Goal: Task Accomplishment & Management: Manage account settings

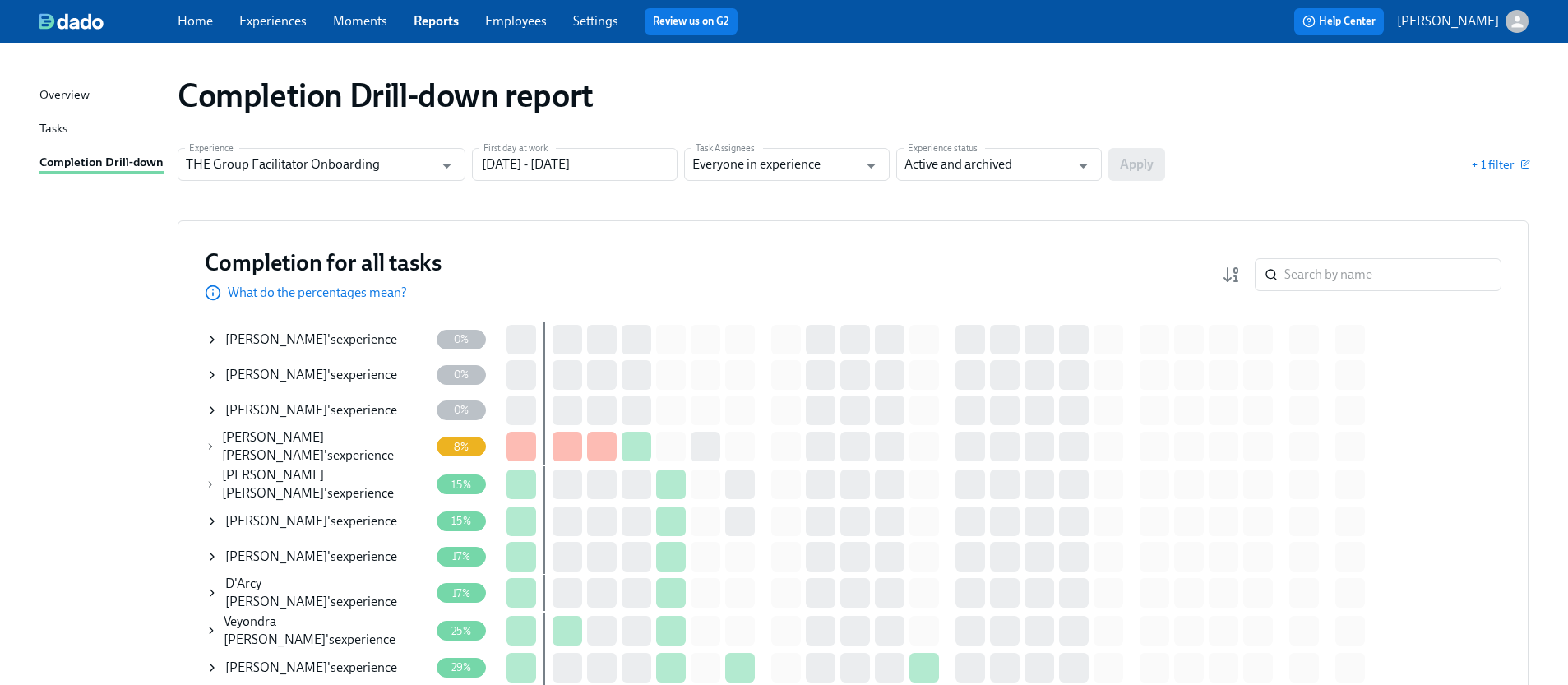
click at [257, 513] on span "Rebecca Lermsider" at bounding box center [276, 520] width 102 height 16
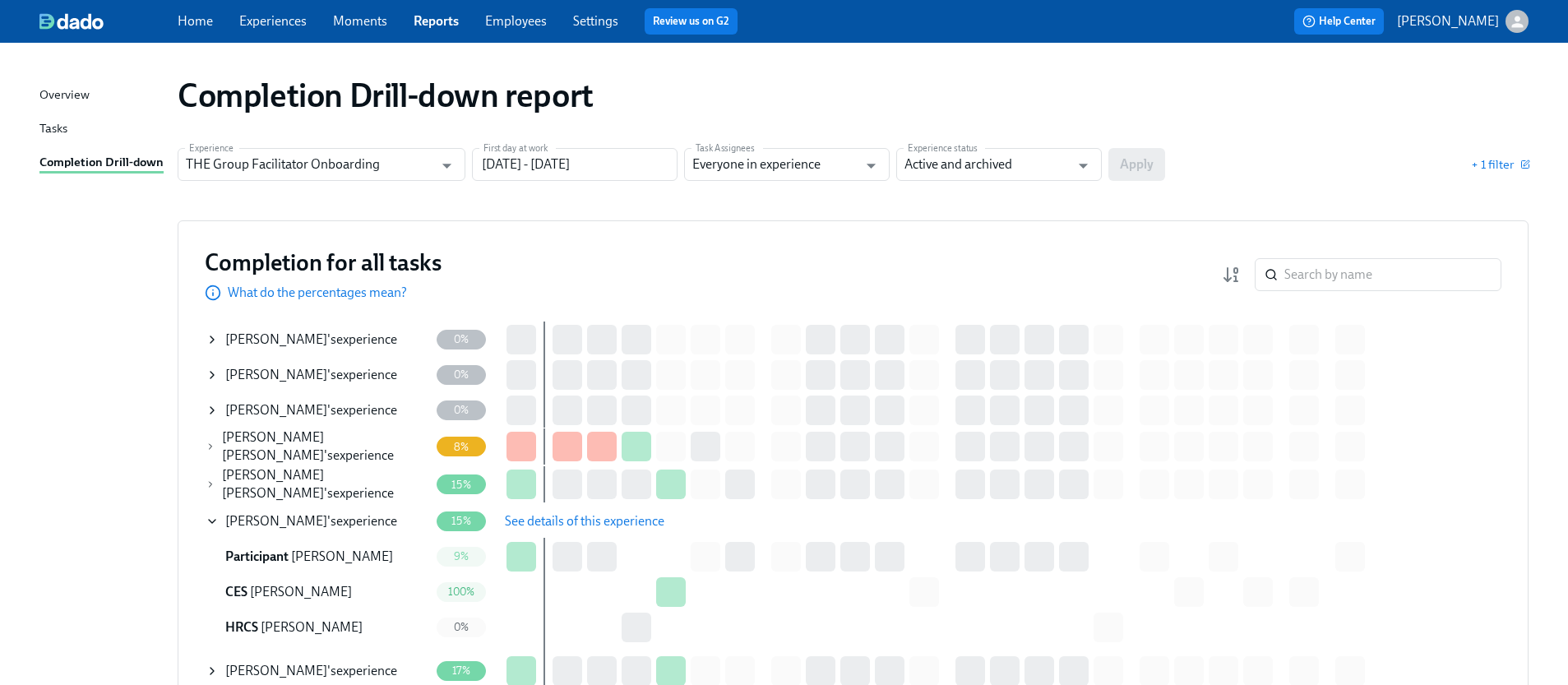
click at [519, 504] on button "See details of this experience" at bounding box center [585, 521] width 183 height 33
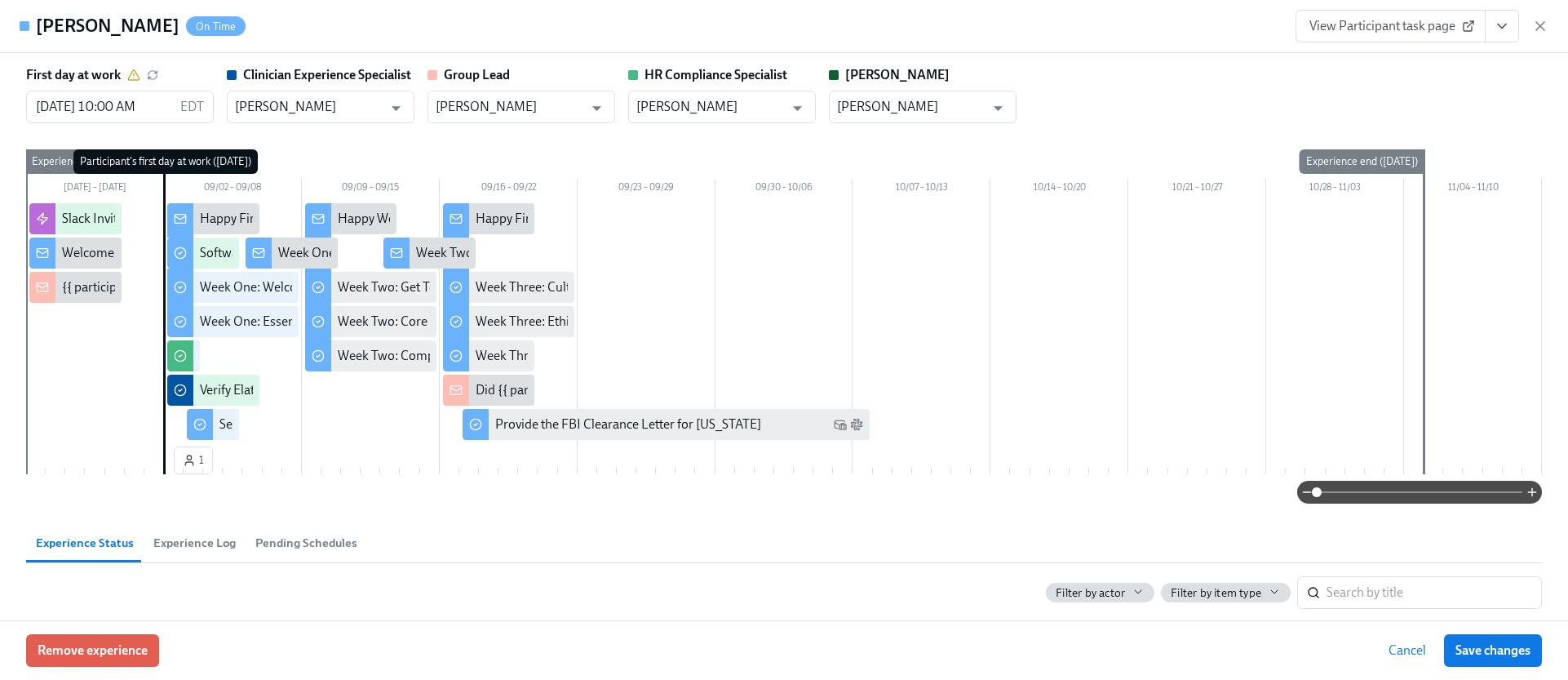
click at [1497, 25] on icon "View task page" at bounding box center [1501, 27] width 16 height 16
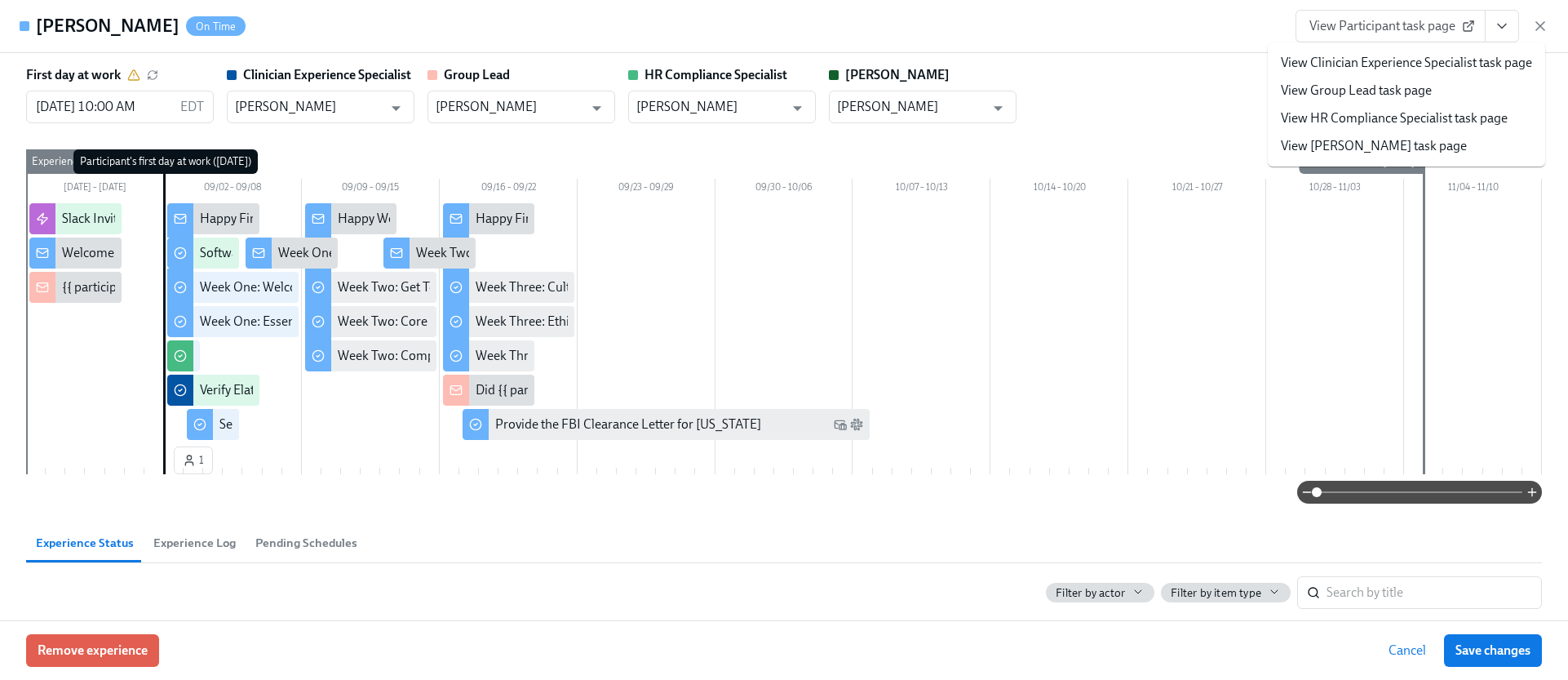
click at [1384, 114] on link "View HR Compliance Specialist task page" at bounding box center [1394, 118] width 227 height 18
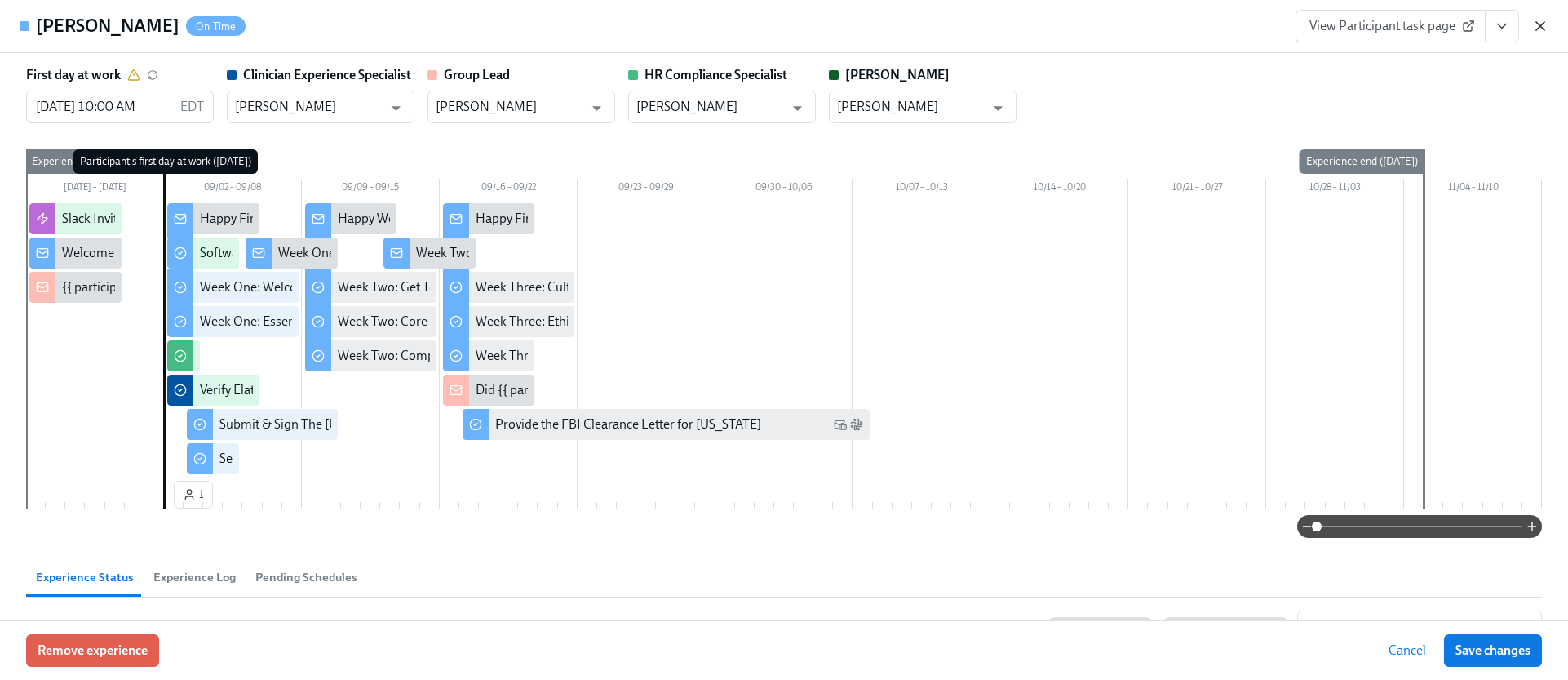
click at [1541, 28] on icon "button" at bounding box center [1540, 27] width 16 height 16
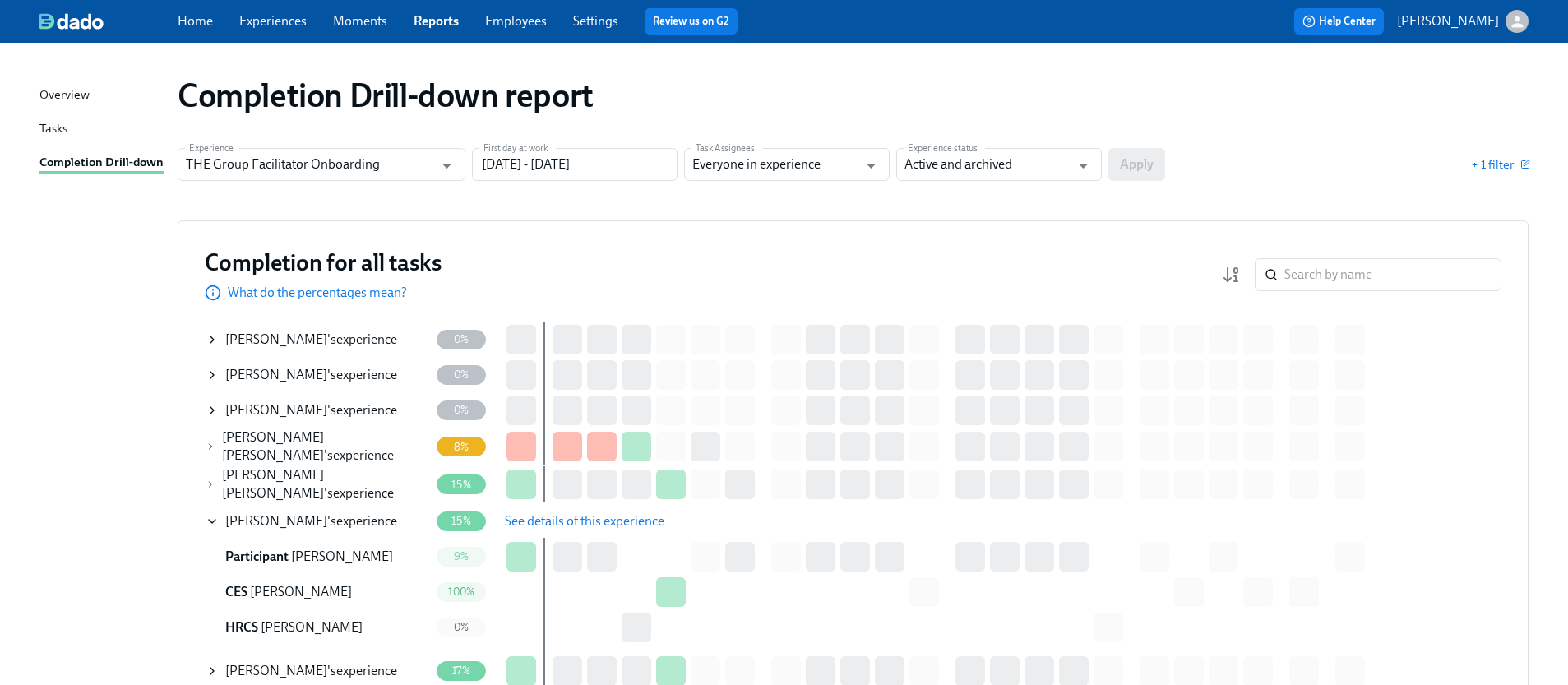
click at [235, 412] on span "Hyrum Willard" at bounding box center [276, 409] width 102 height 16
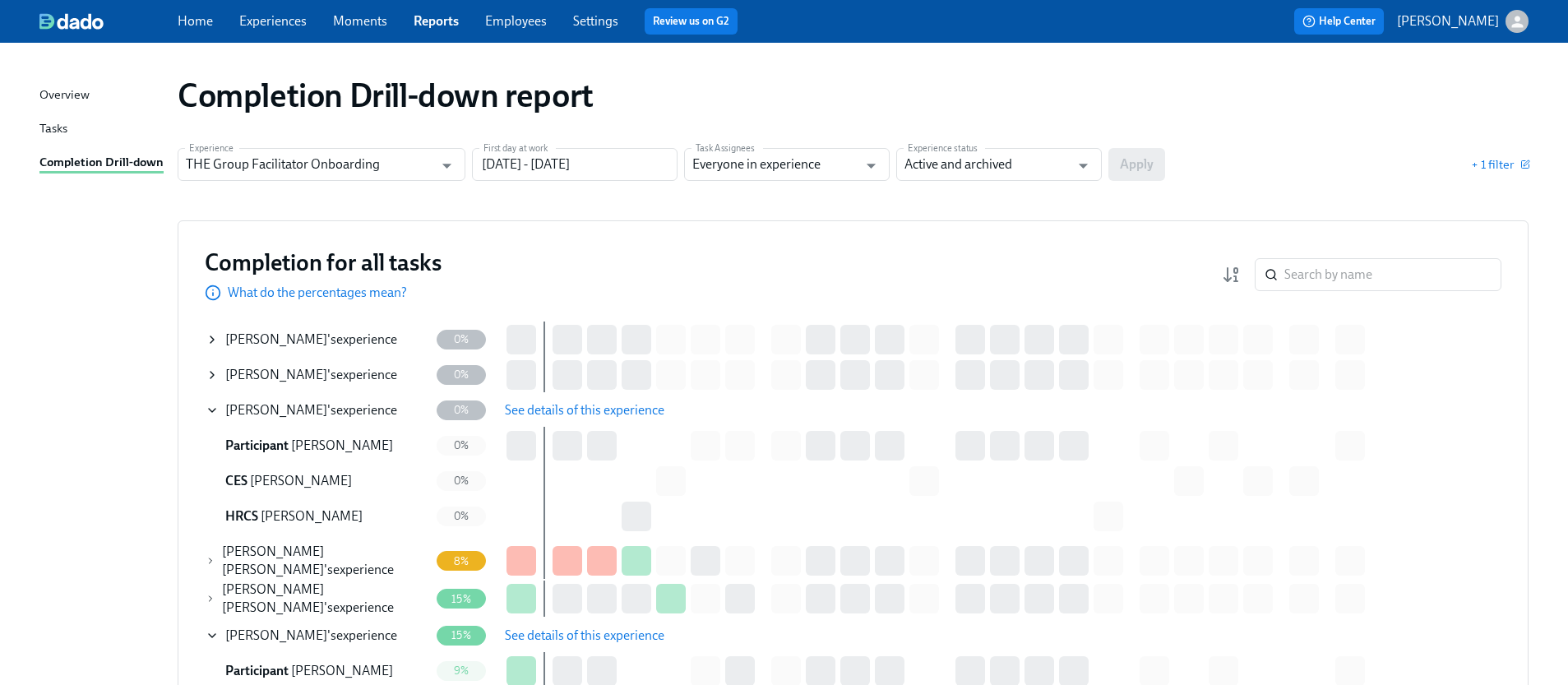
click at [552, 413] on span "See details of this experience" at bounding box center [584, 410] width 160 height 17
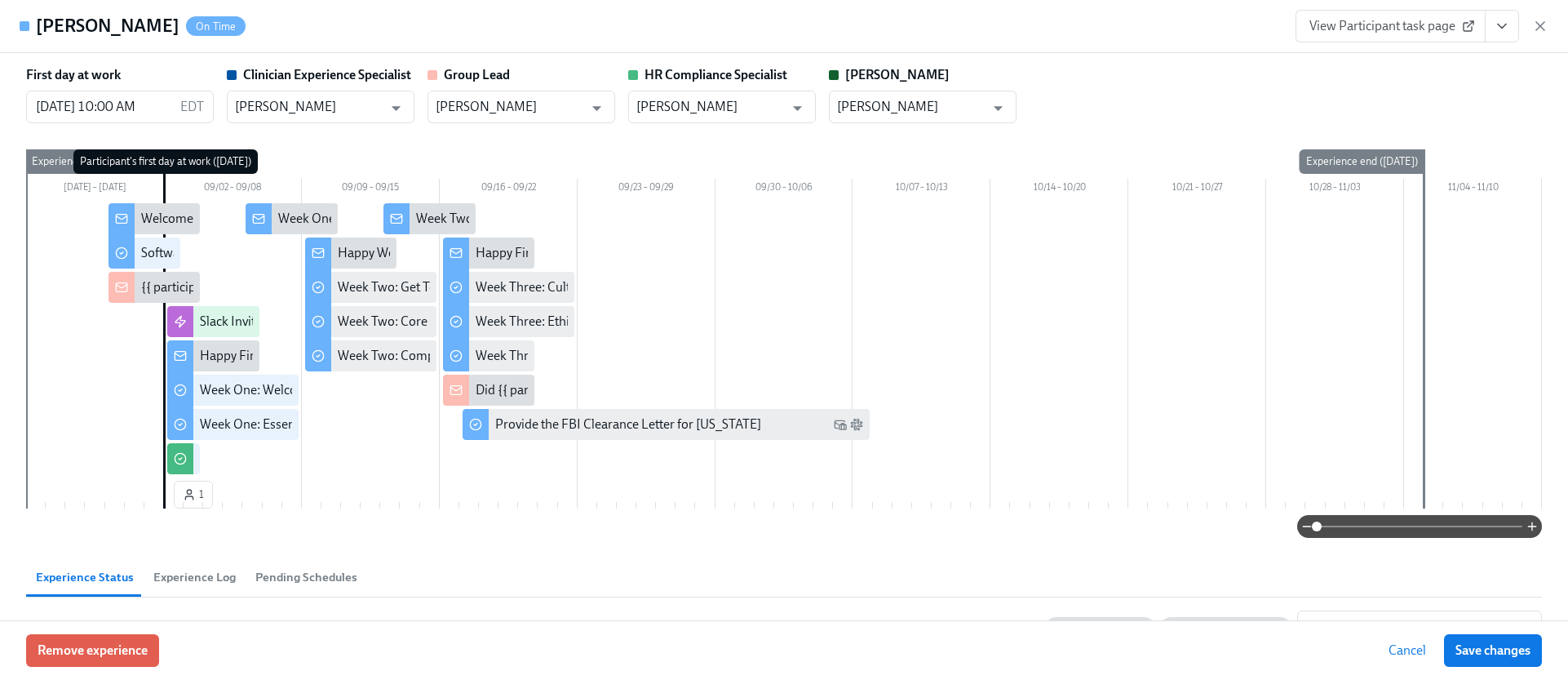
click at [1508, 27] on icon "View task page" at bounding box center [1501, 27] width 16 height 16
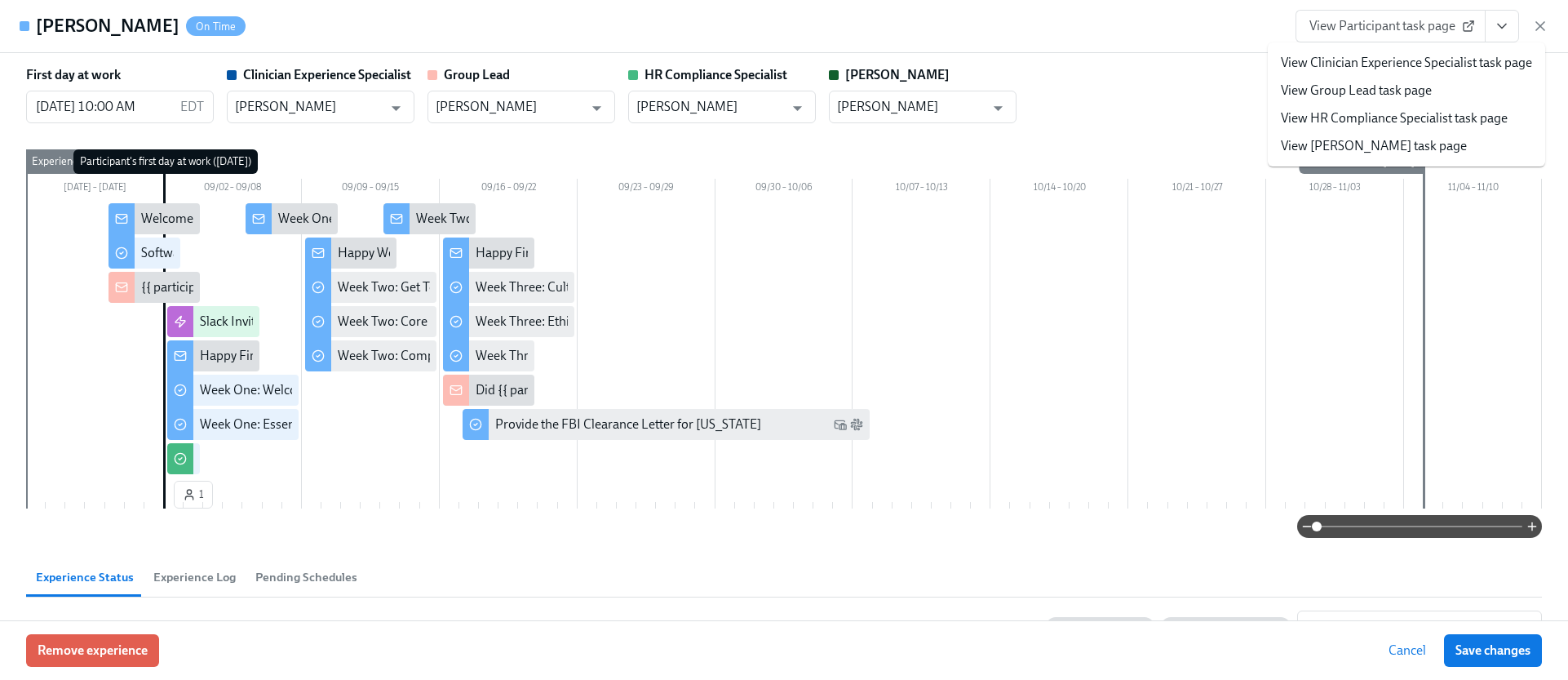
click at [1401, 111] on link "View HR Compliance Specialist task page" at bounding box center [1394, 118] width 227 height 18
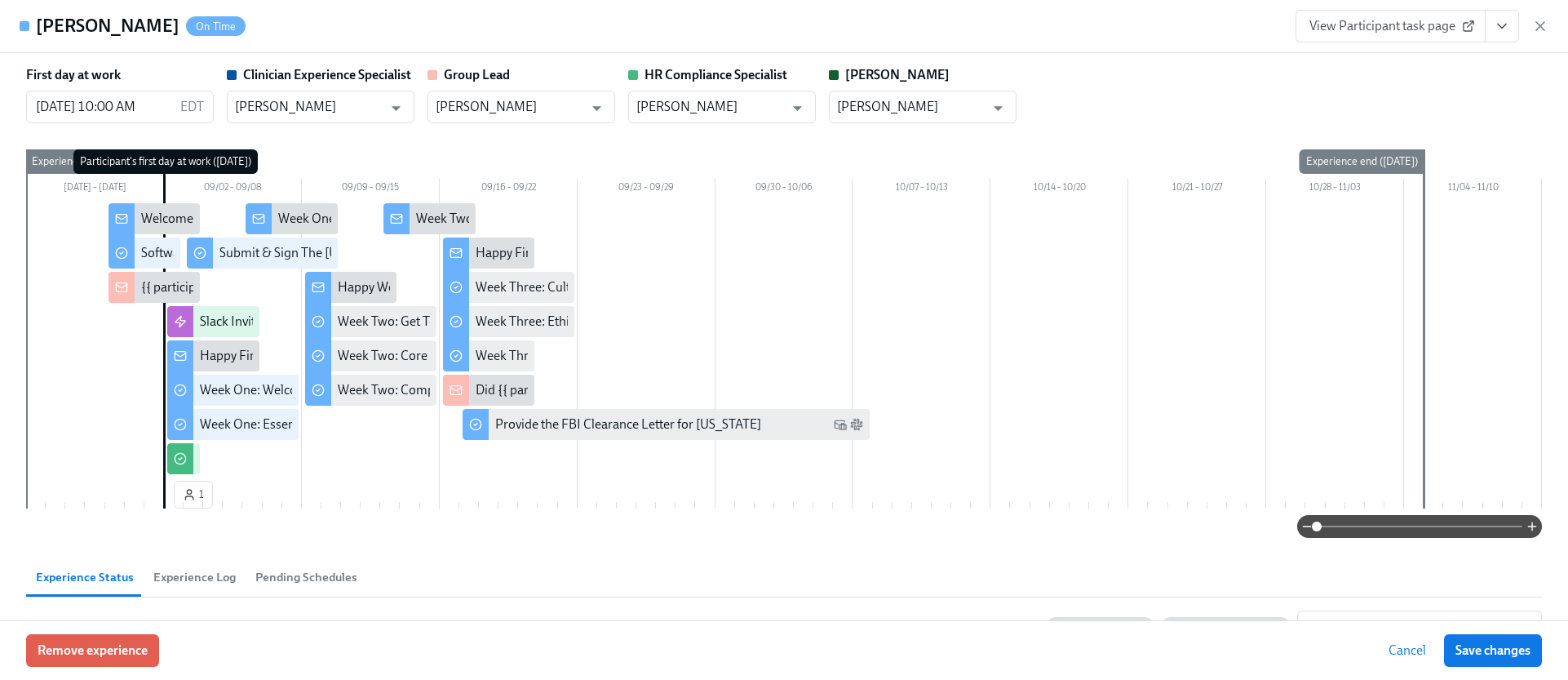
drag, startPoint x: 1540, startPoint y: 29, endPoint x: 1484, endPoint y: 27, distance: 56.0
click at [1540, 28] on icon "button" at bounding box center [1540, 27] width 16 height 16
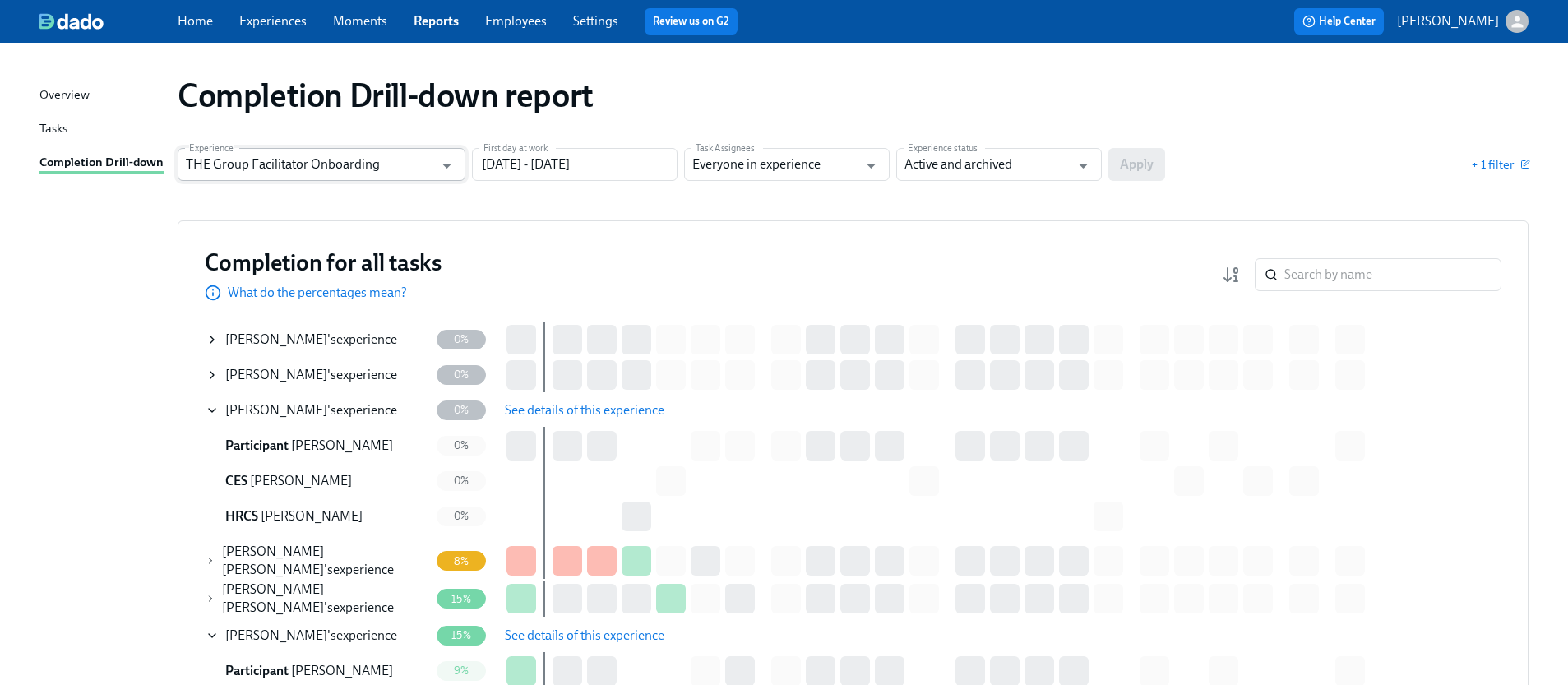
click at [379, 170] on input "THE Group Facilitator Onboarding" at bounding box center [309, 164] width 247 height 33
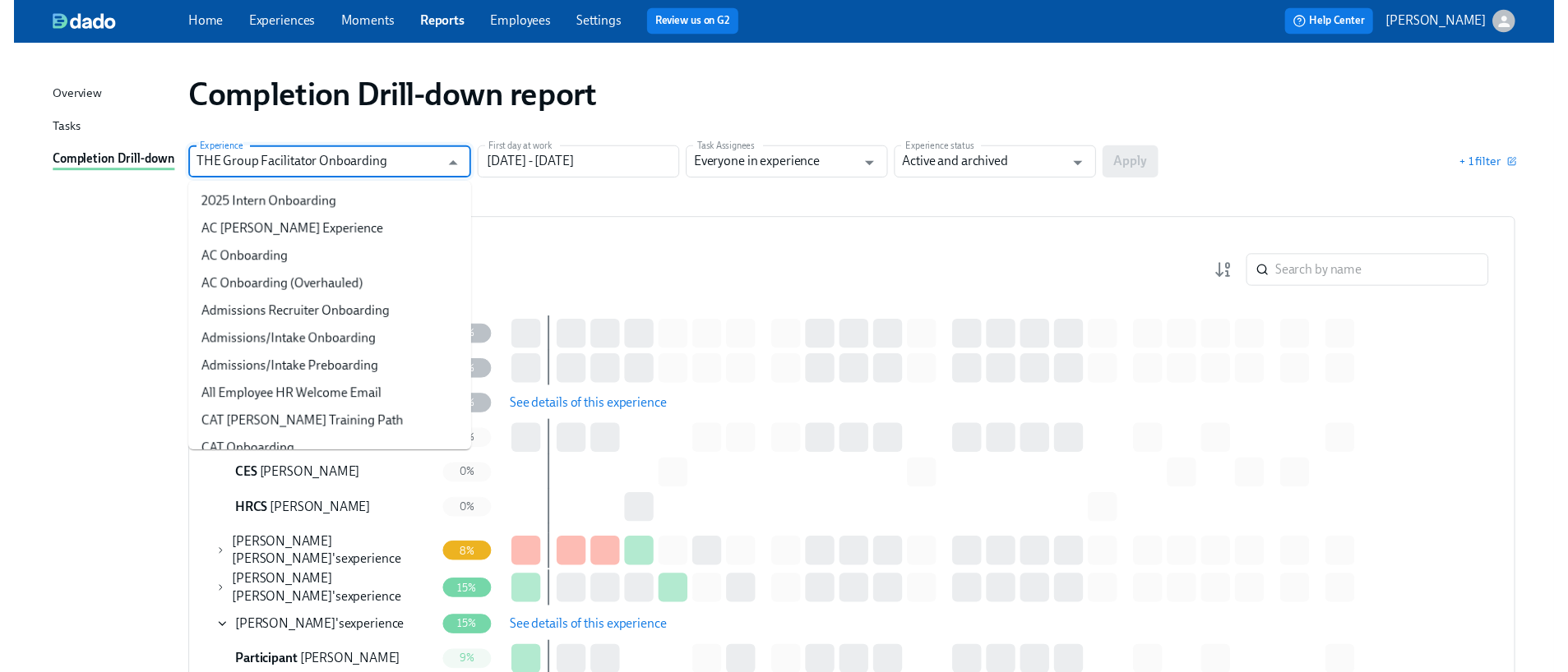
scroll to position [760, 0]
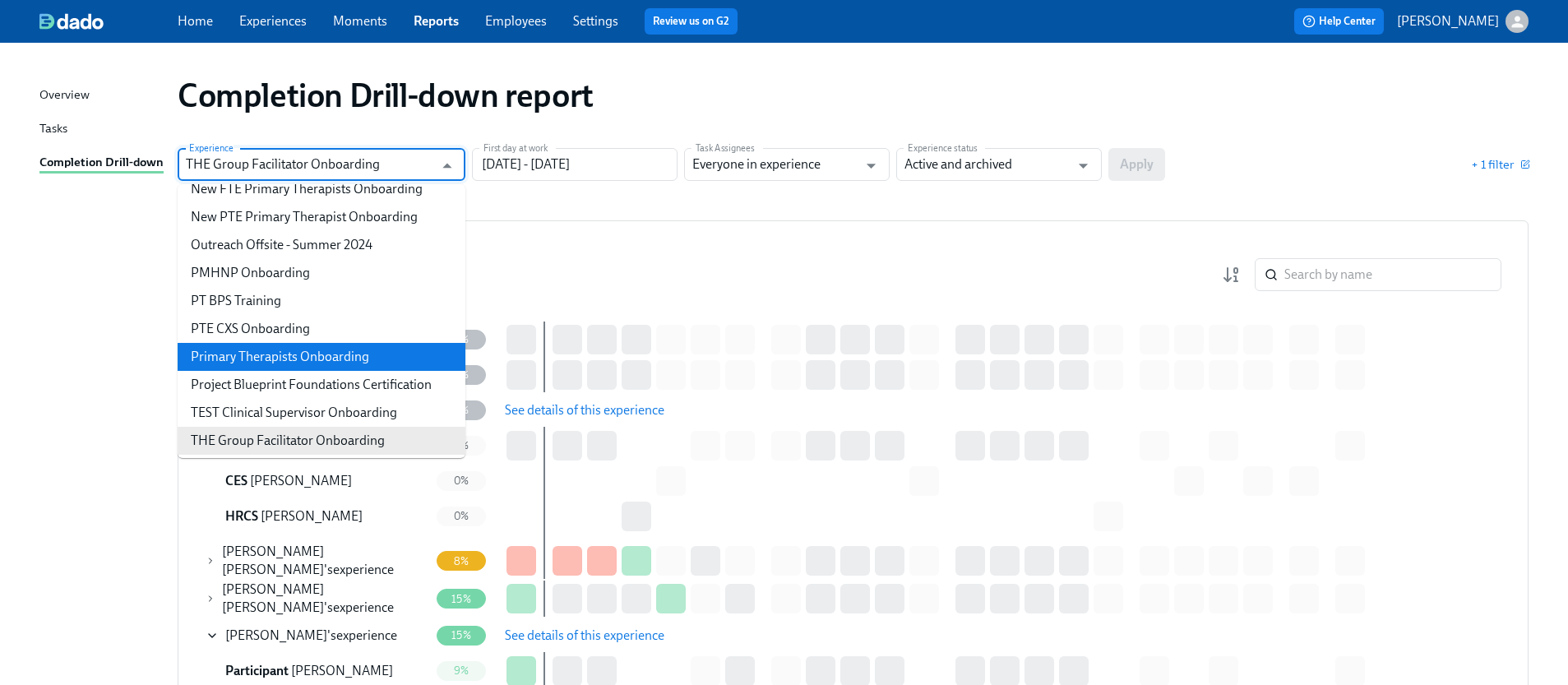
click at [312, 345] on li "Primary Therapists Onboarding" at bounding box center [322, 357] width 288 height 28
type input "Primary Therapists Onboarding"
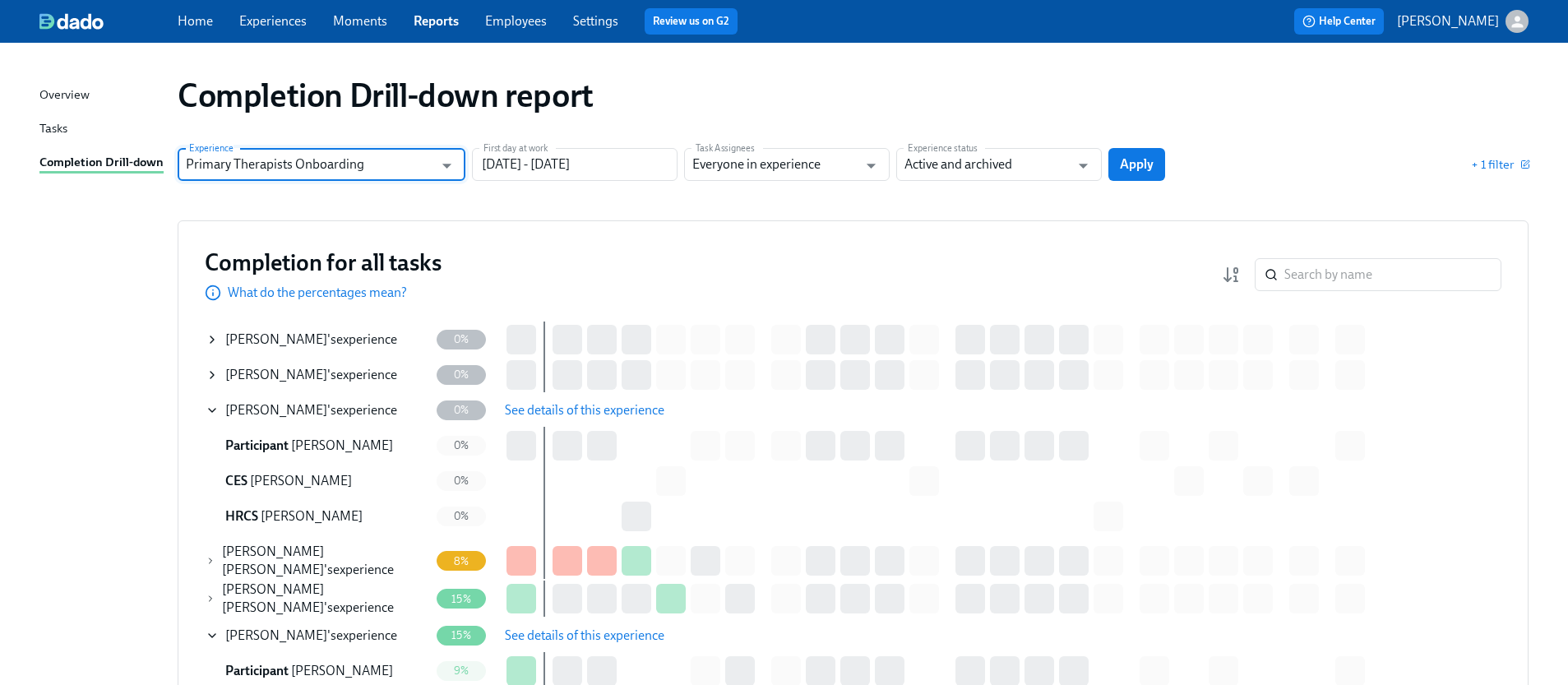
click at [1150, 155] on button "Apply" at bounding box center [1137, 164] width 57 height 33
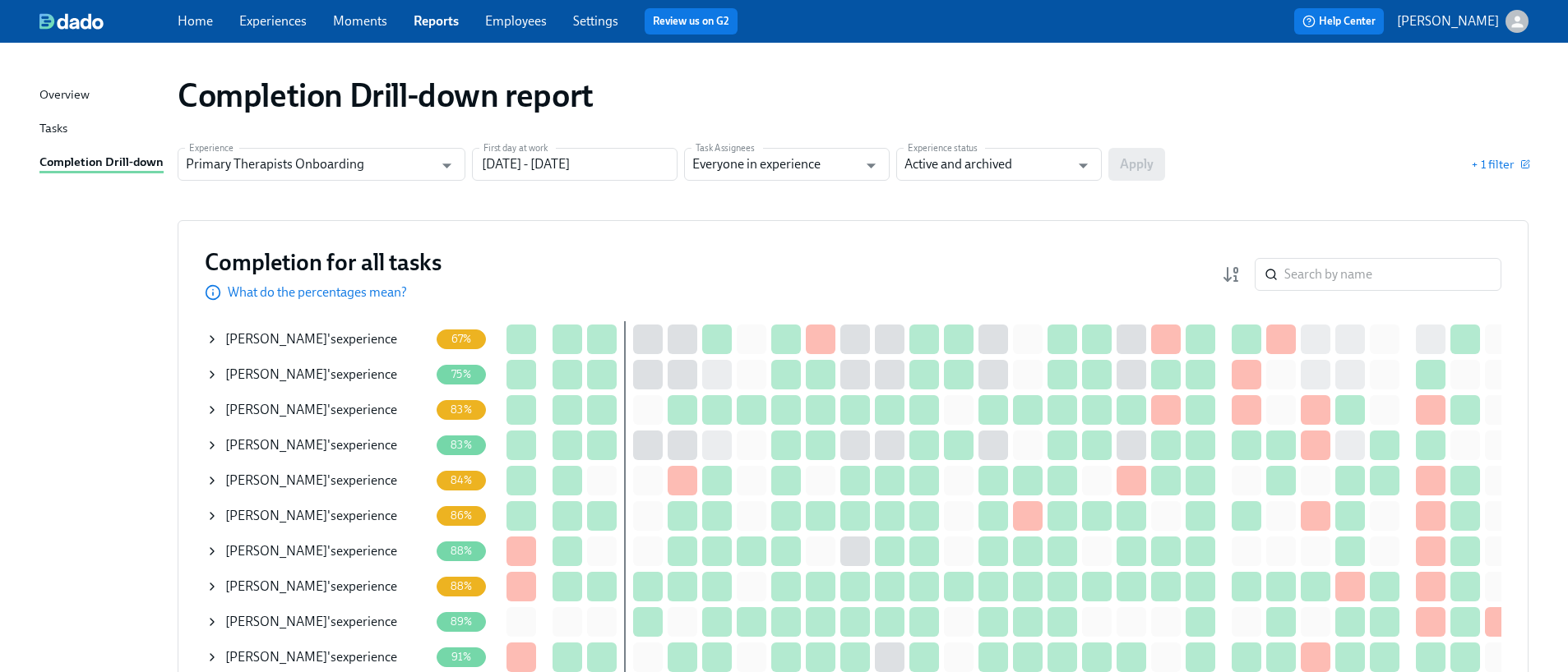
click at [502, 19] on link "Employees" at bounding box center [516, 20] width 62 height 16
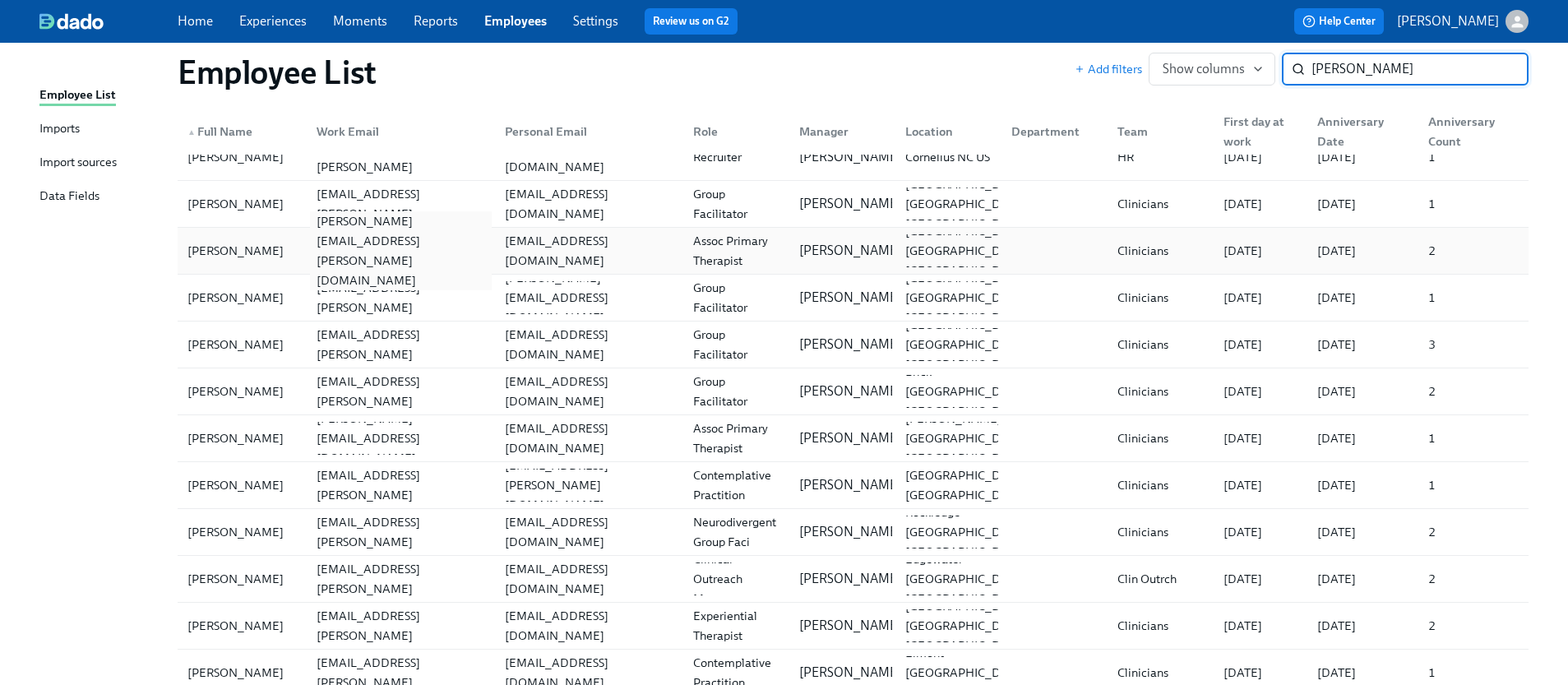
scroll to position [941, 0]
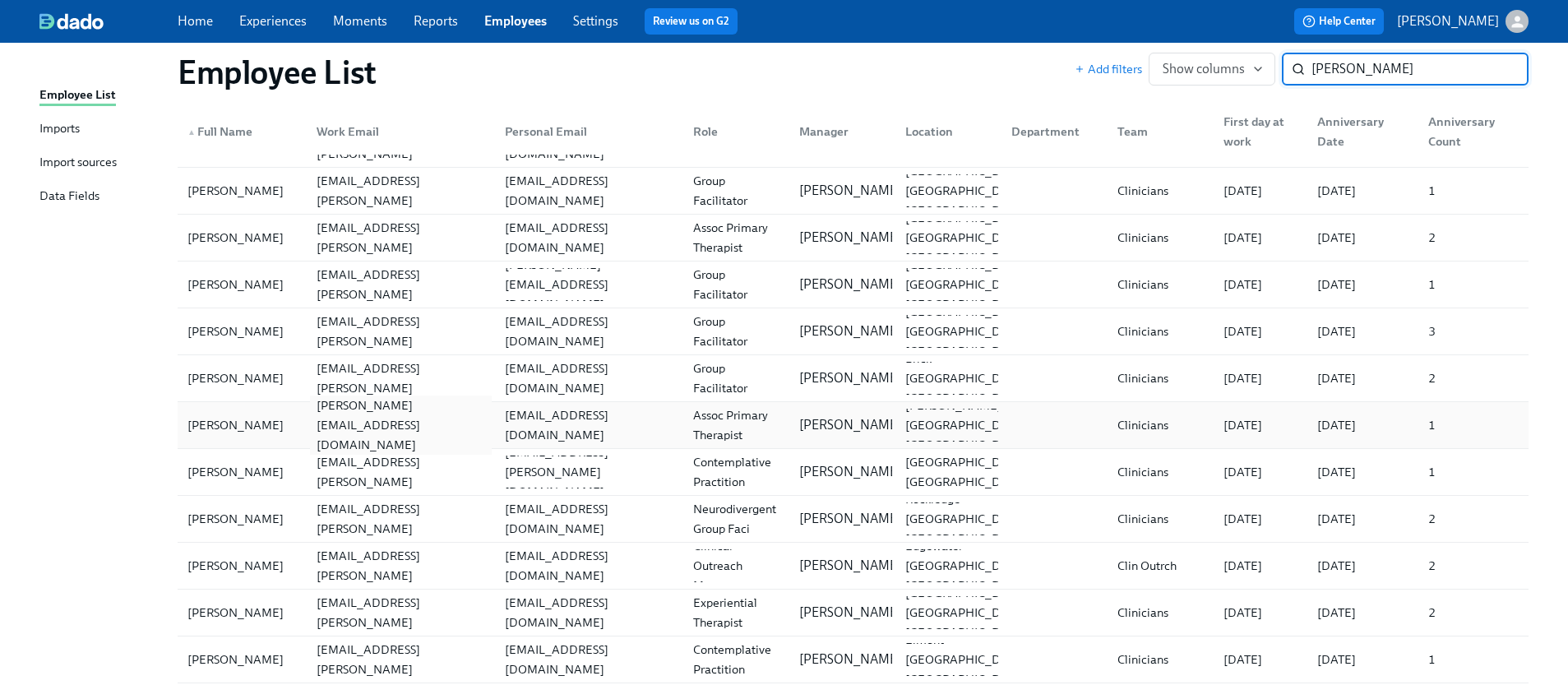
type input "nicole"
click at [422, 421] on div "nicole.robinsonfreeman@charliehealth.com" at bounding box center [400, 425] width 182 height 59
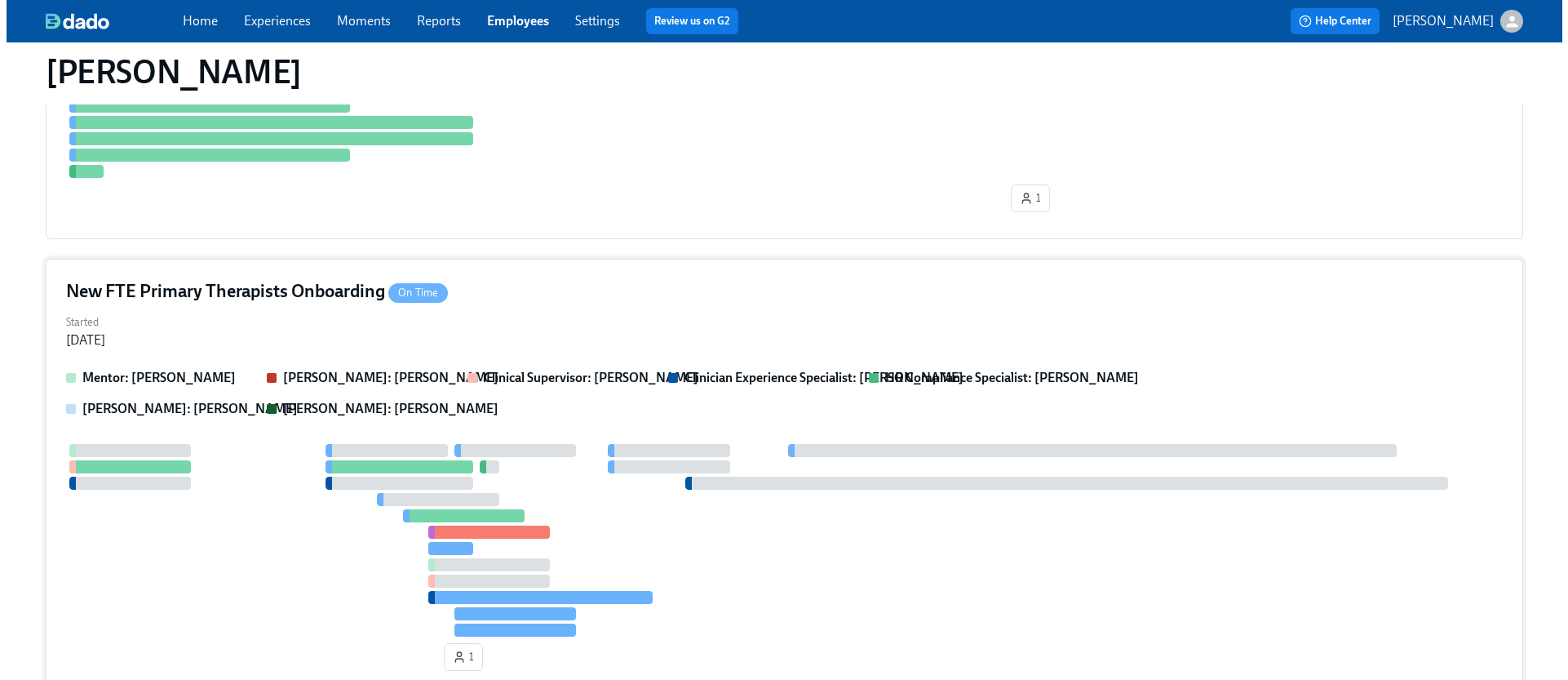
scroll to position [556, 0]
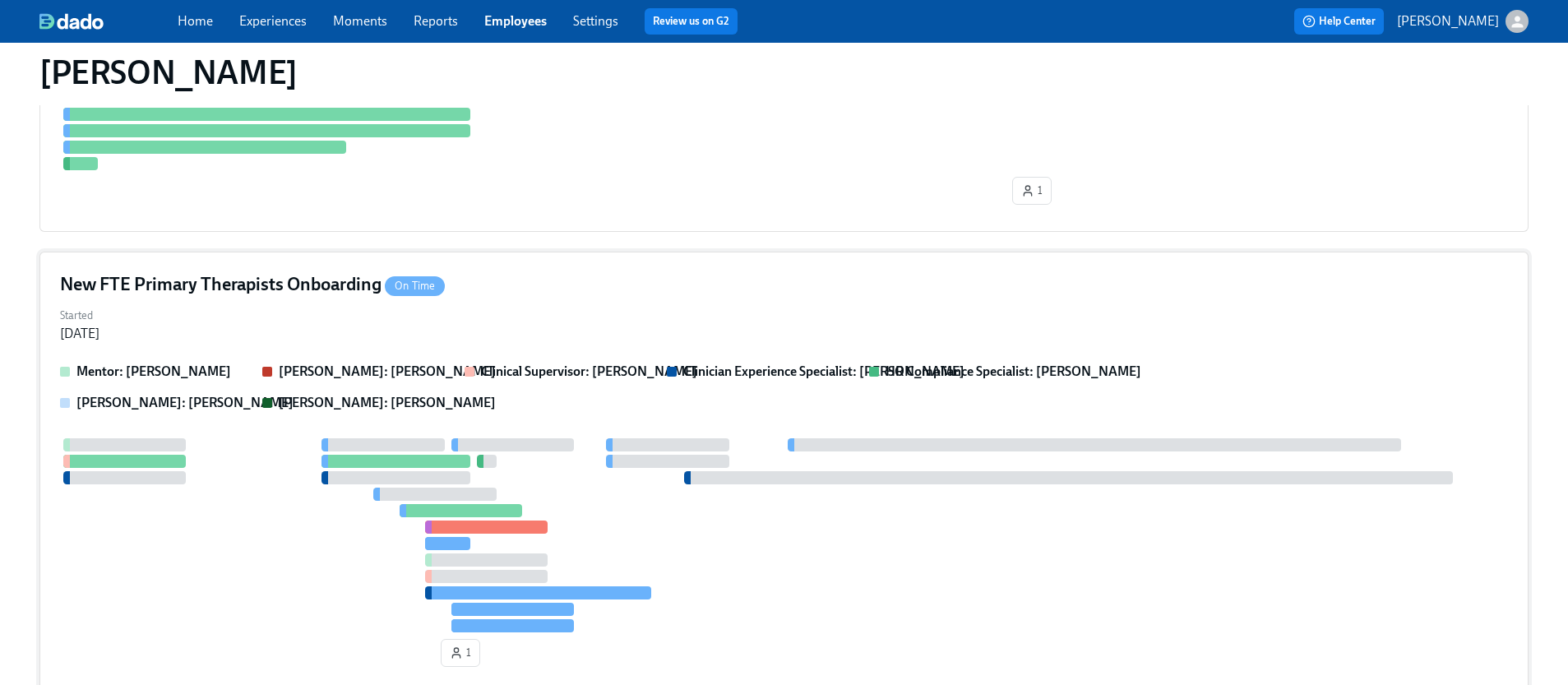
click at [564, 438] on div at bounding box center [512, 444] width 123 height 13
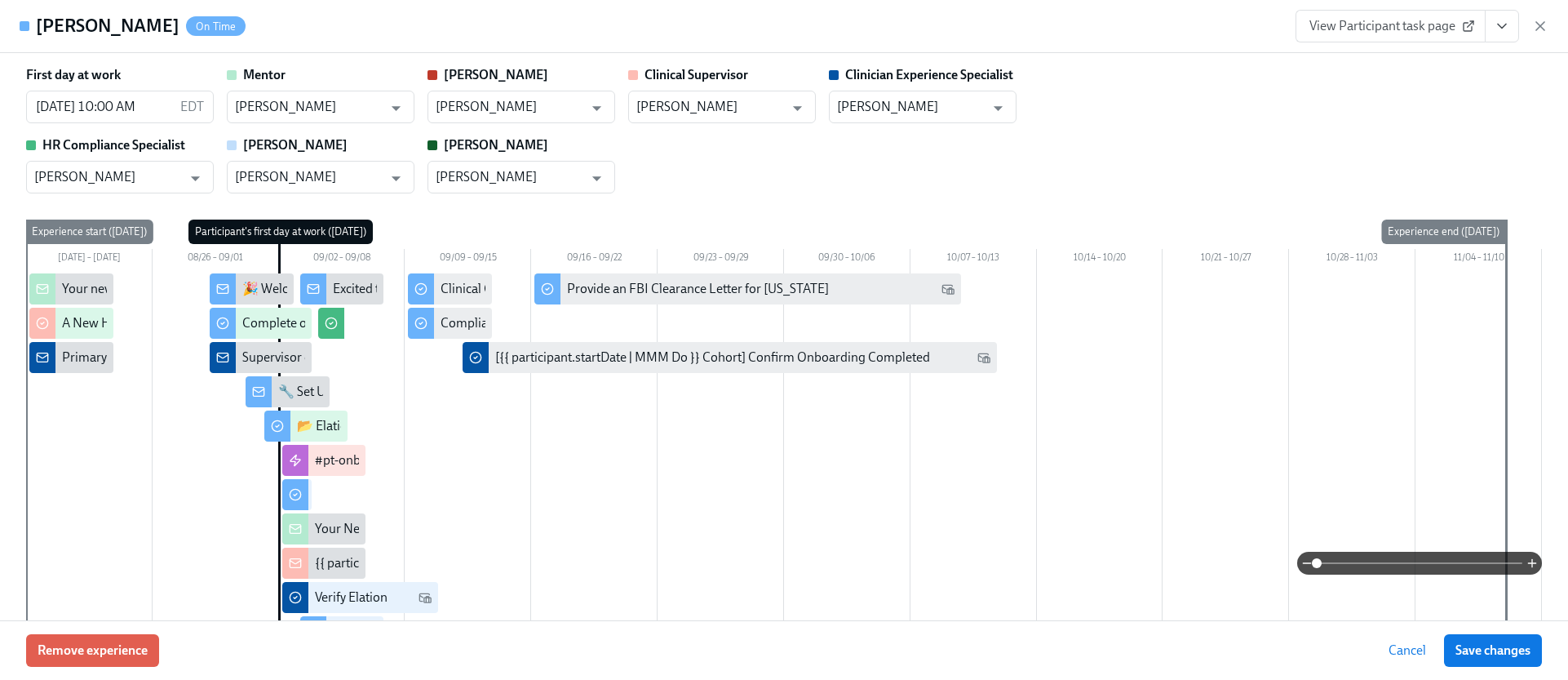
click at [1508, 24] on icon "View task page" at bounding box center [1501, 27] width 16 height 16
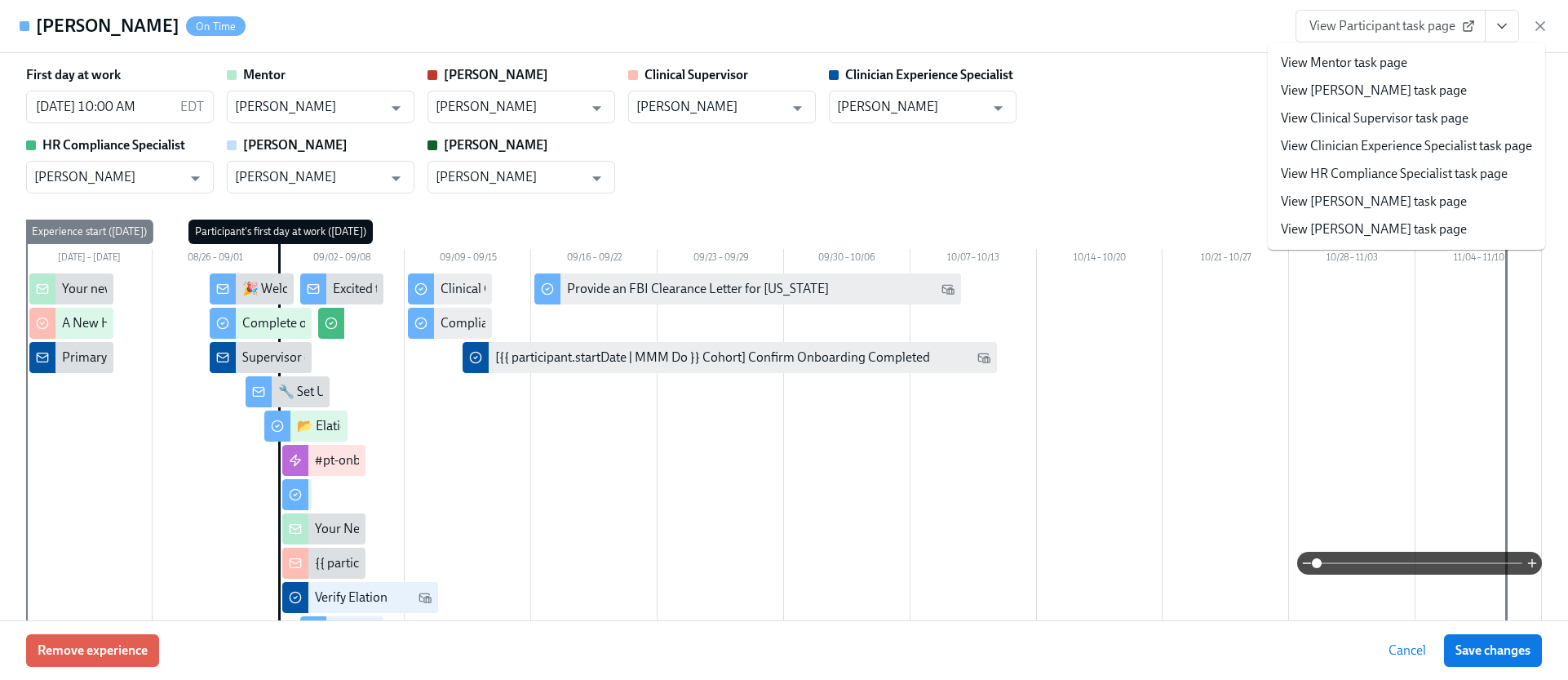
click at [1333, 173] on link "View HR Compliance Specialist task page" at bounding box center [1394, 174] width 227 height 18
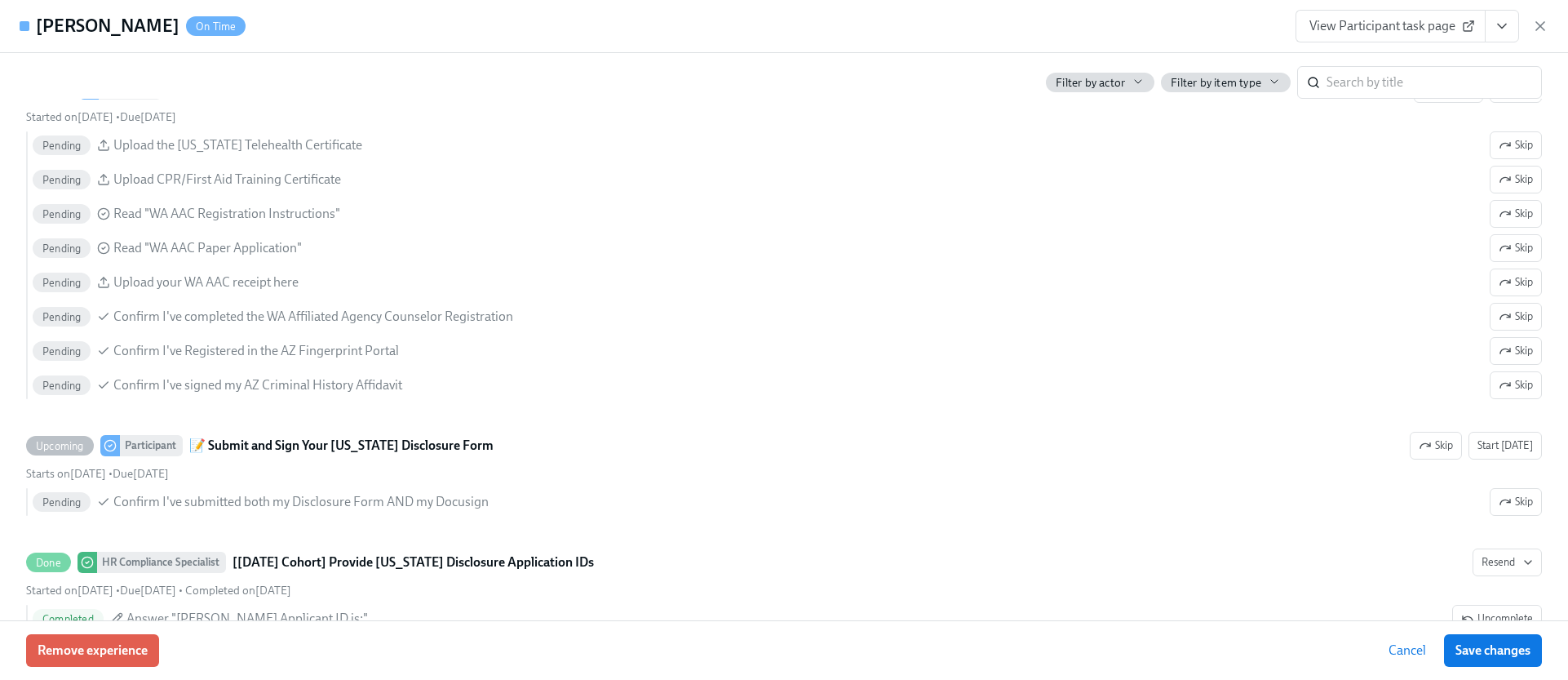
scroll to position [2941, 0]
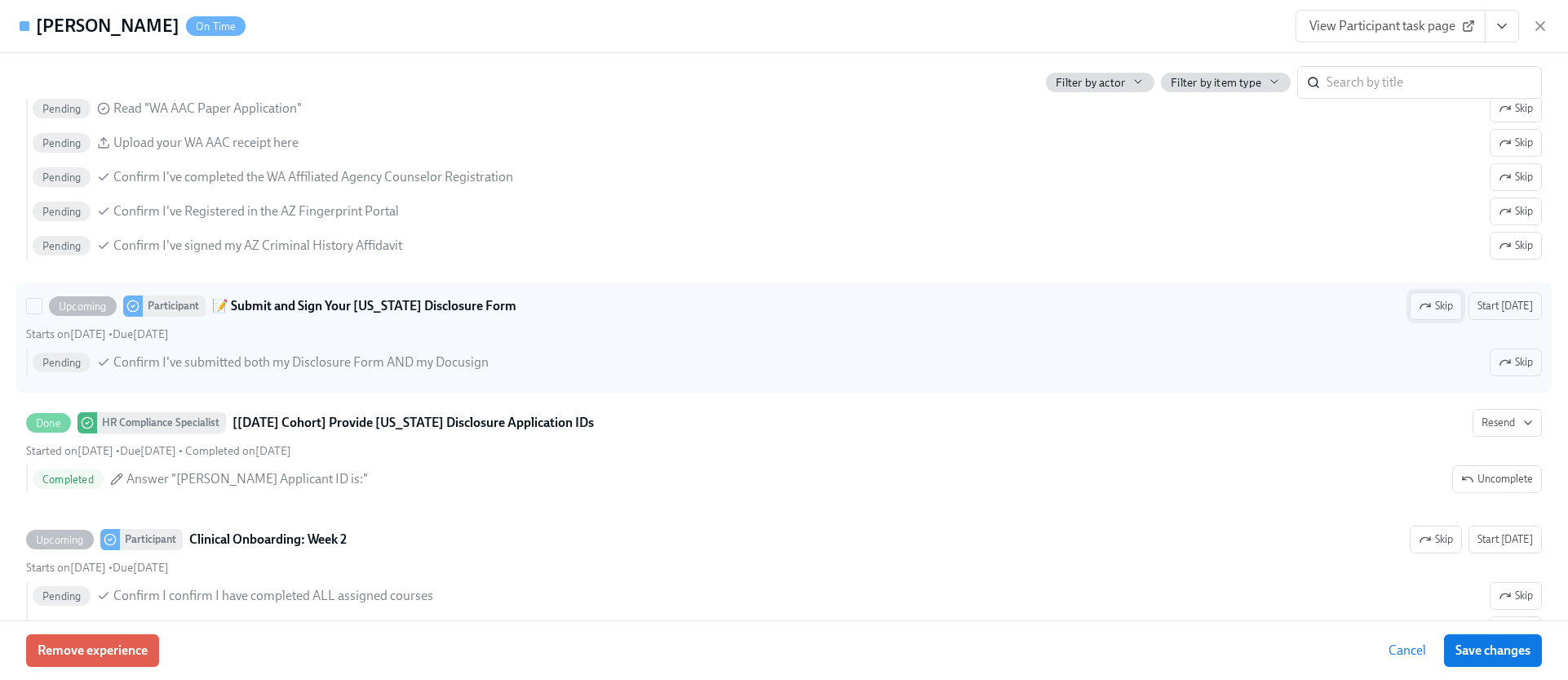
click at [1484, 314] on button "Start today" at bounding box center [1505, 306] width 73 height 27
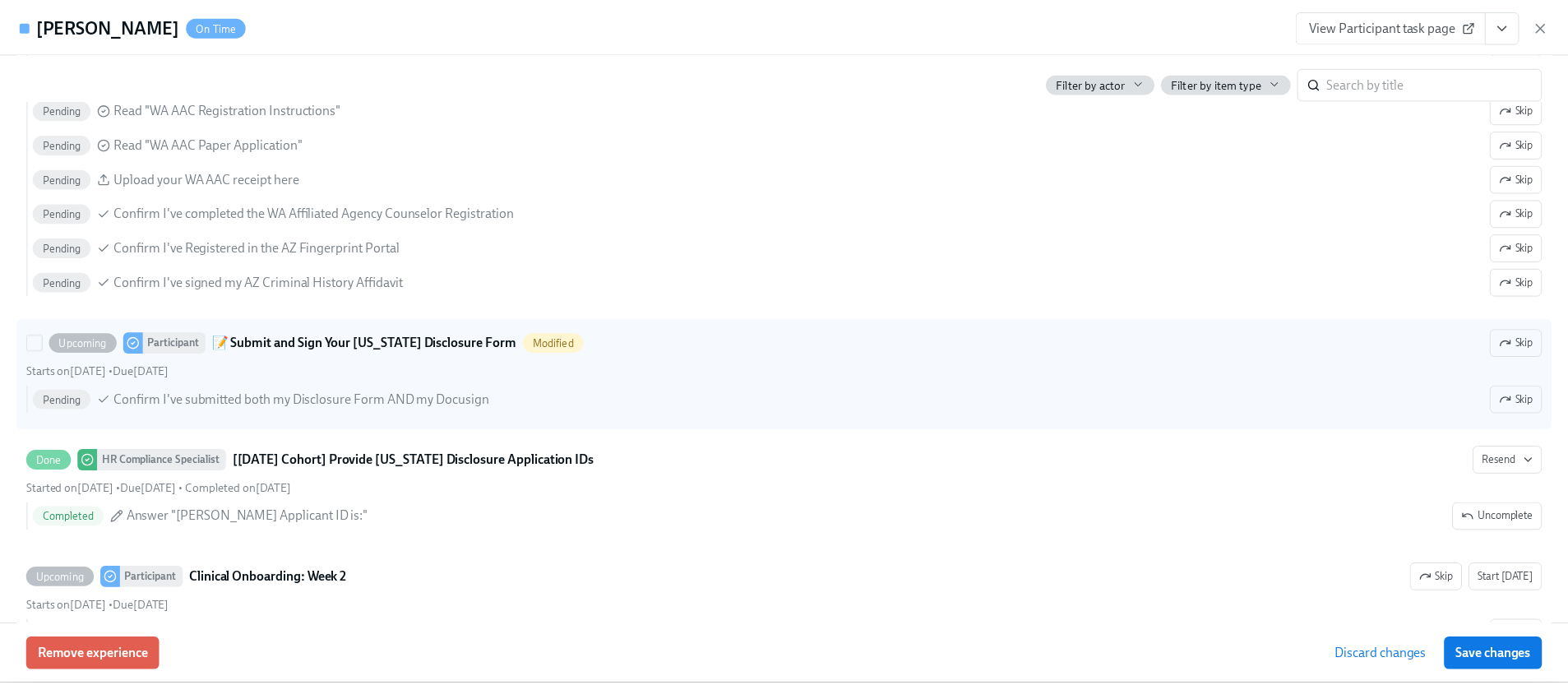
scroll to position [2997, 0]
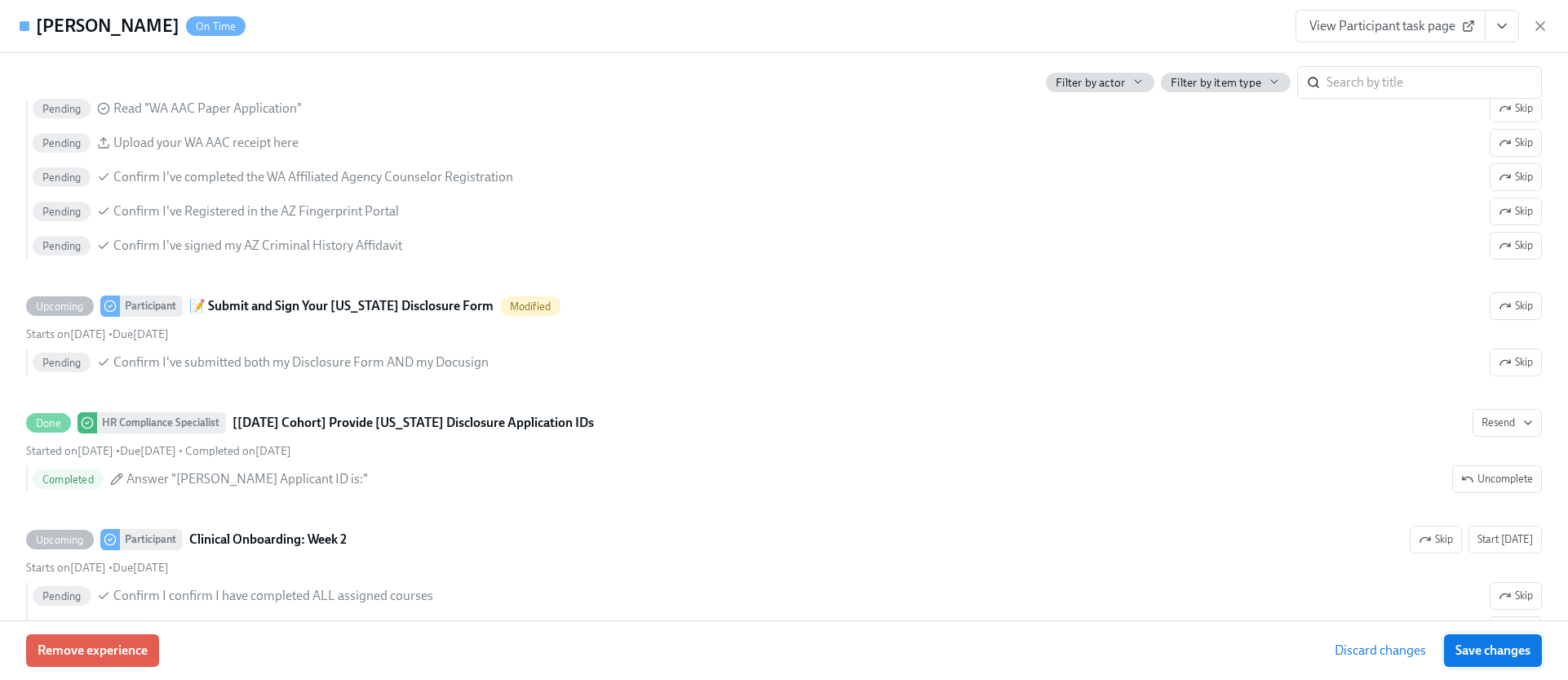
click at [1477, 644] on span "Save changes" at bounding box center [1492, 651] width 75 height 16
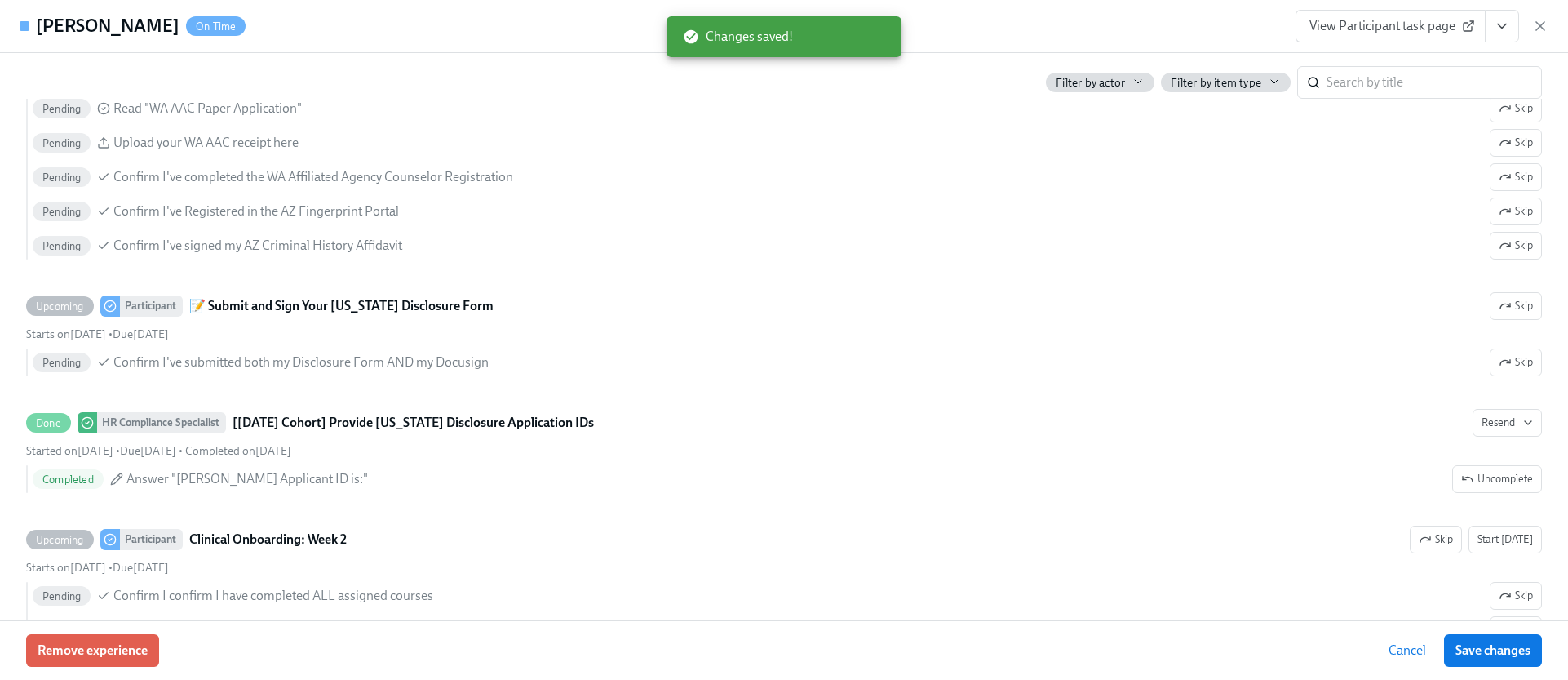
drag, startPoint x: 1535, startPoint y: 30, endPoint x: 1500, endPoint y: 30, distance: 35.0
click at [1533, 30] on icon "button" at bounding box center [1540, 27] width 16 height 16
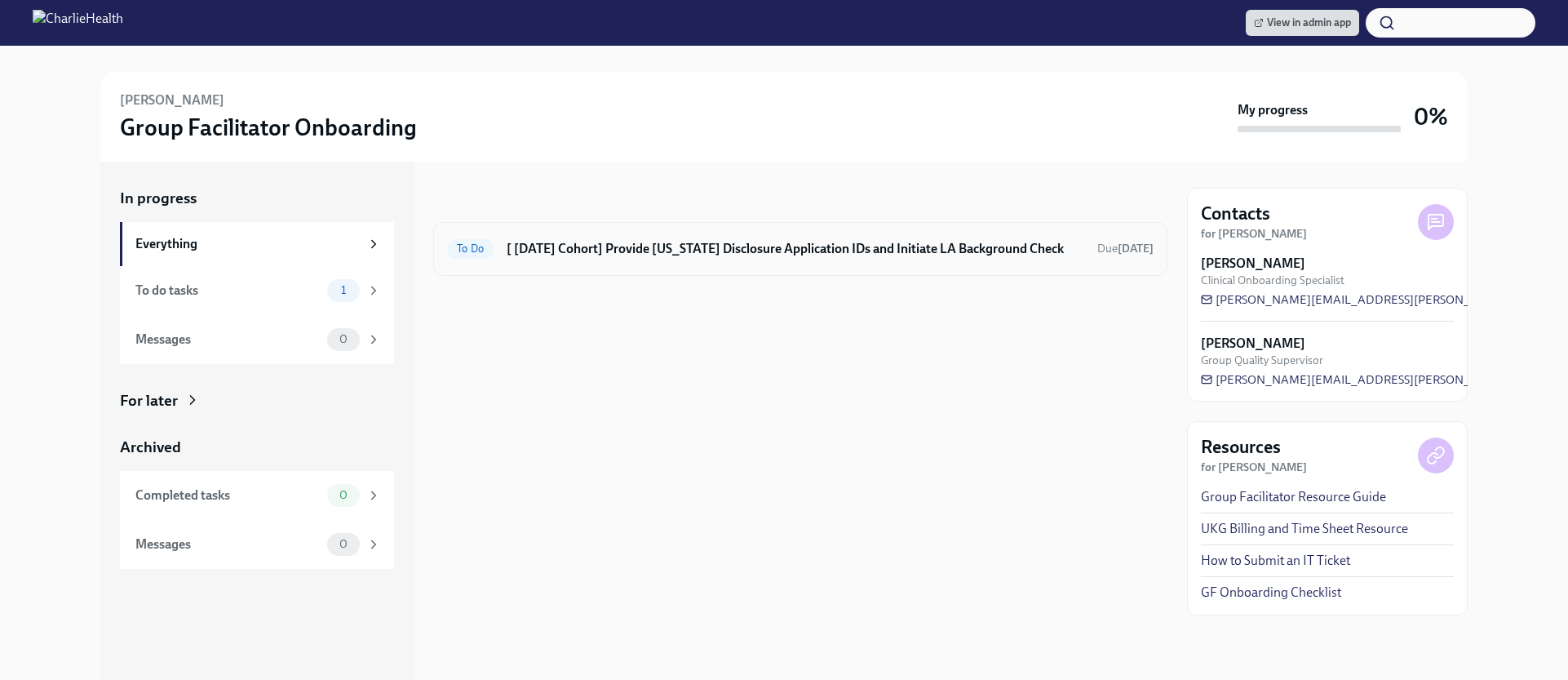
click at [657, 246] on h6 "[ Sep 2nd Cohort] Provide Utah Disclosure Application IDs and Initiate LA Backg…" at bounding box center [795, 249] width 577 height 18
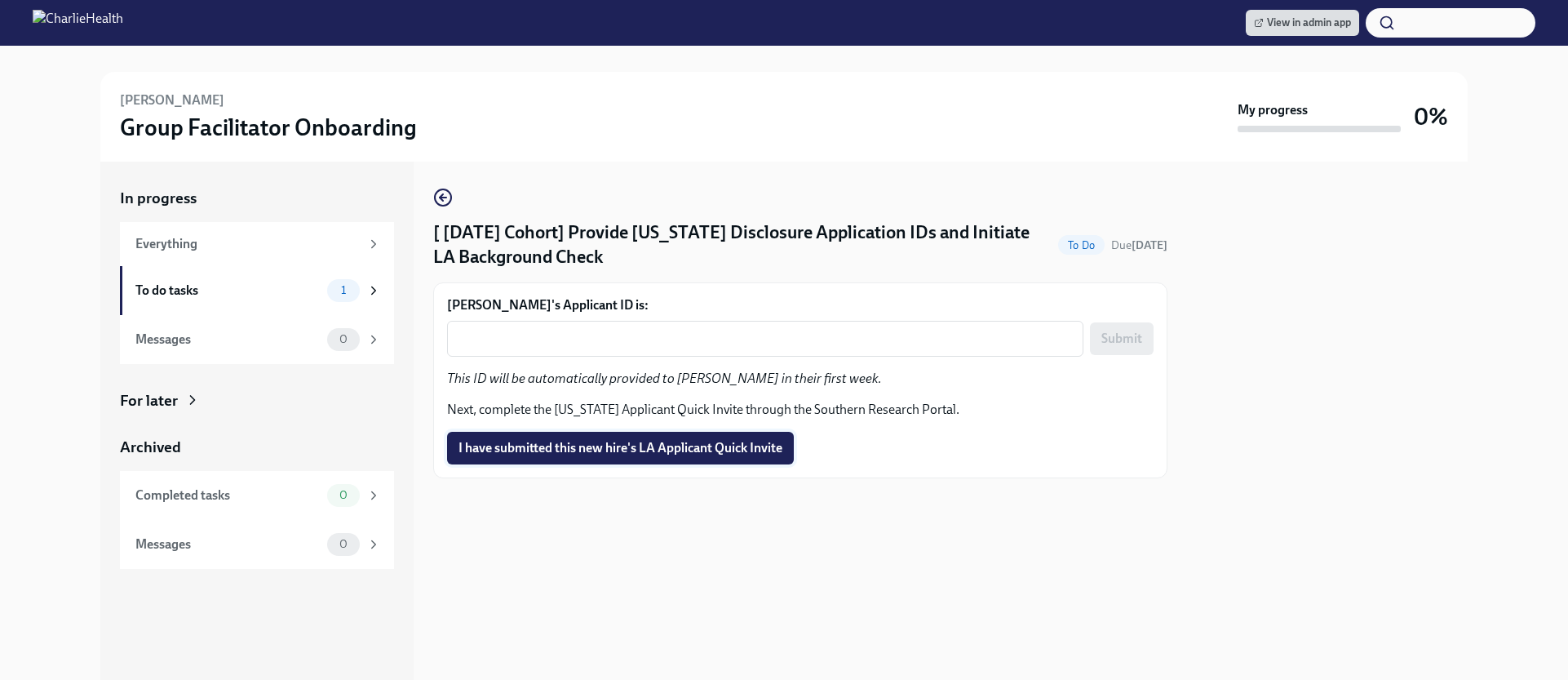
click at [689, 452] on span "I have submitted this new hire's LA Applicant Quick Invite" at bounding box center [620, 448] width 324 height 16
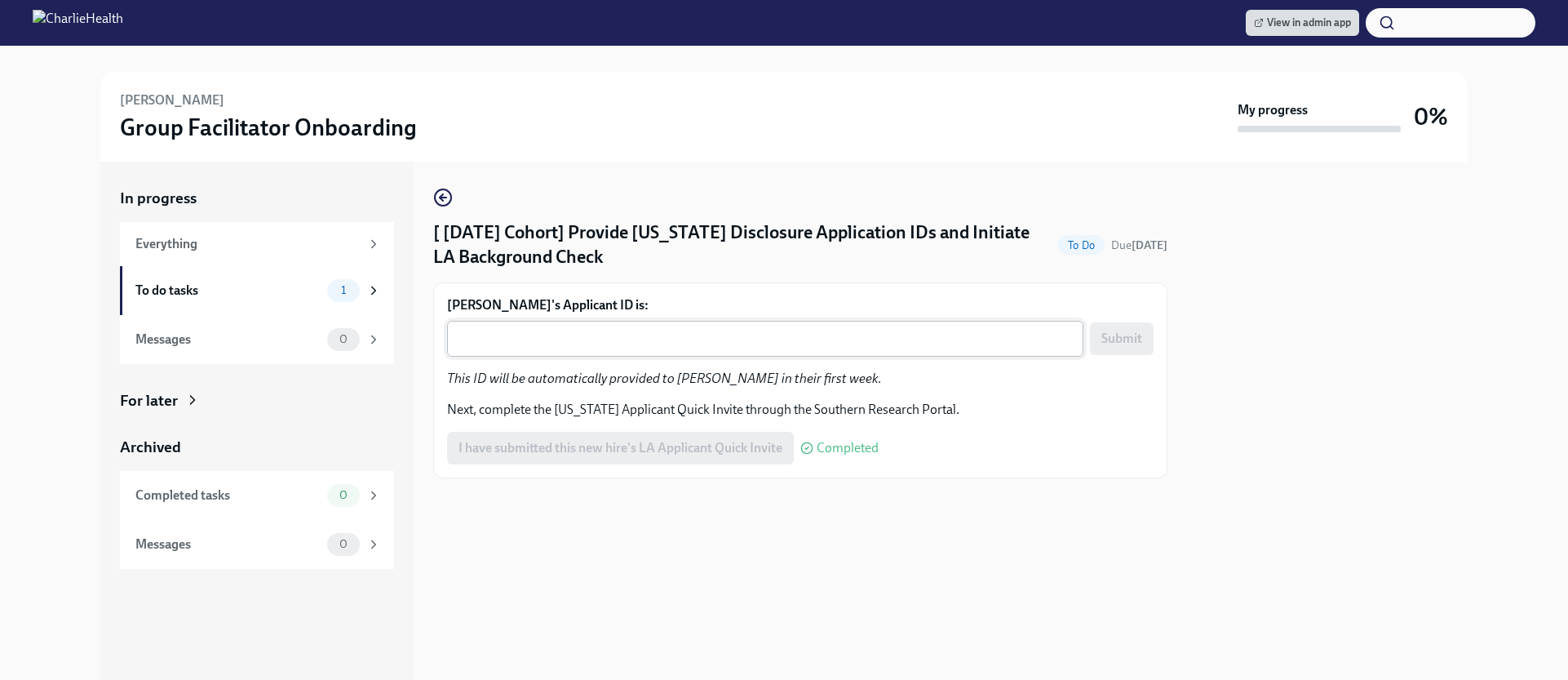
click at [648, 328] on div "x ​" at bounding box center [765, 338] width 636 height 36
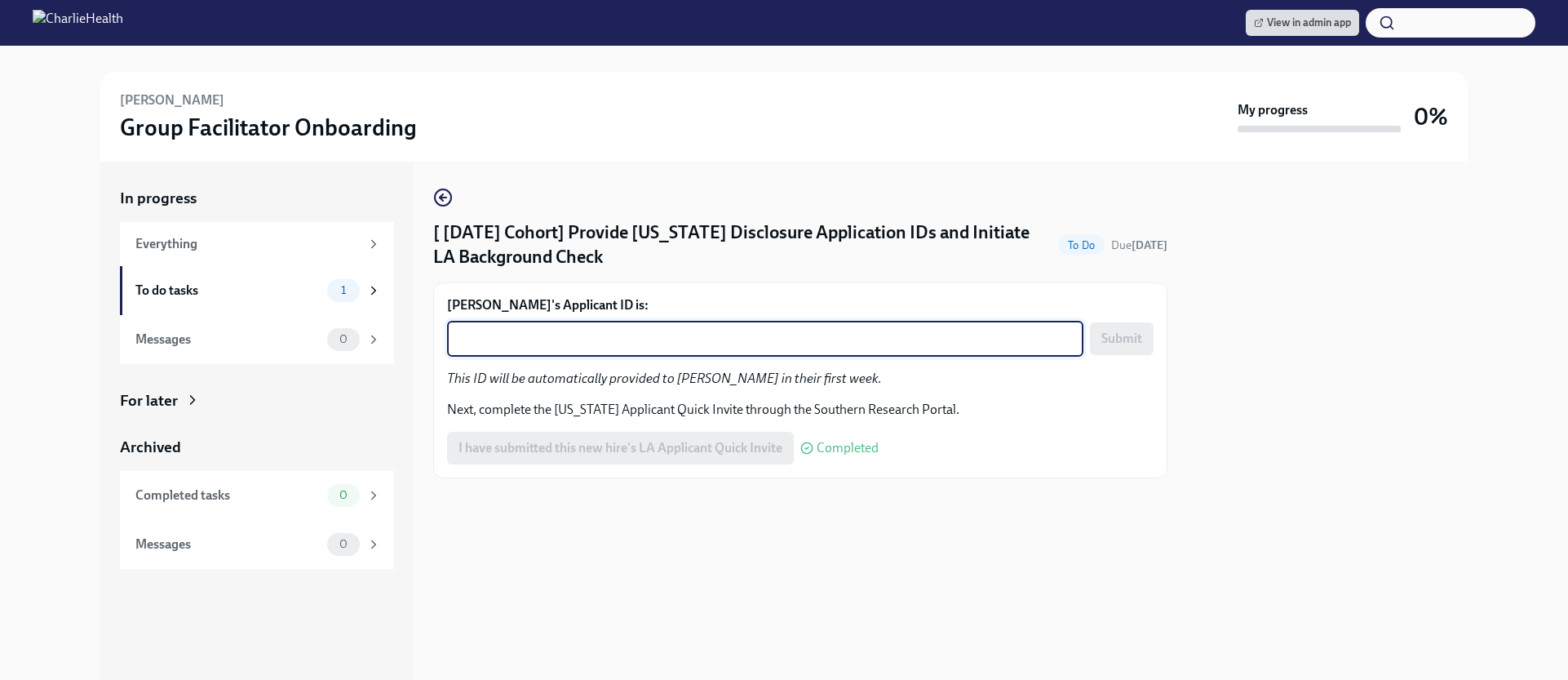
paste textarea "1246495"
type textarea "1246495"
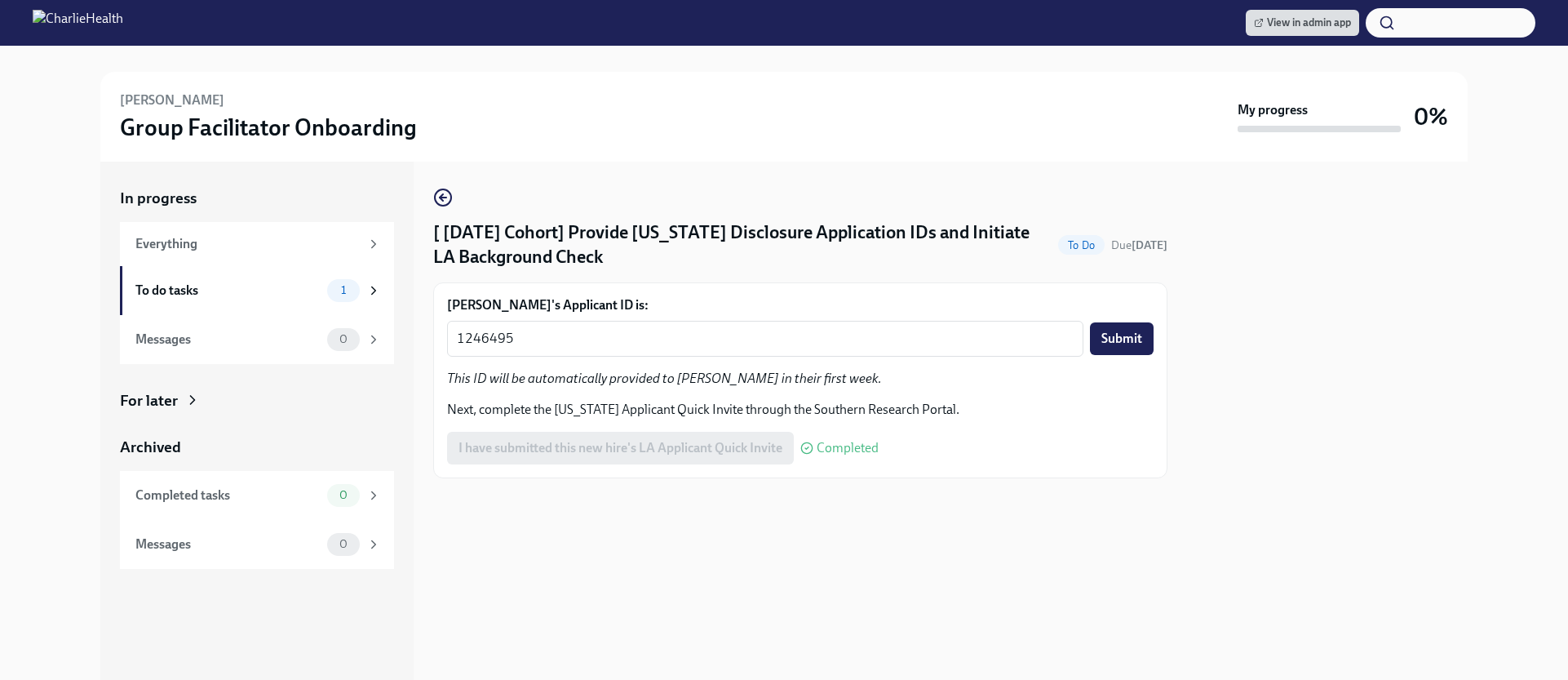
drag, startPoint x: 1121, startPoint y: 349, endPoint x: 1087, endPoint y: 288, distance: 69.8
click at [1121, 349] on button "Submit" at bounding box center [1122, 339] width 64 height 33
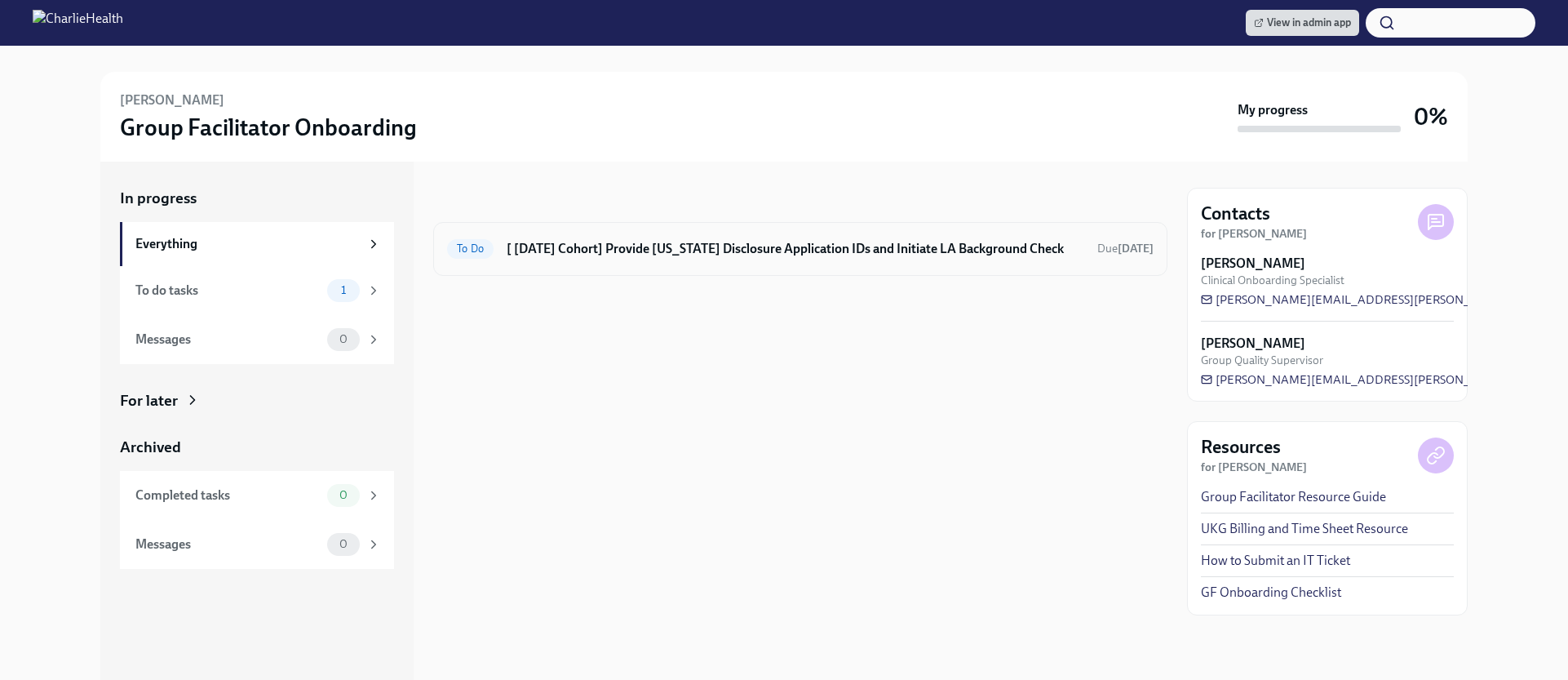
click at [885, 252] on h6 "[ [DATE] Cohort] Provide [US_STATE] Disclosure Application IDs and Initiate LA …" at bounding box center [795, 249] width 577 height 18
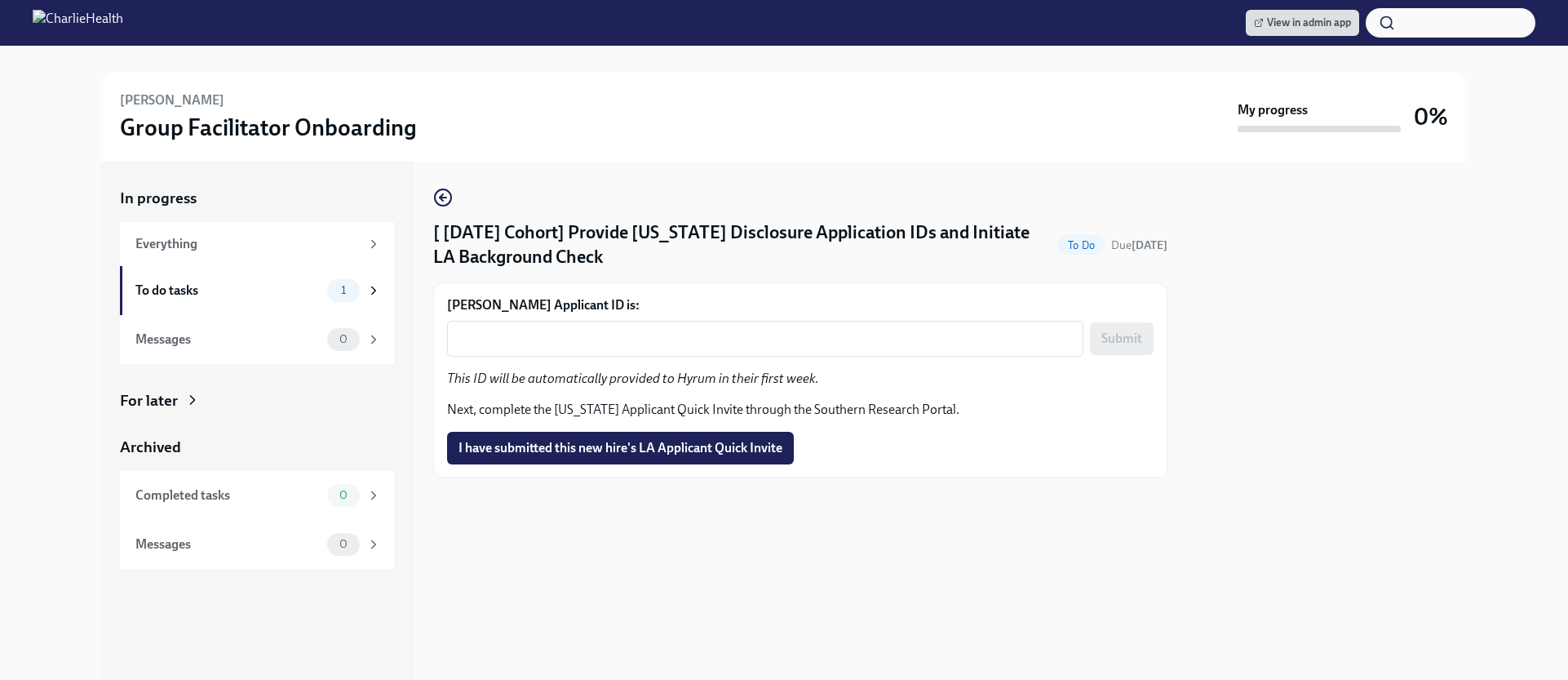
drag, startPoint x: 729, startPoint y: 452, endPoint x: 718, endPoint y: 405, distance: 48.3
click at [728, 452] on span "I have submitted this new hire's LA Applicant Quick Invite" at bounding box center [620, 448] width 324 height 16
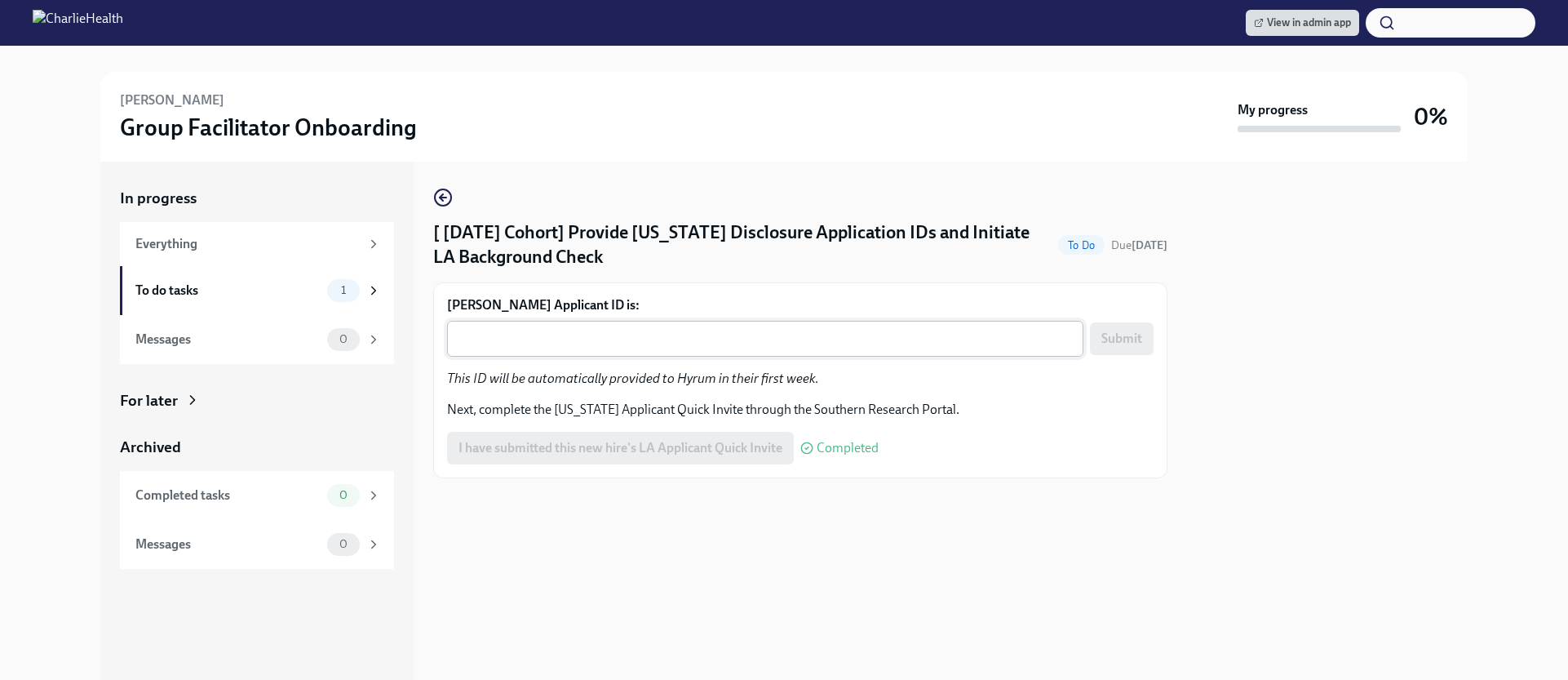
click at [741, 336] on textarea "Hyrum Willard's Applicant ID is:" at bounding box center [765, 338] width 617 height 19
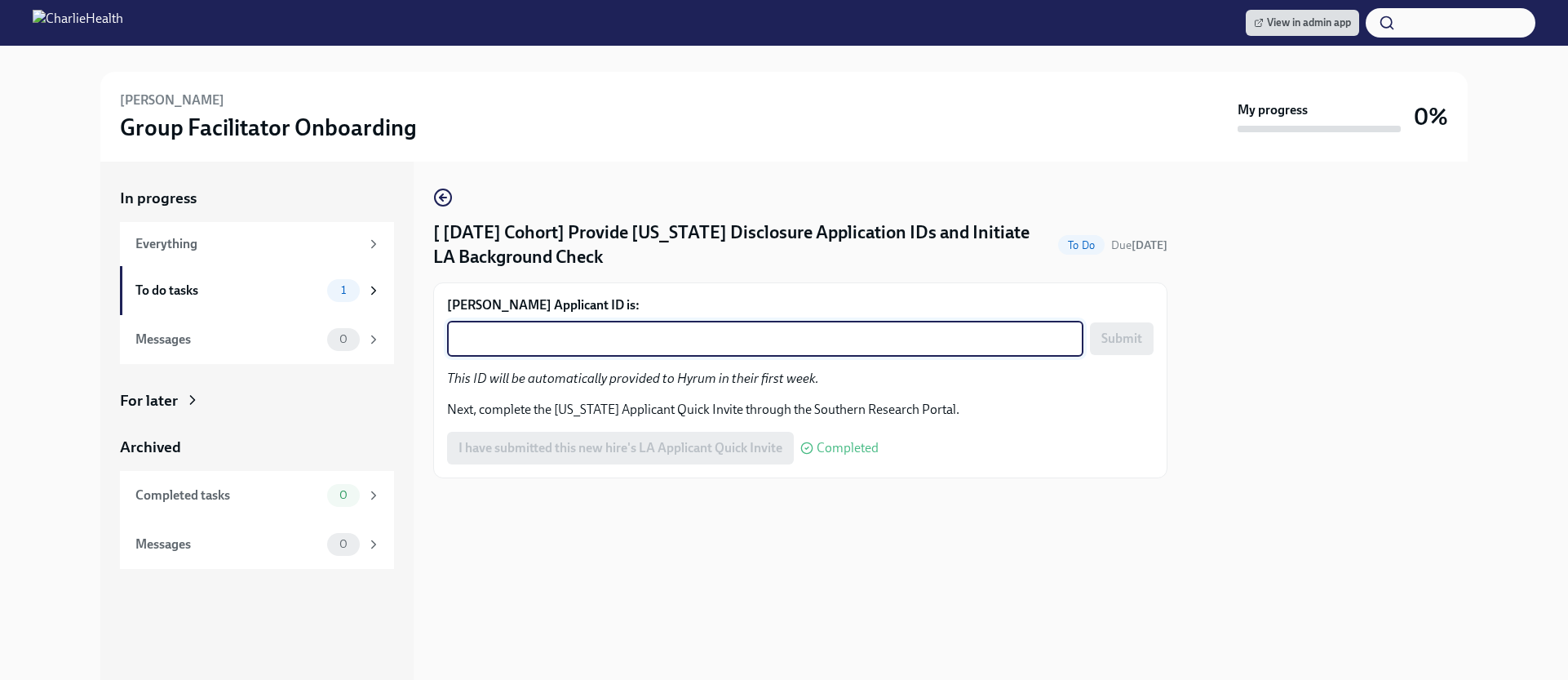
paste textarea "1246508"
type textarea "1246508"
click at [1116, 350] on button "Submit" at bounding box center [1122, 339] width 64 height 33
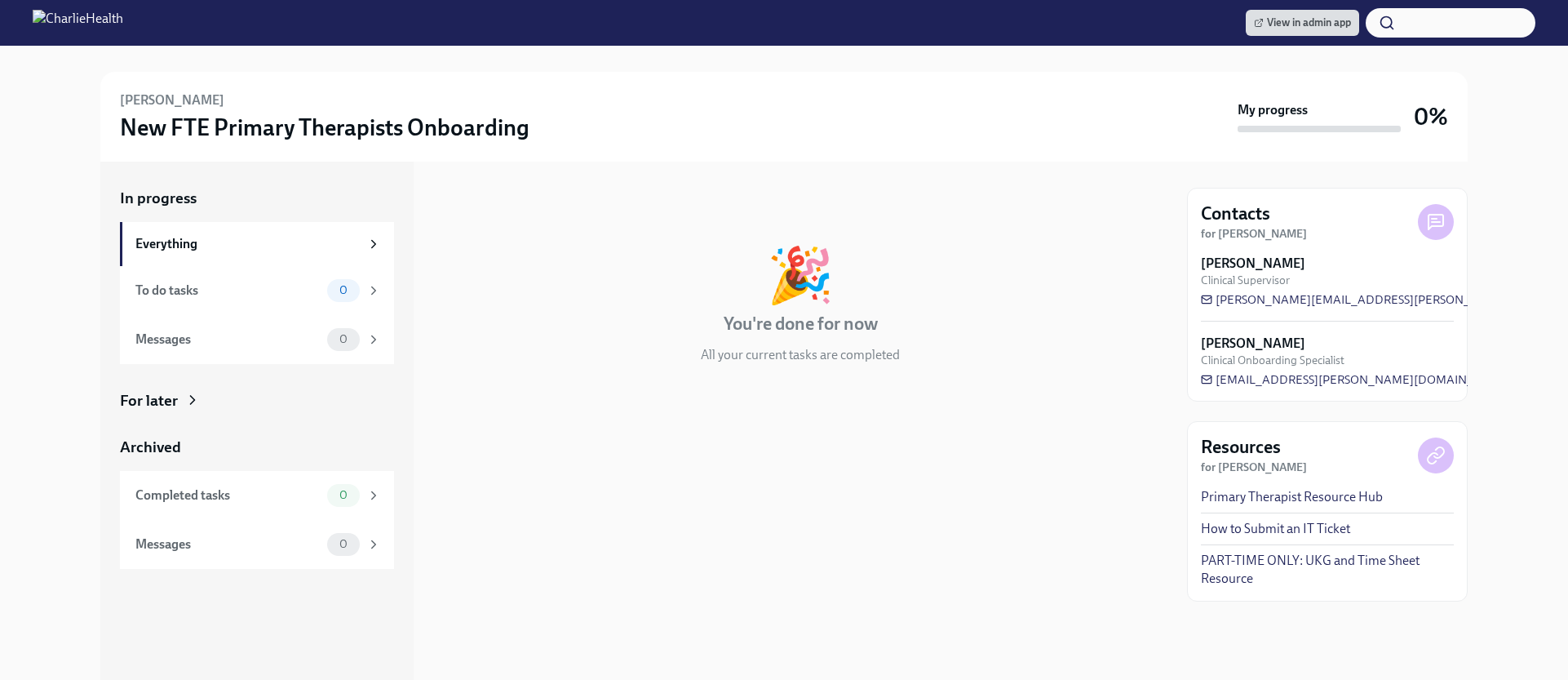
click at [162, 407] on div "For later" at bounding box center [148, 400] width 58 height 21
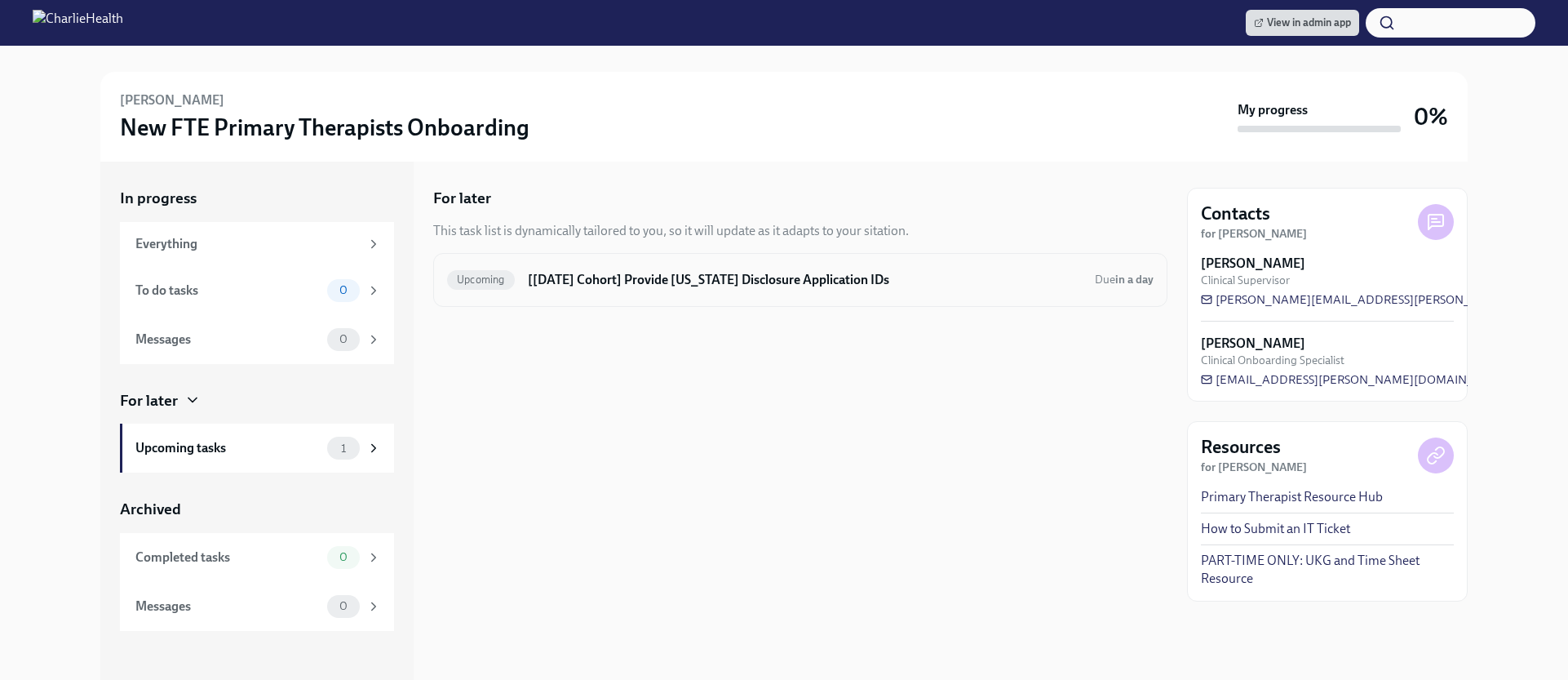
click at [606, 289] on div "Upcoming [Sep 2nd Cohort] Provide Utah Disclosure Application IDs Due in a day" at bounding box center [800, 280] width 706 height 27
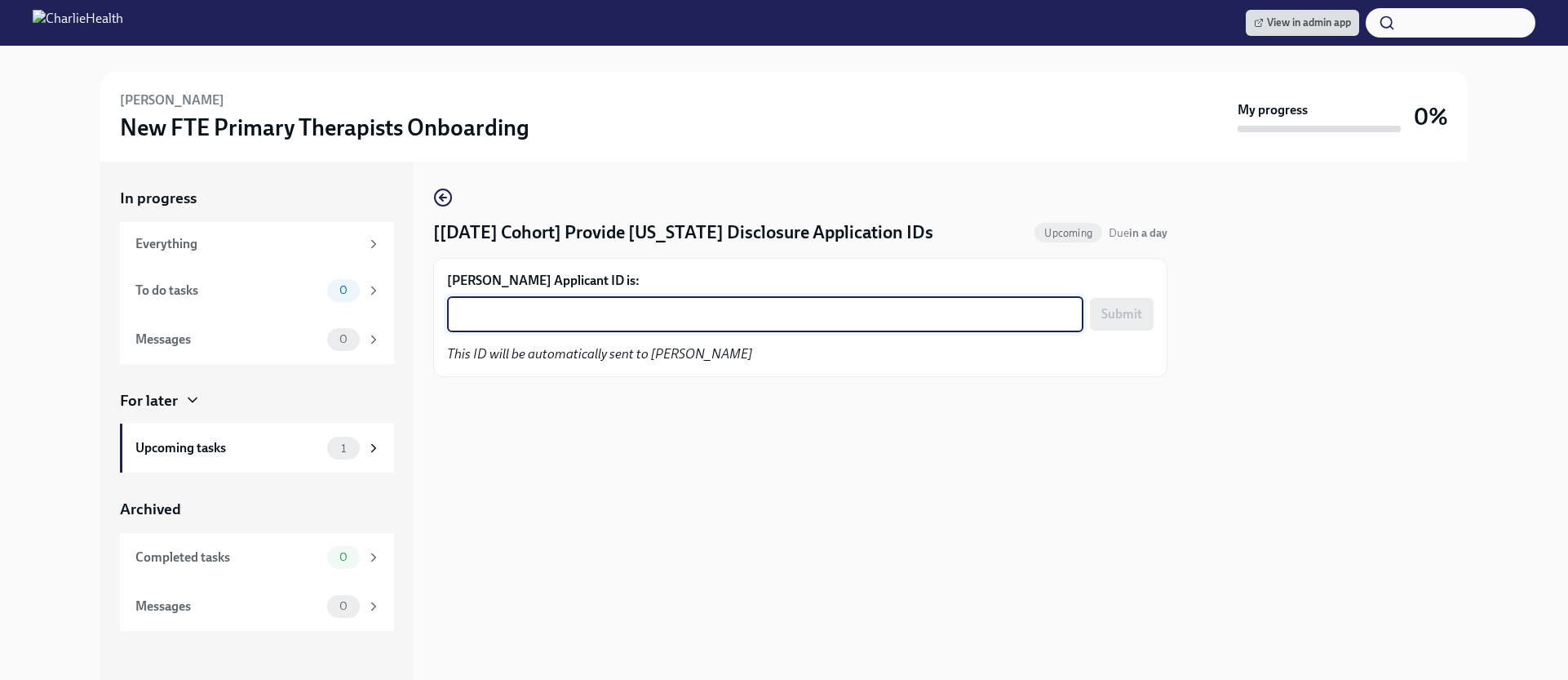
click at [548, 321] on textarea "Nicole Robinson-Freeman's Applicant ID is:" at bounding box center [765, 314] width 617 height 19
paste textarea "1246515"
type textarea "1246515"
click at [1116, 312] on span "Submit" at bounding box center [1122, 314] width 41 height 16
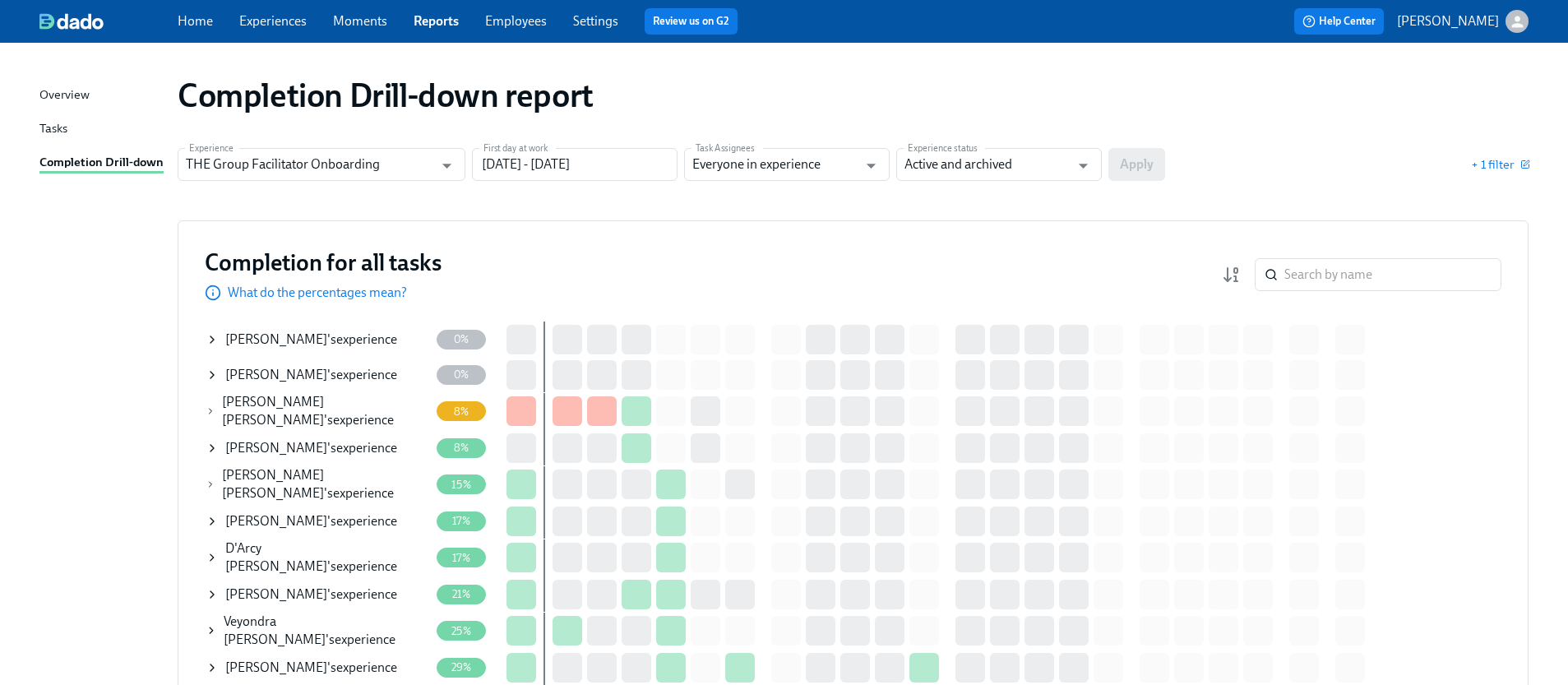
click at [216, 551] on icon at bounding box center [212, 557] width 13 height 13
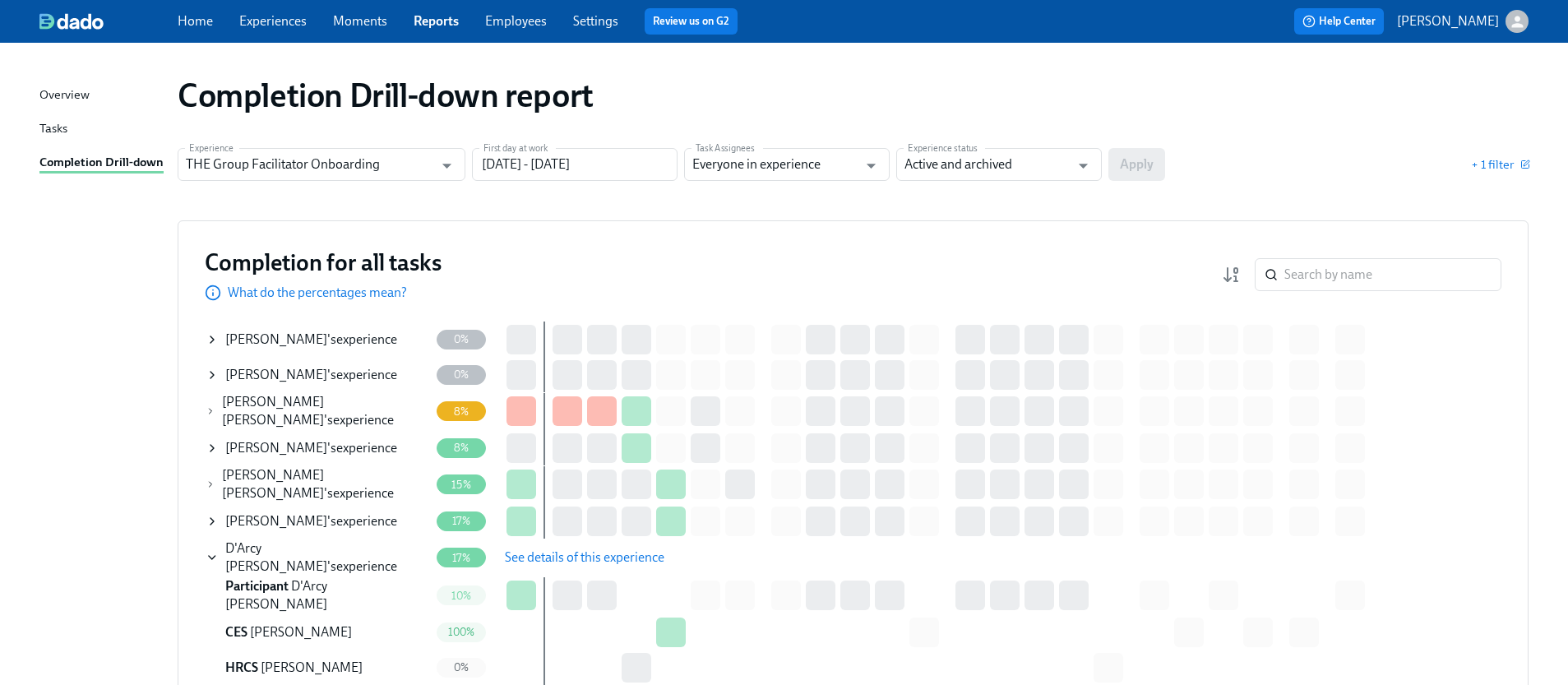
click at [607, 551] on span "See details of this experience" at bounding box center [584, 558] width 160 height 17
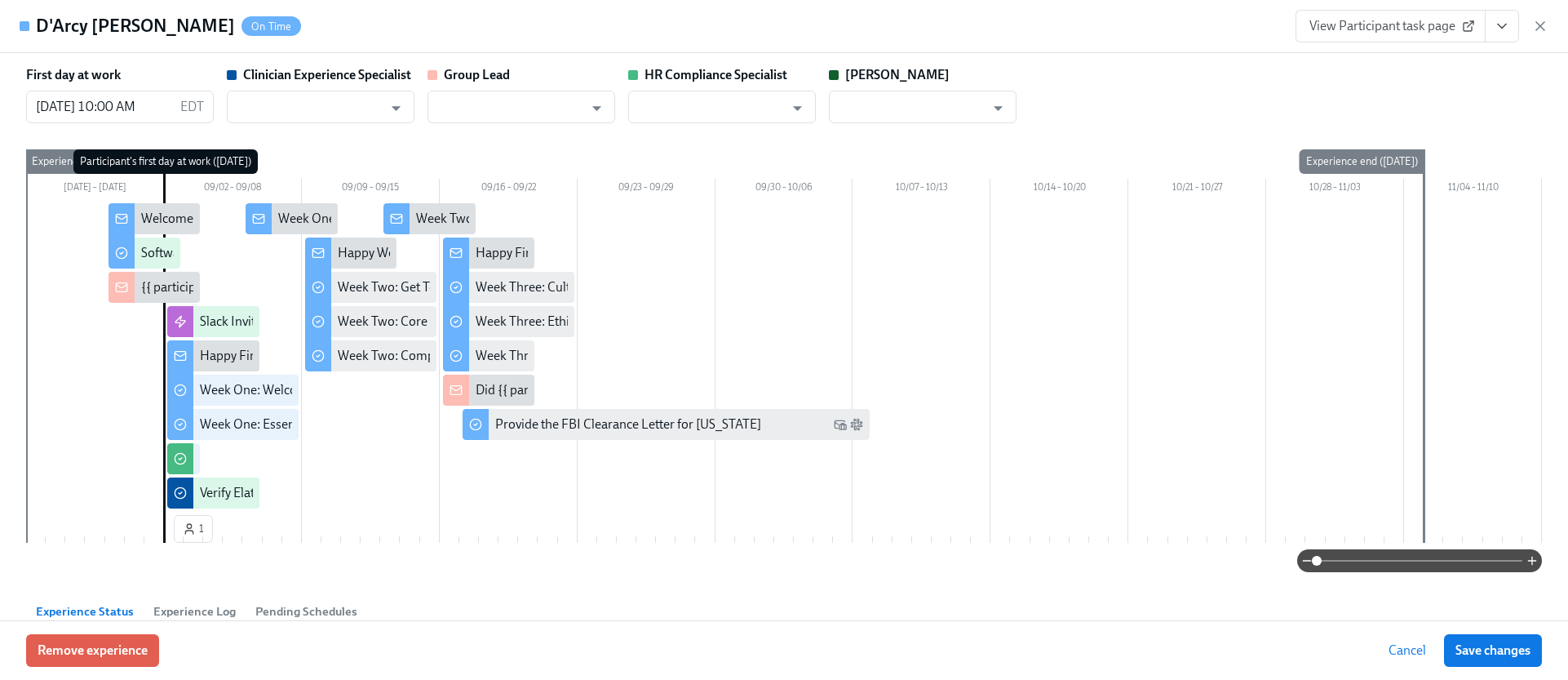
type input "[PERSON_NAME]"
type input "Ashley Stevenson"
type input "Chelsey Mendoza"
type input "Paige Eber"
click at [1494, 23] on icon "View task page" at bounding box center [1501, 27] width 16 height 16
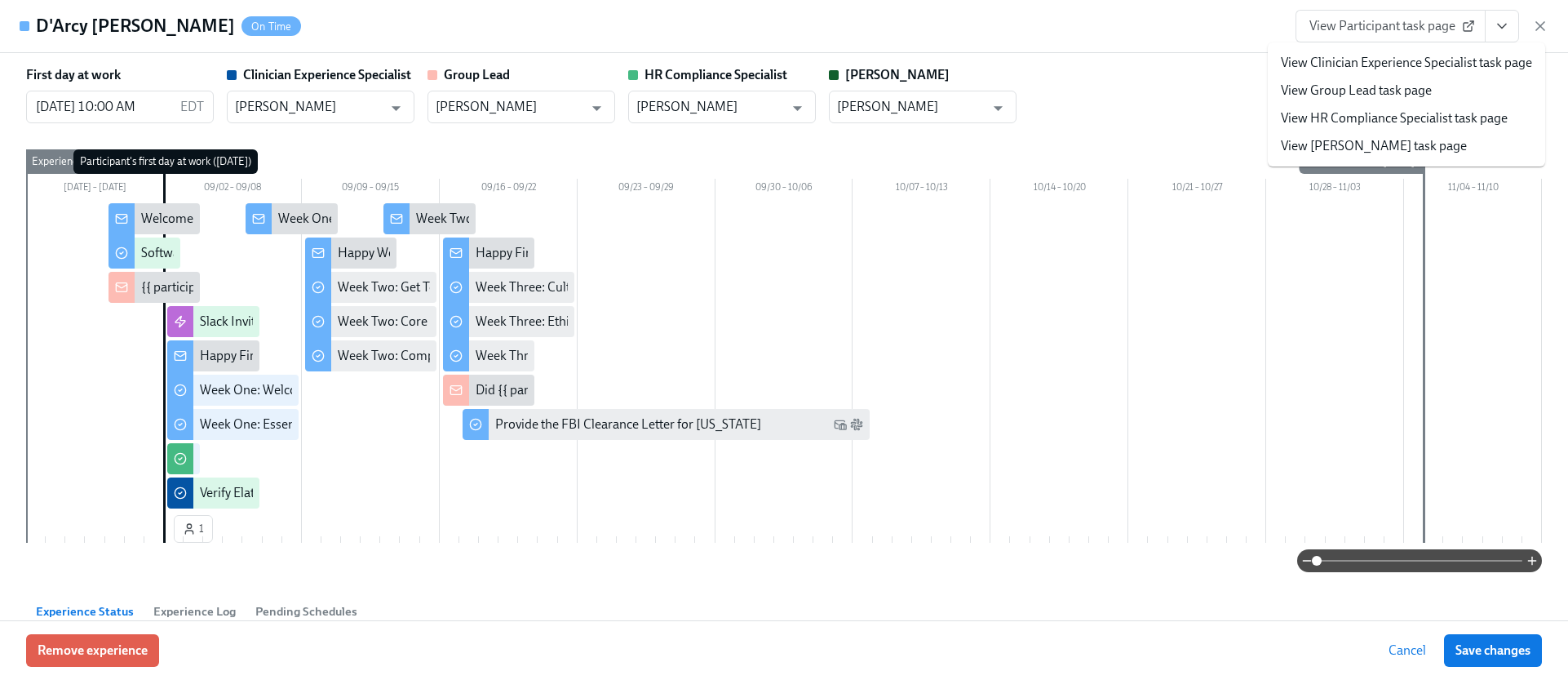
click at [1398, 112] on link "View HR Compliance Specialist task page" at bounding box center [1394, 118] width 227 height 18
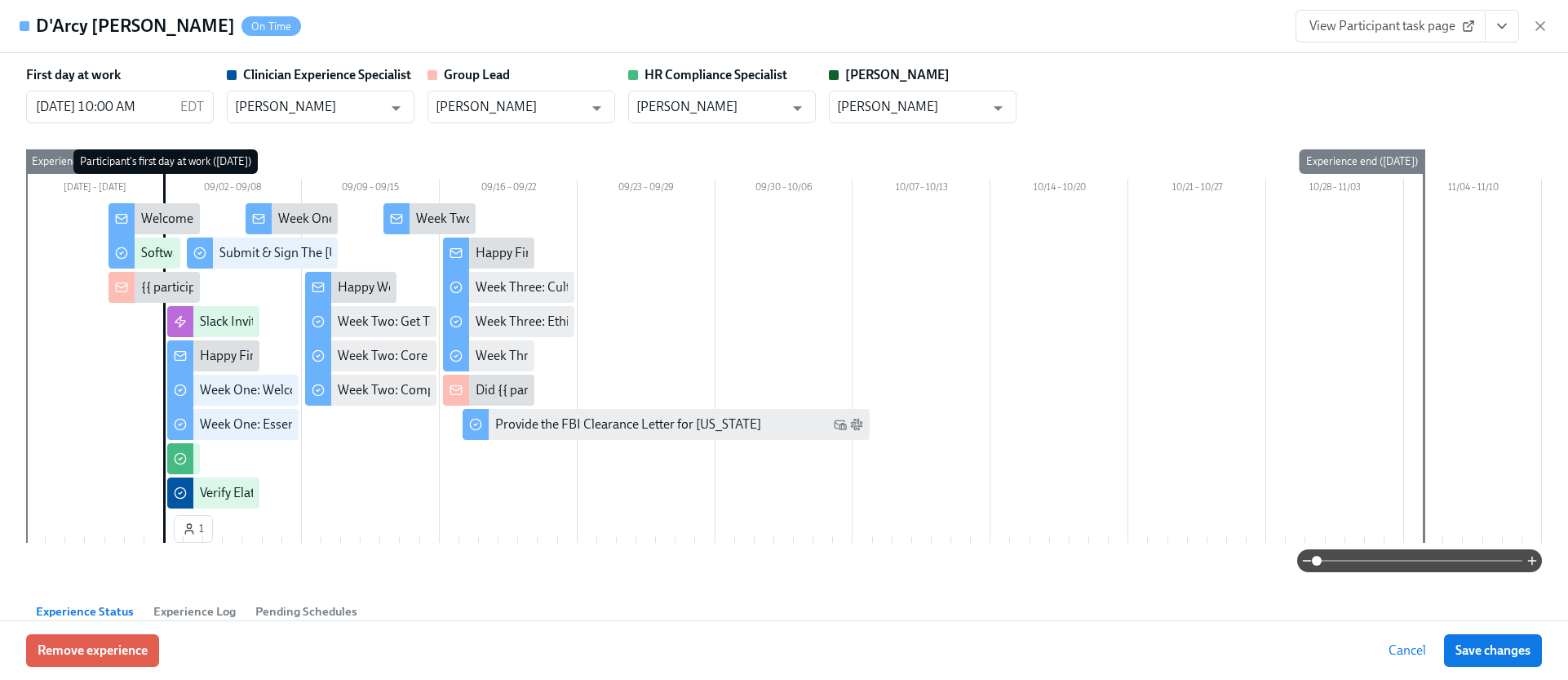
drag, startPoint x: 1532, startPoint y: 28, endPoint x: 1511, endPoint y: 11, distance: 27.0
click at [1531, 28] on icon "button" at bounding box center [1540, 27] width 16 height 16
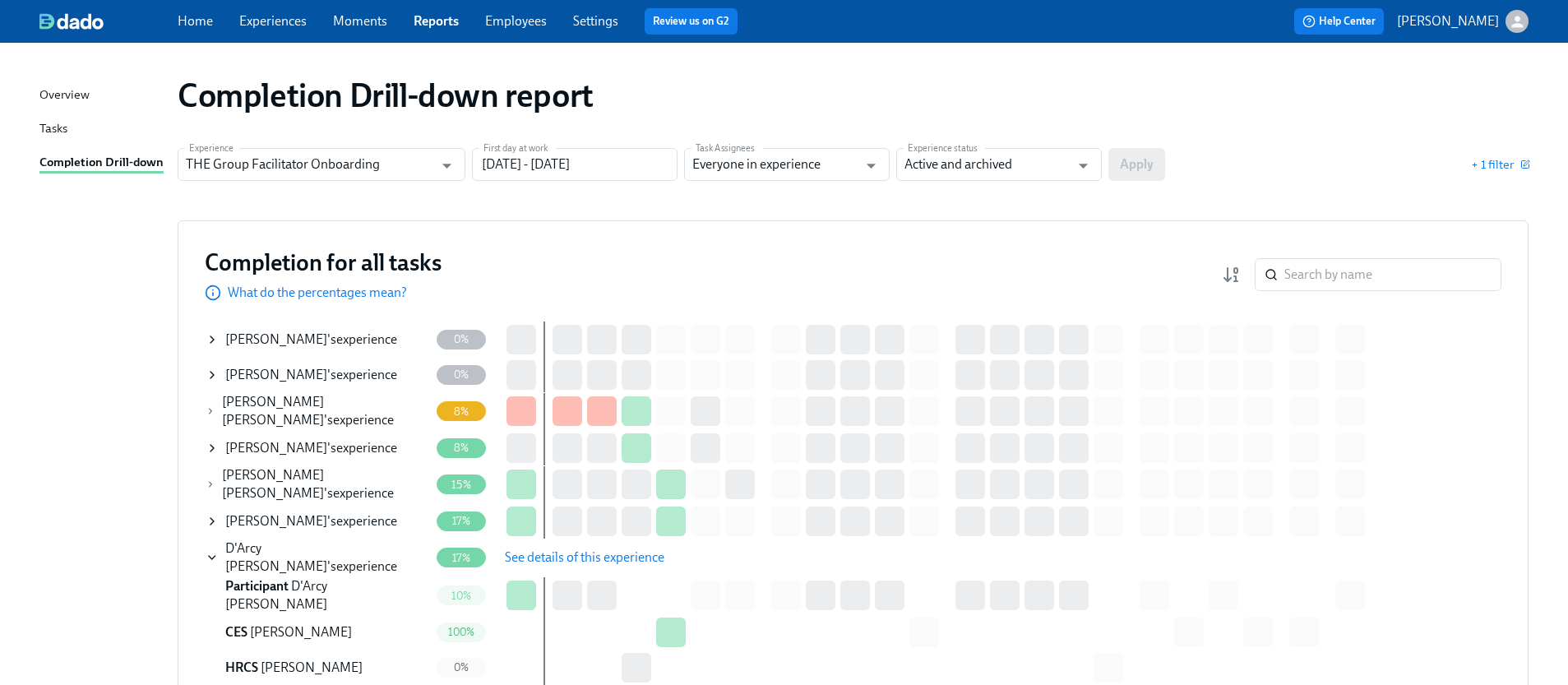
click at [208, 514] on icon at bounding box center [212, 521] width 13 height 13
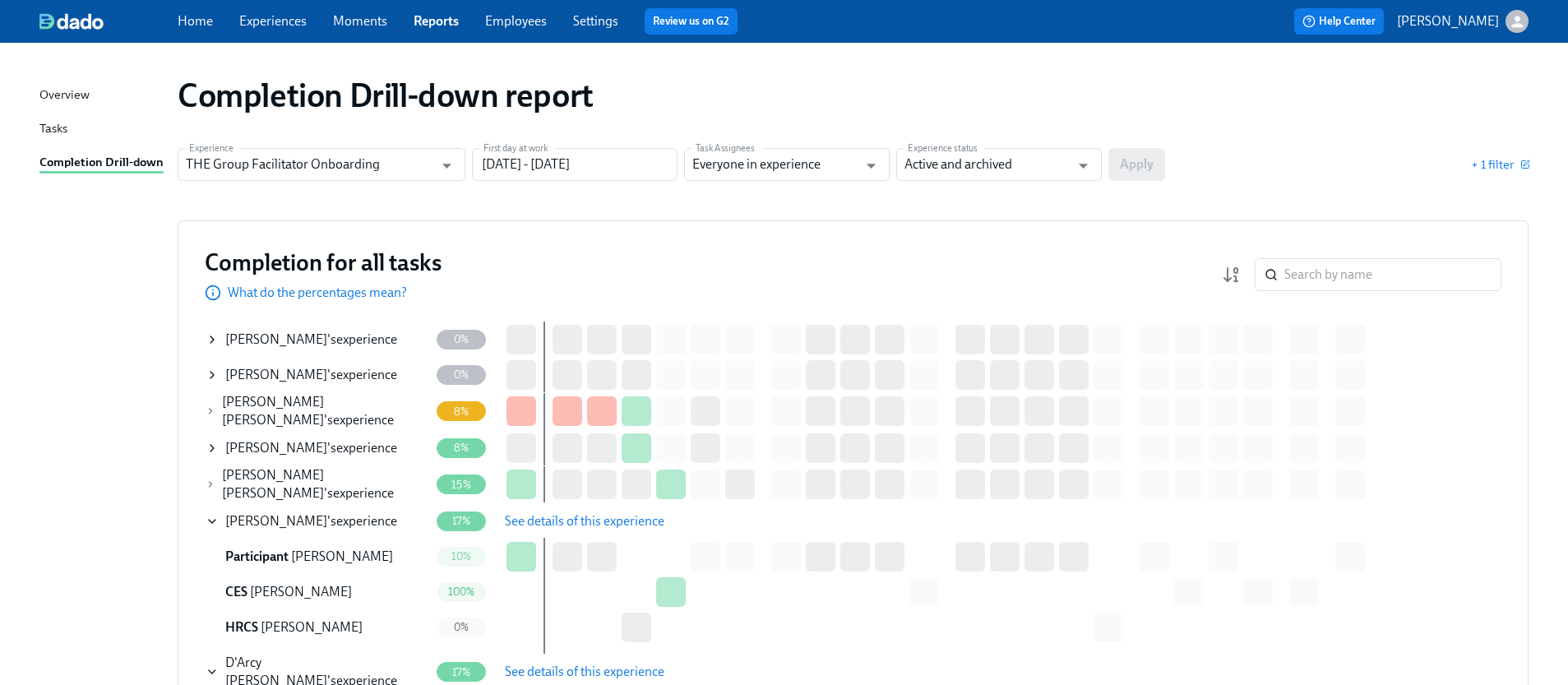
click at [539, 513] on span "See details of this experience" at bounding box center [584, 521] width 160 height 17
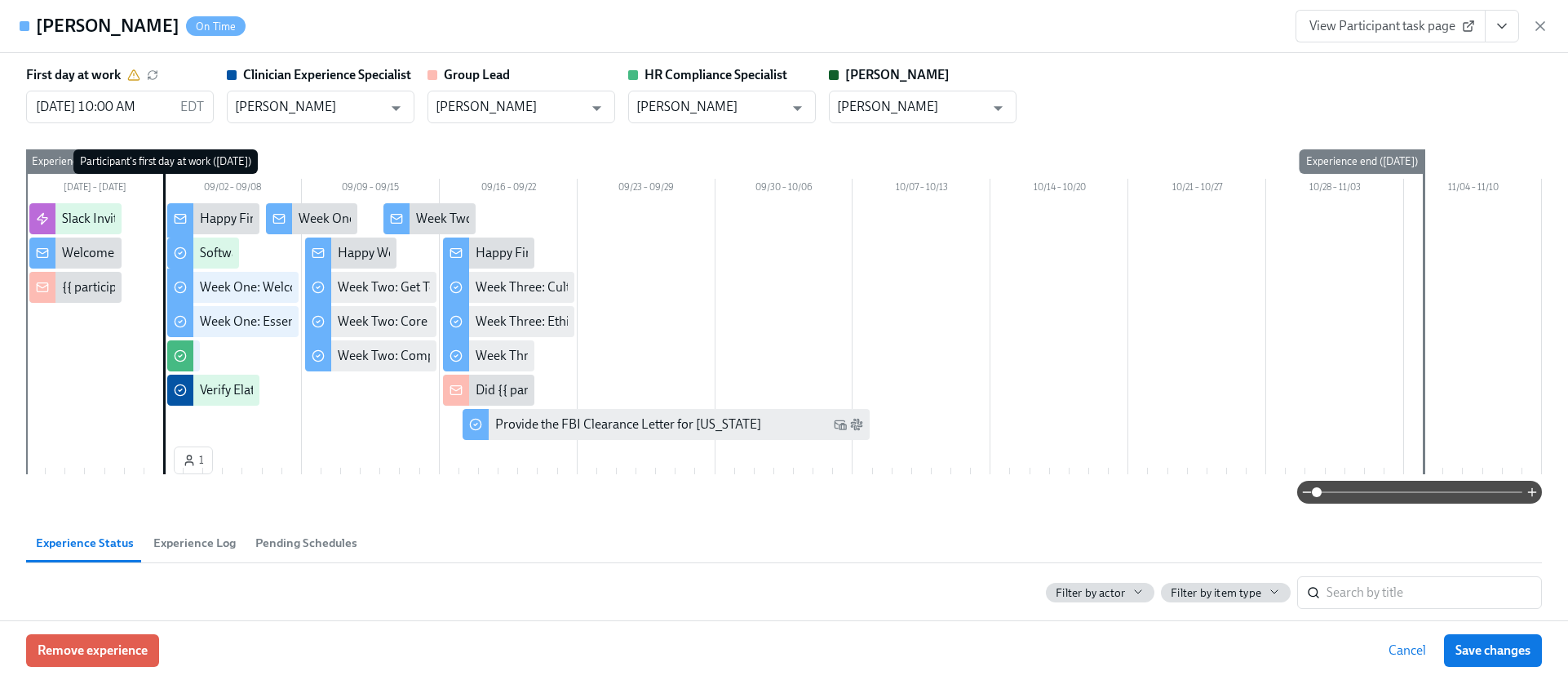
click at [1509, 32] on button "View task page" at bounding box center [1501, 27] width 34 height 33
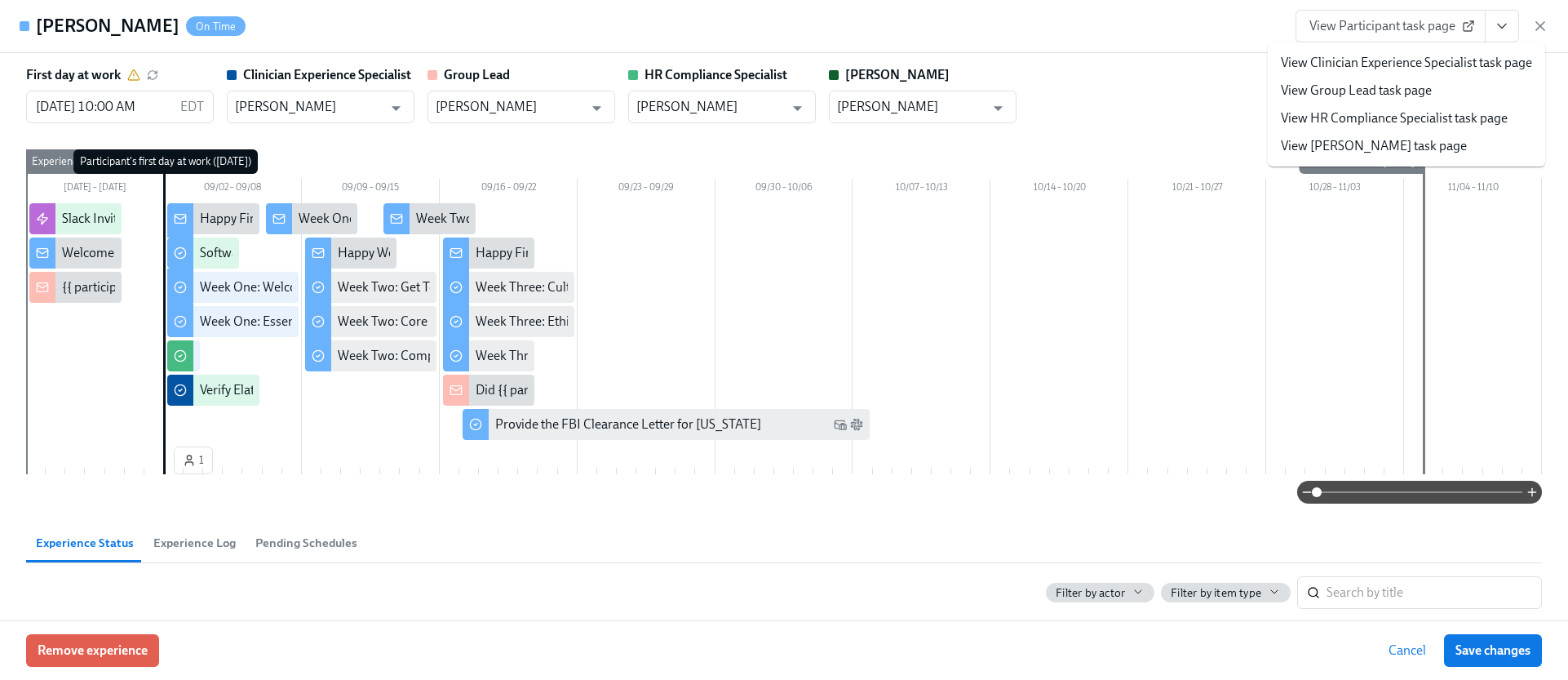
click at [1334, 120] on link "View HR Compliance Specialist task page" at bounding box center [1394, 118] width 227 height 18
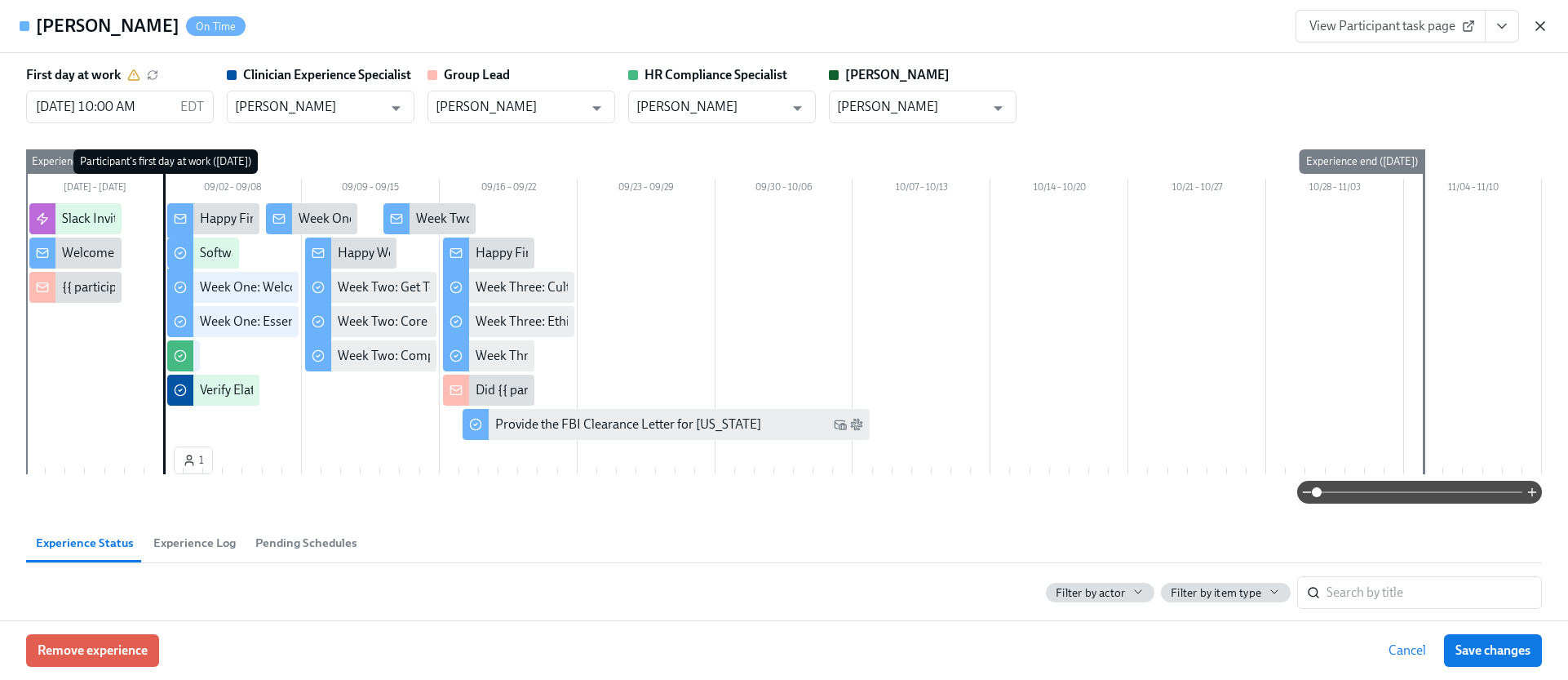
click at [1543, 27] on icon "button" at bounding box center [1540, 27] width 16 height 16
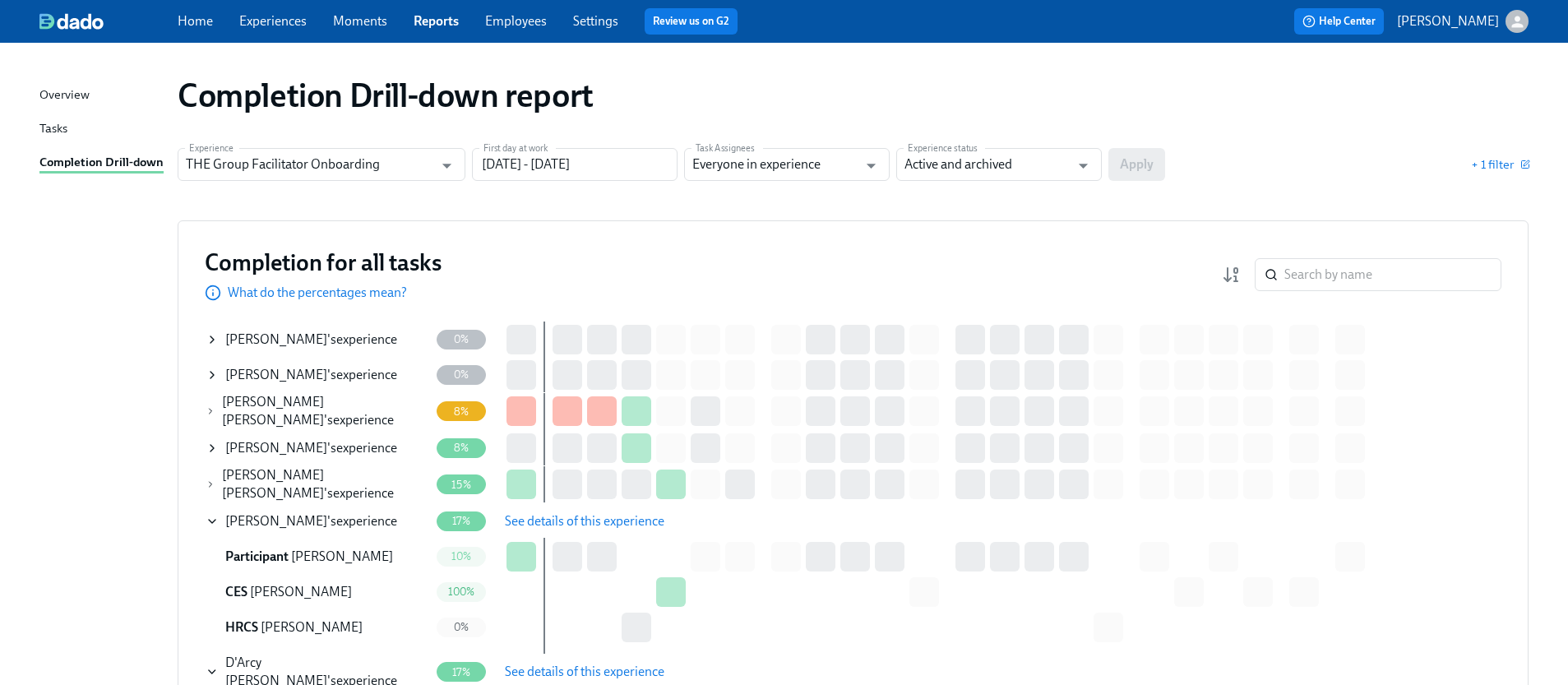
click at [322, 337] on span "Kayla Cunningham" at bounding box center [276, 338] width 102 height 16
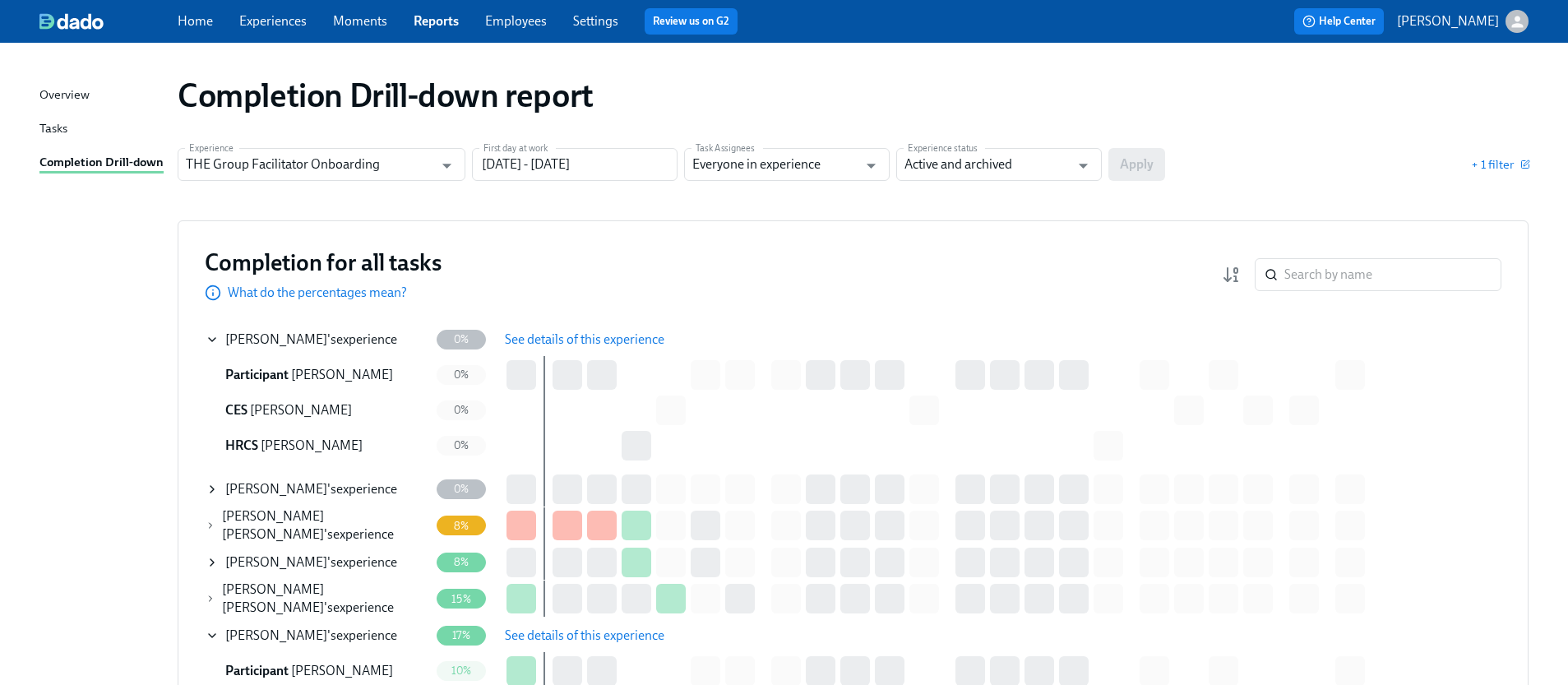
click at [633, 330] on button "See details of this experience" at bounding box center [585, 339] width 183 height 33
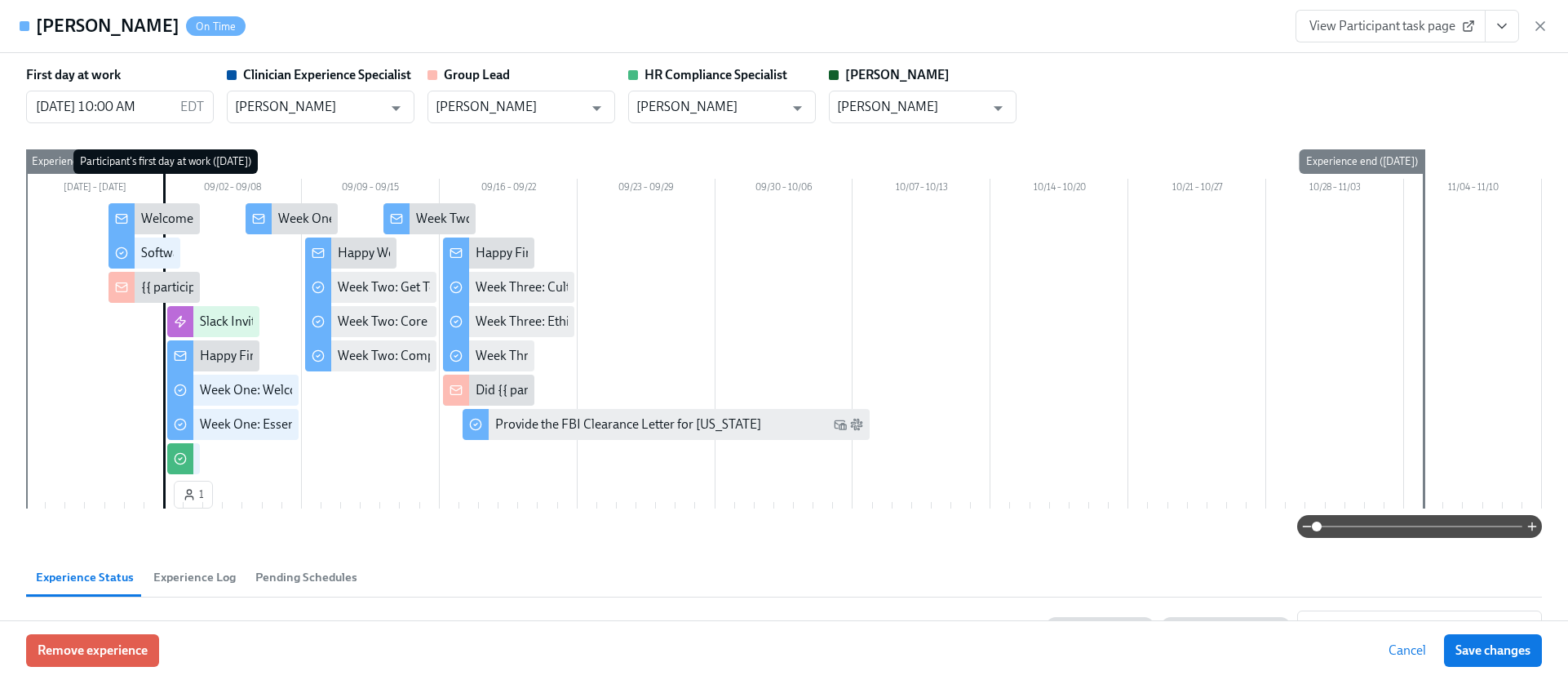
click at [1506, 27] on icon "View task page" at bounding box center [1501, 27] width 16 height 16
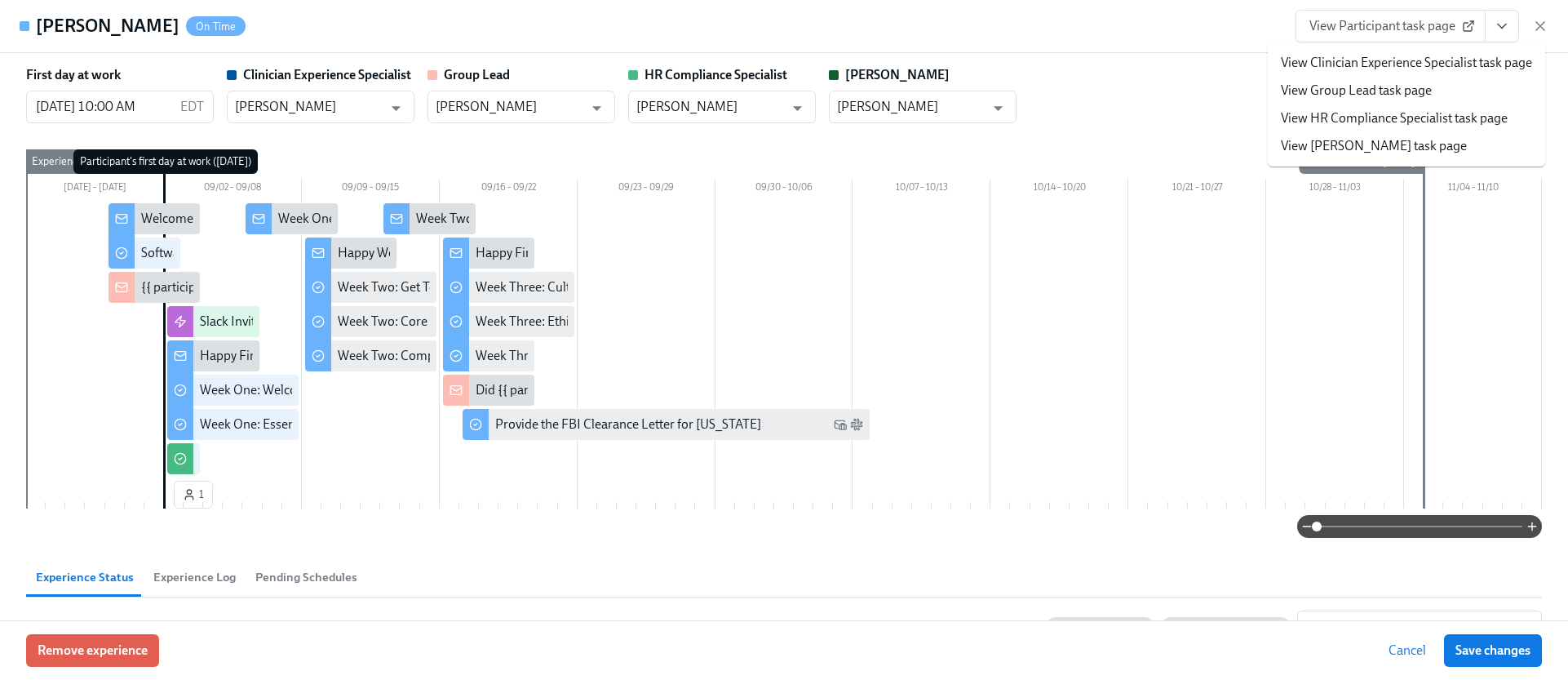
click at [1387, 112] on link "View HR Compliance Specialist task page" at bounding box center [1394, 118] width 227 height 18
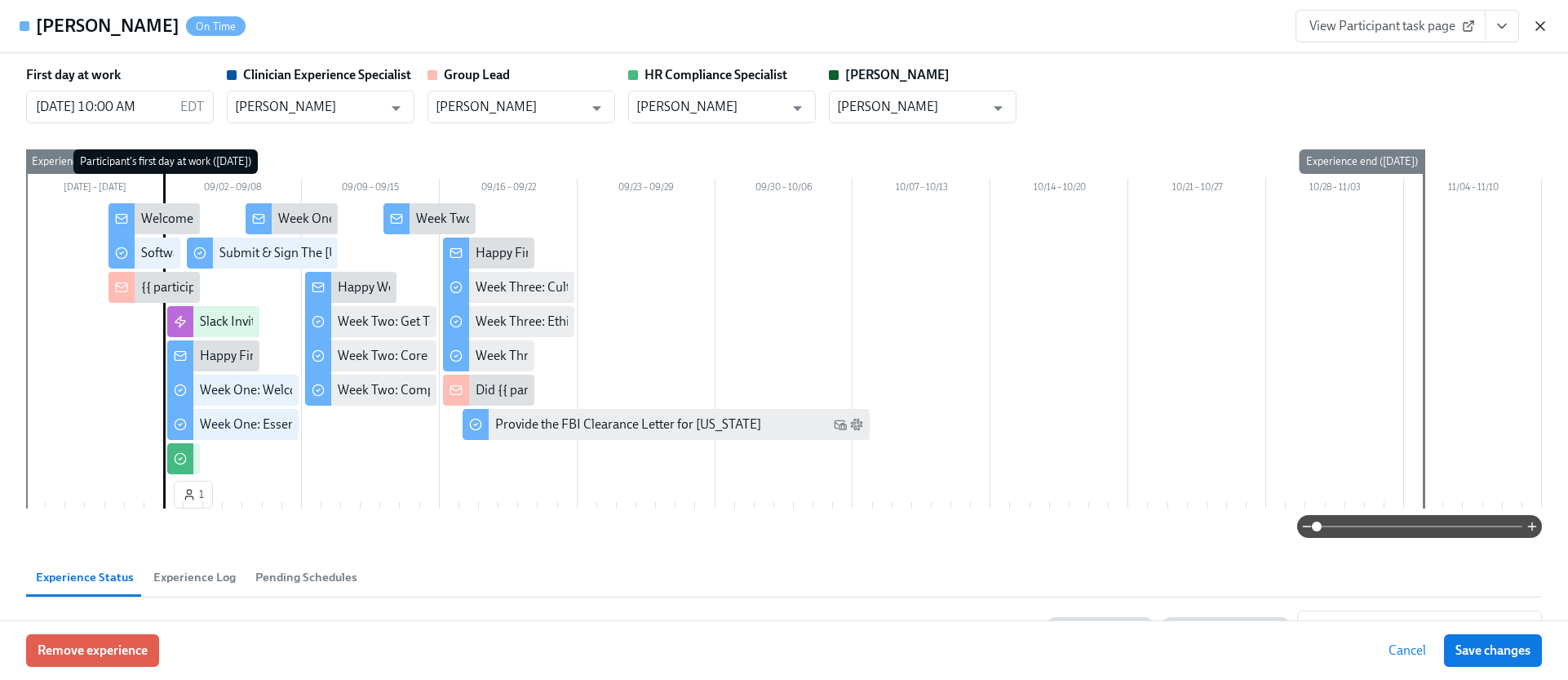
click at [1546, 26] on icon "button" at bounding box center [1540, 27] width 16 height 16
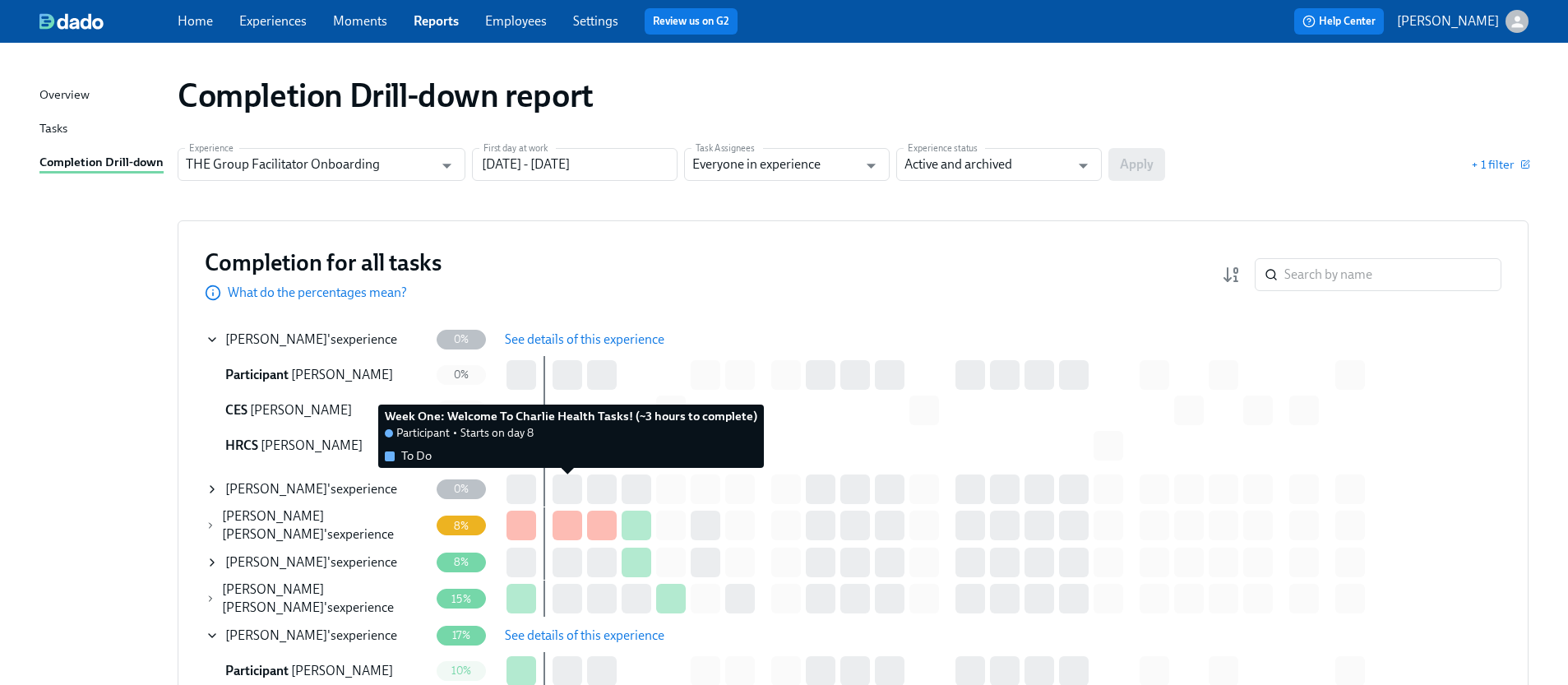
click at [576, 478] on div at bounding box center [567, 489] width 30 height 30
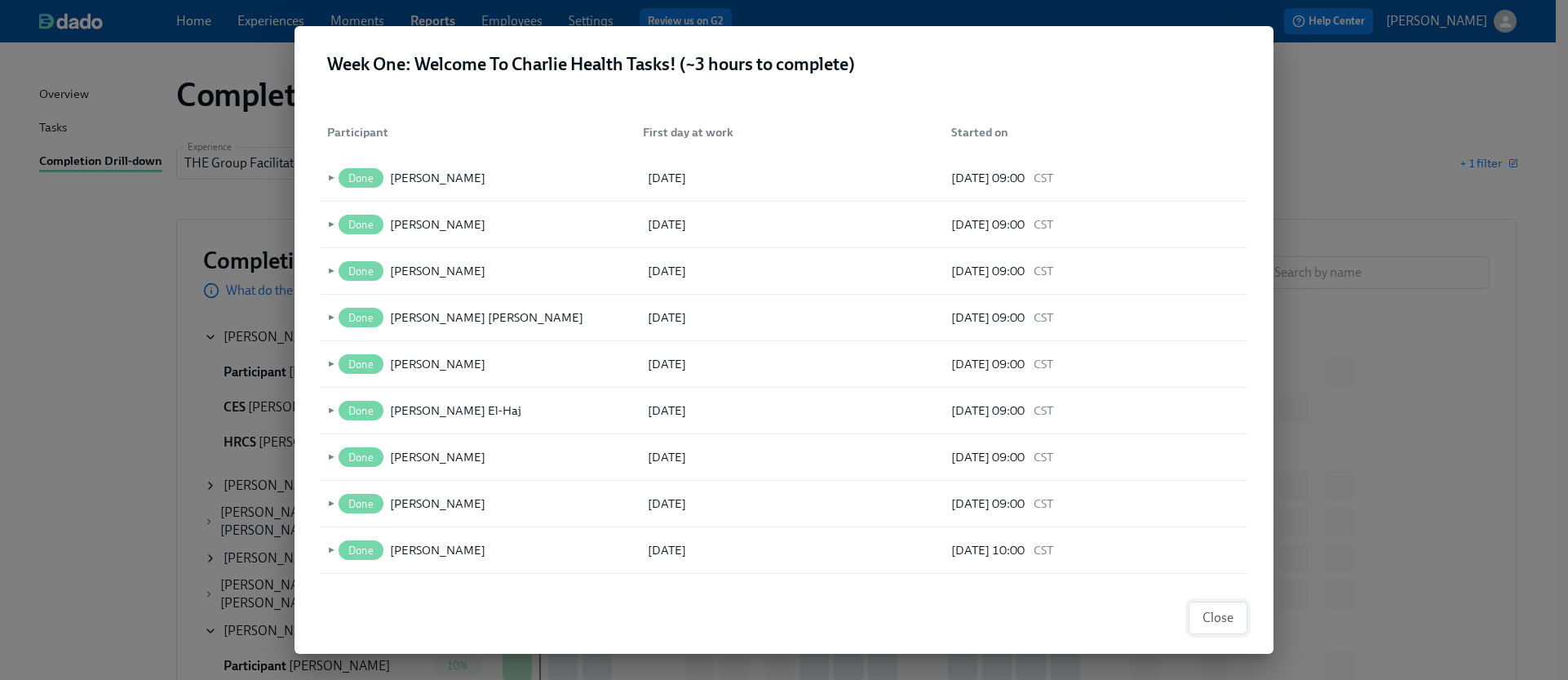
click at [1222, 610] on span "Close" at bounding box center [1218, 618] width 31 height 16
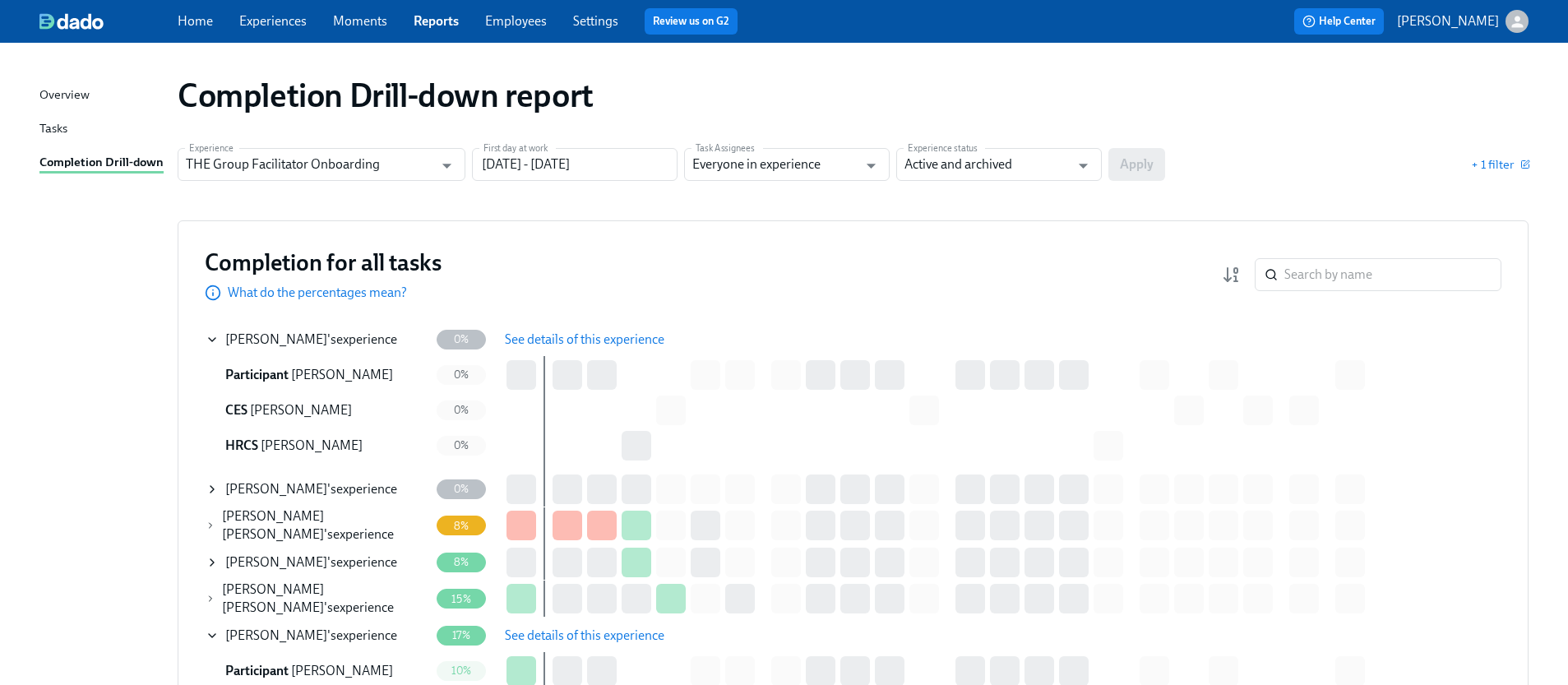
click at [331, 478] on div "Michele Nelson 's experience" at bounding box center [317, 490] width 223 height 33
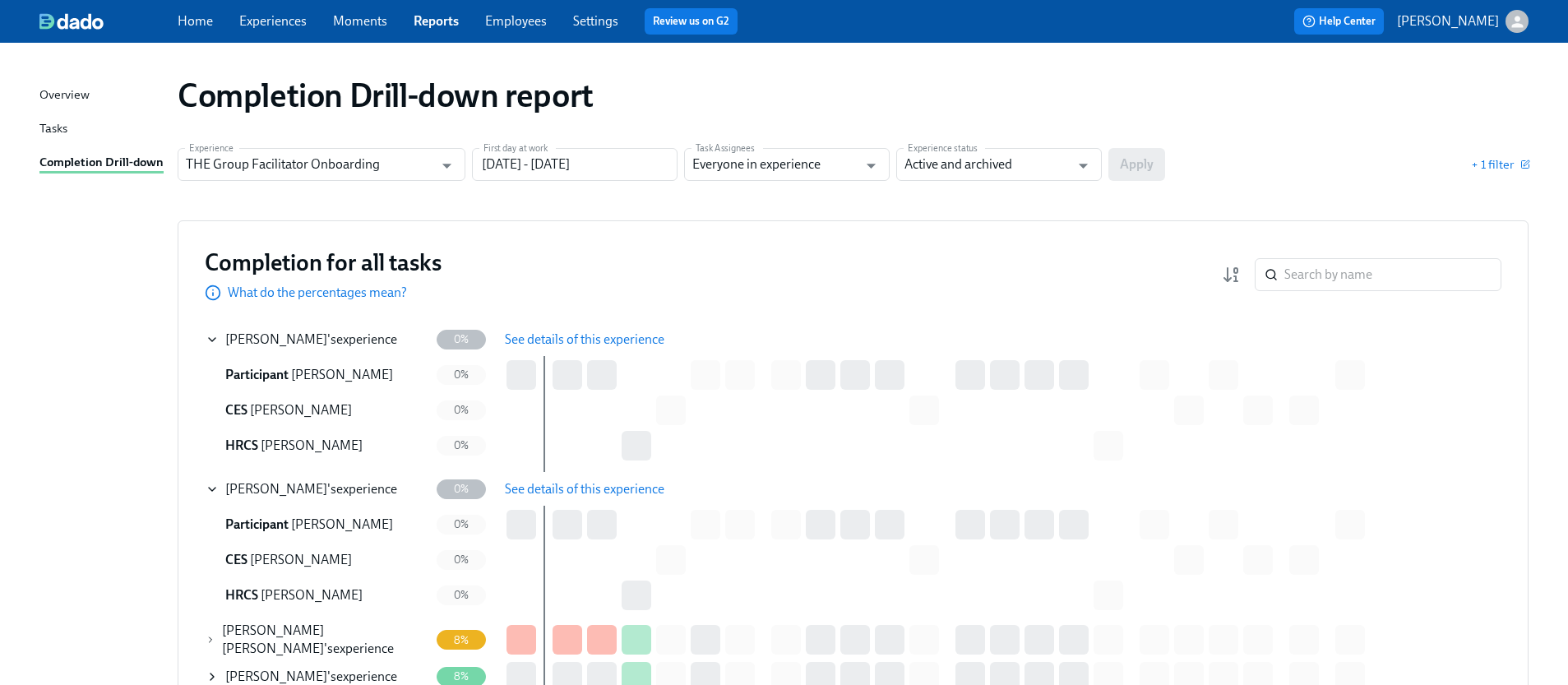
click at [606, 484] on span "See details of this experience" at bounding box center [584, 490] width 160 height 17
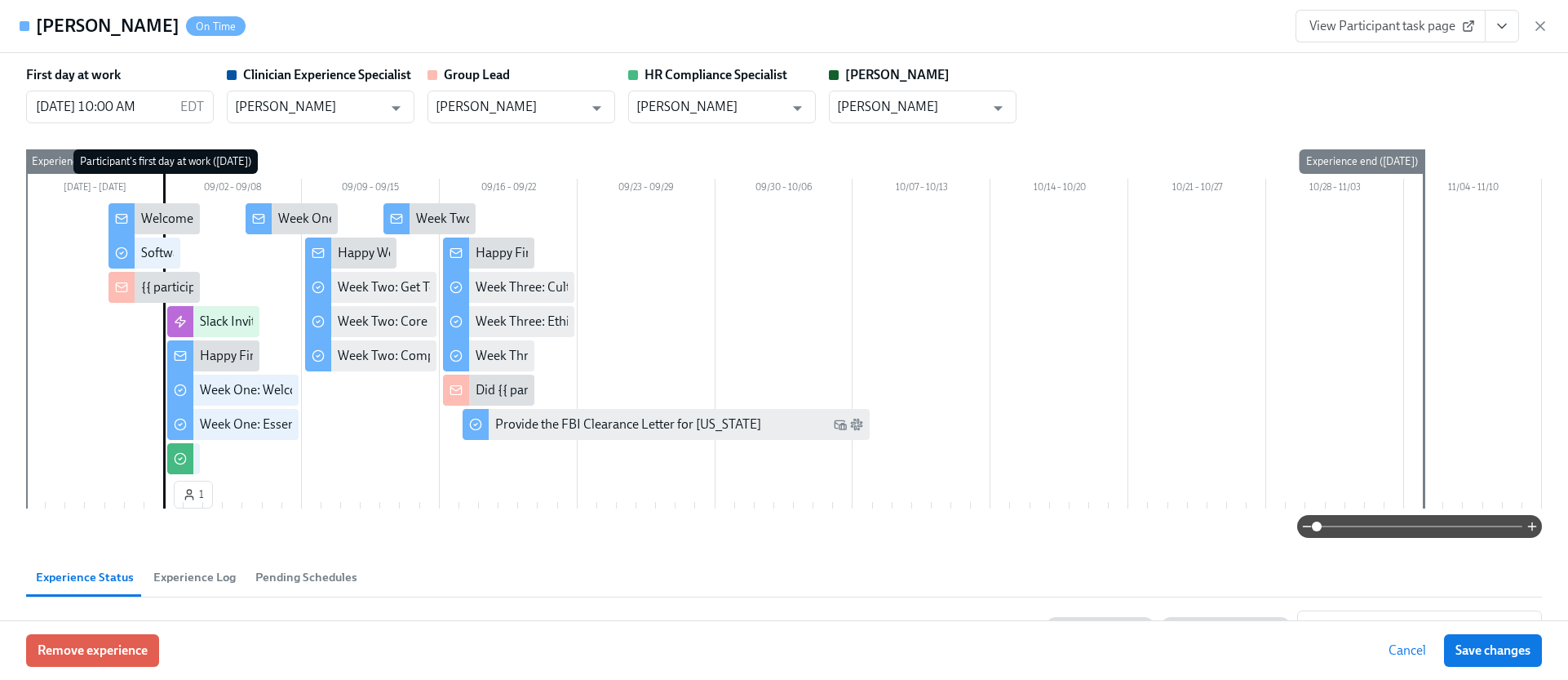
click at [1487, 28] on button "View task page" at bounding box center [1501, 27] width 34 height 33
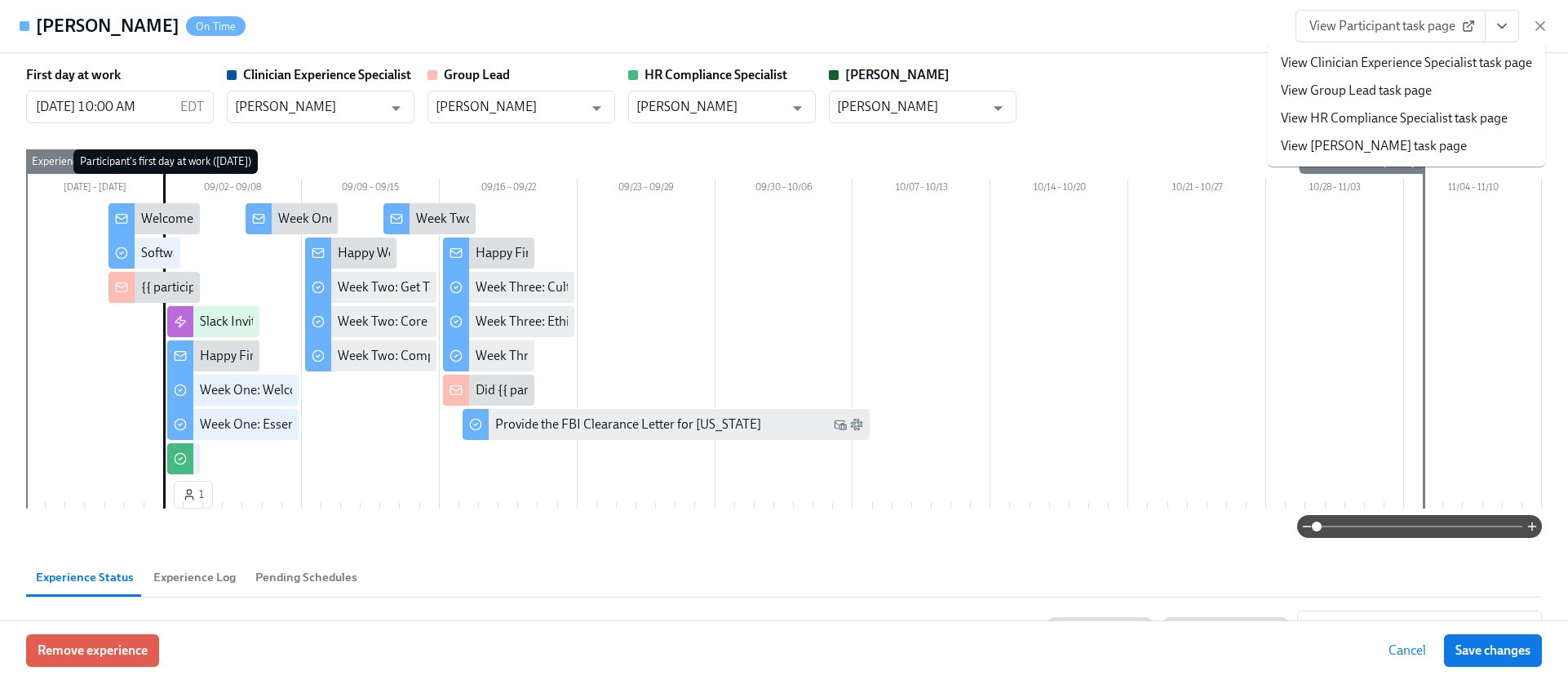
click at [1376, 112] on link "View HR Compliance Specialist task page" at bounding box center [1394, 118] width 227 height 18
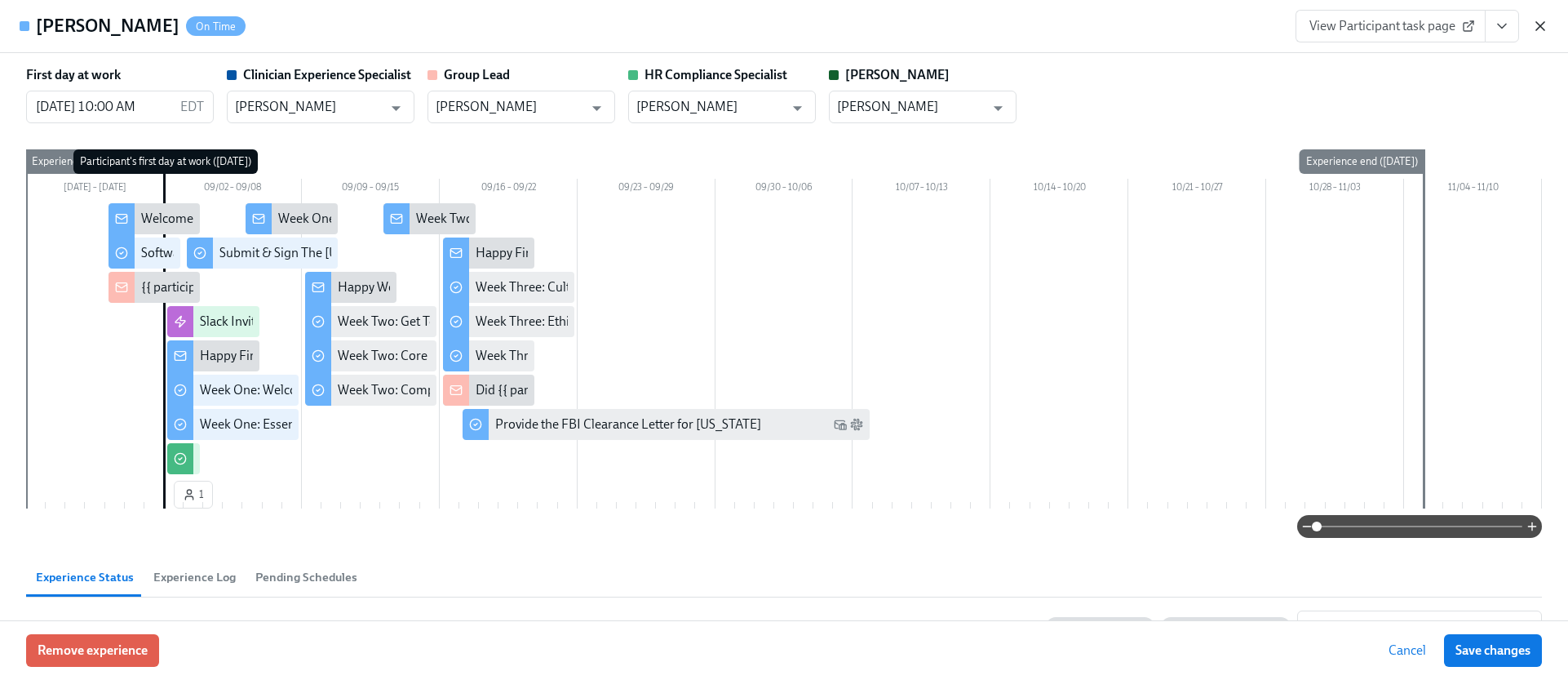
click at [1532, 25] on icon "button" at bounding box center [1540, 27] width 16 height 16
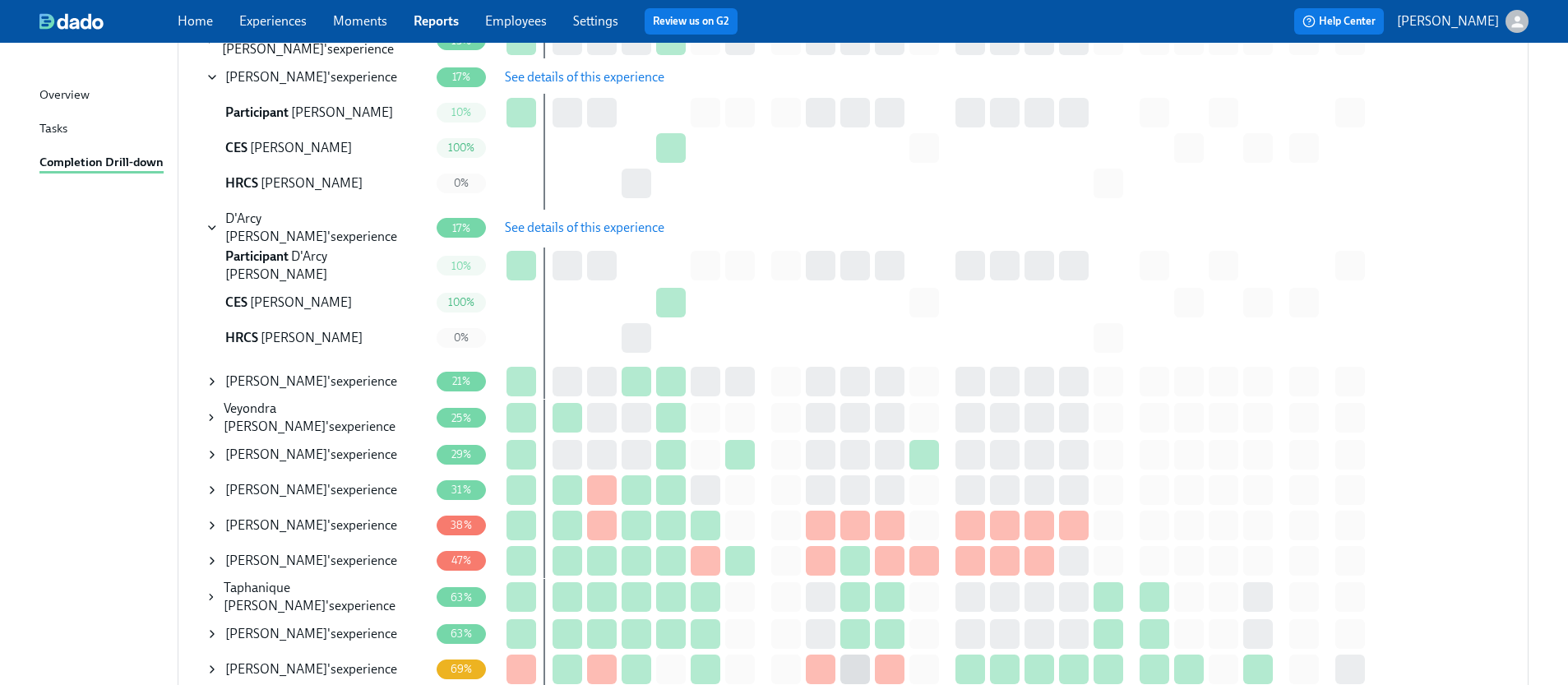
scroll to position [675, 0]
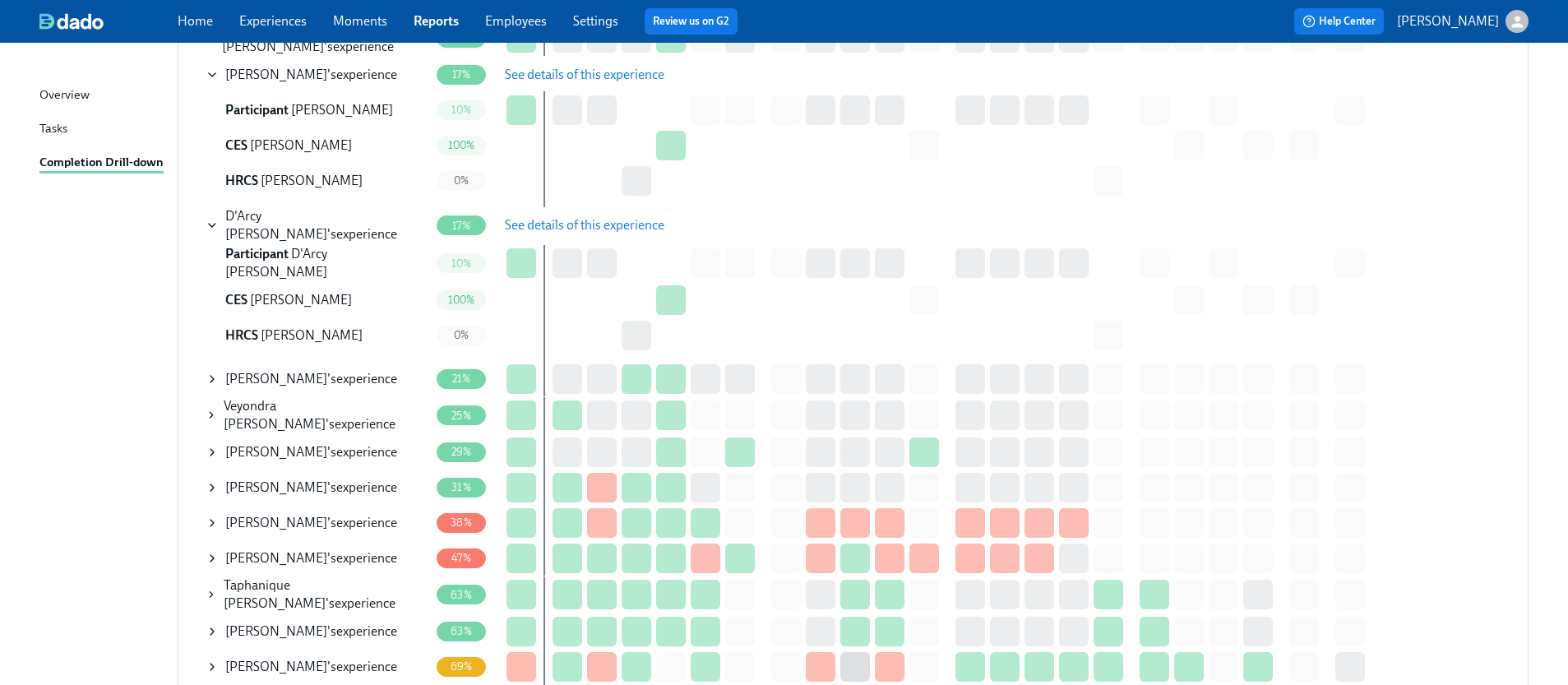
click at [338, 400] on div "Veyondra Metayer 's experience" at bounding box center [326, 415] width 206 height 36
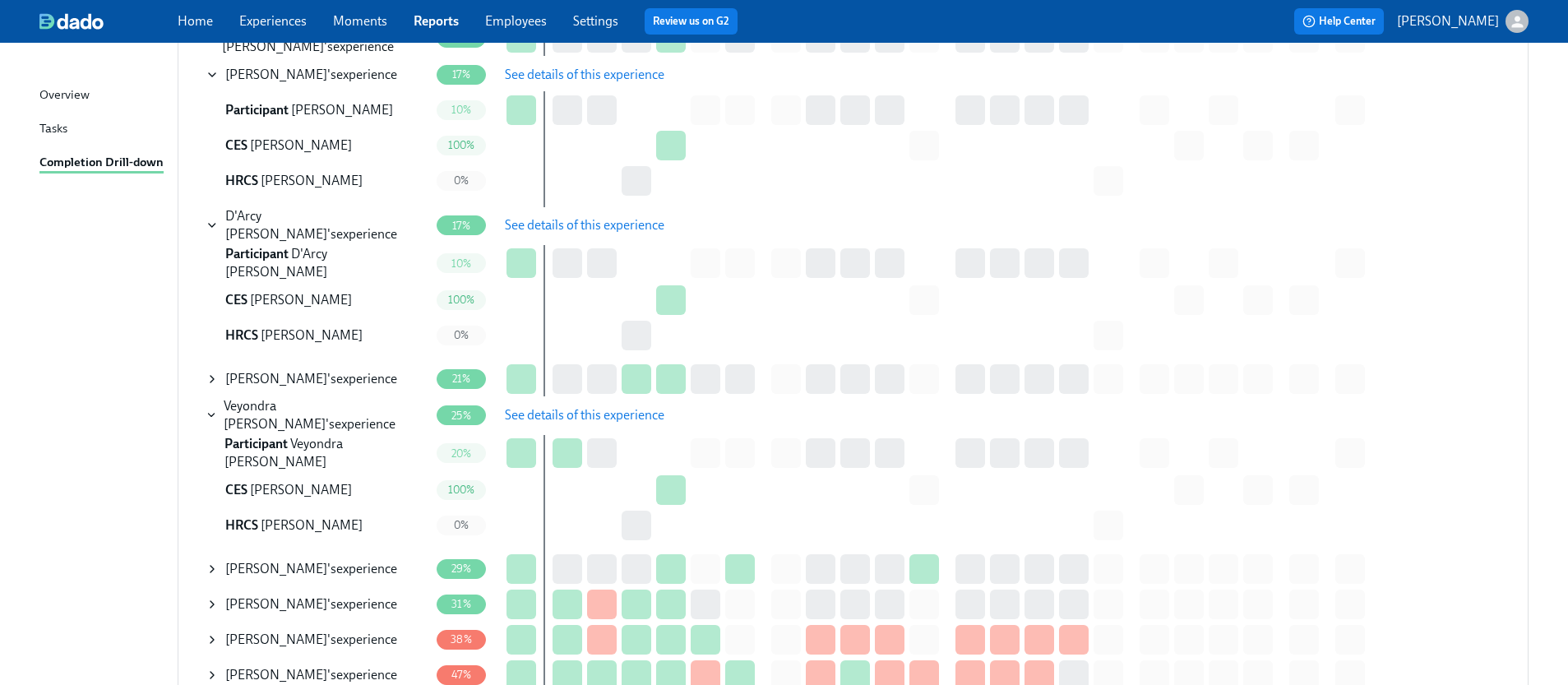
click at [576, 411] on span "See details of this experience" at bounding box center [584, 415] width 160 height 17
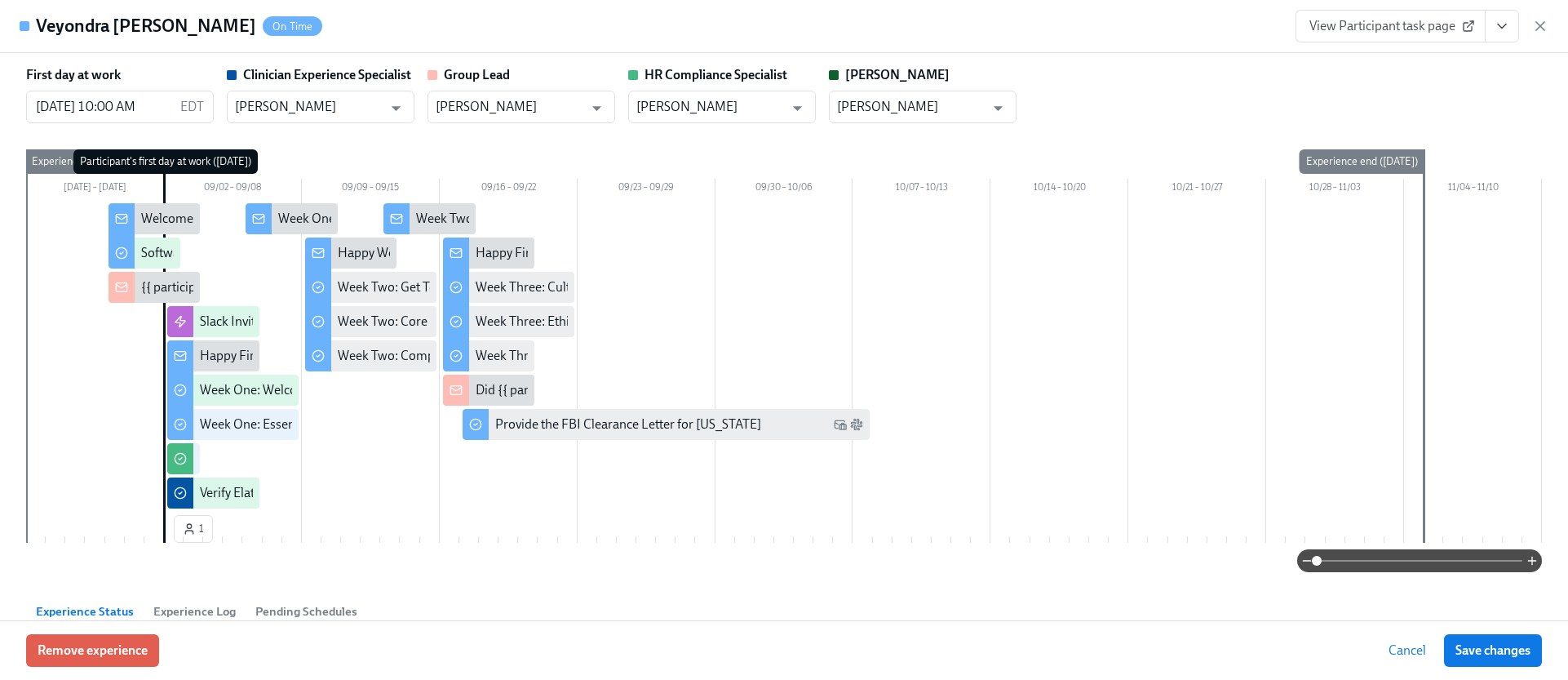
click at [1506, 23] on icon "View task page" at bounding box center [1501, 27] width 16 height 16
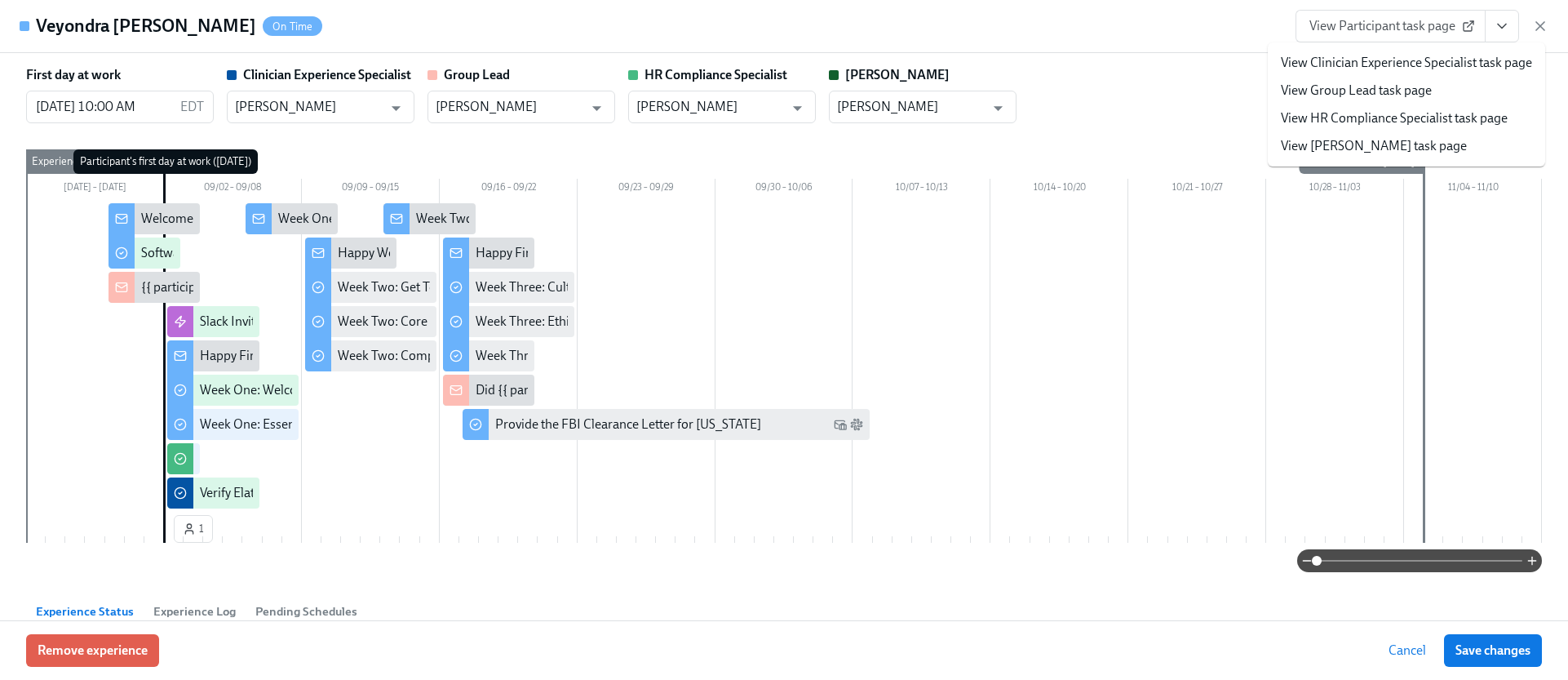
click at [1385, 116] on link "View HR Compliance Specialist task page" at bounding box center [1394, 118] width 227 height 18
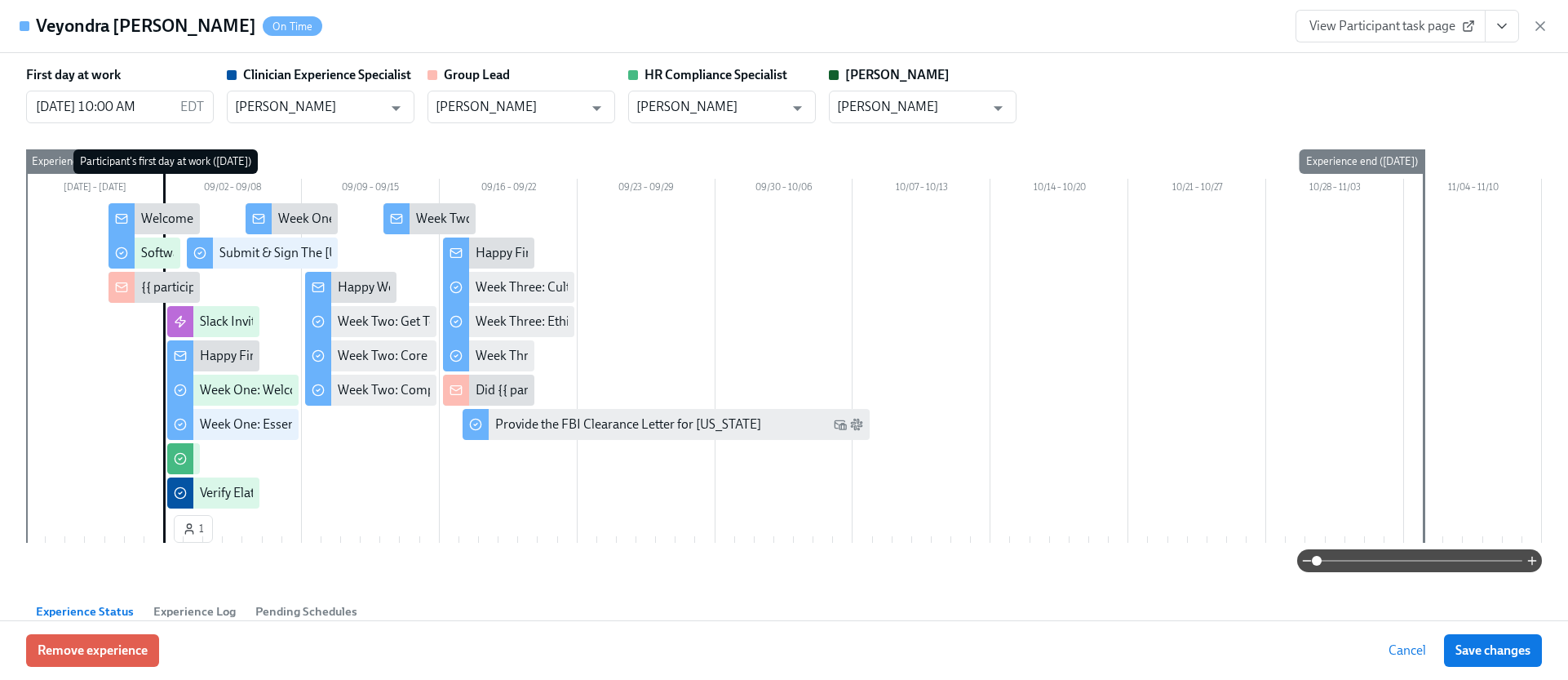
drag, startPoint x: 1539, startPoint y: 26, endPoint x: 1531, endPoint y: 18, distance: 11.3
click at [1538, 26] on icon "button" at bounding box center [1540, 26] width 8 height 8
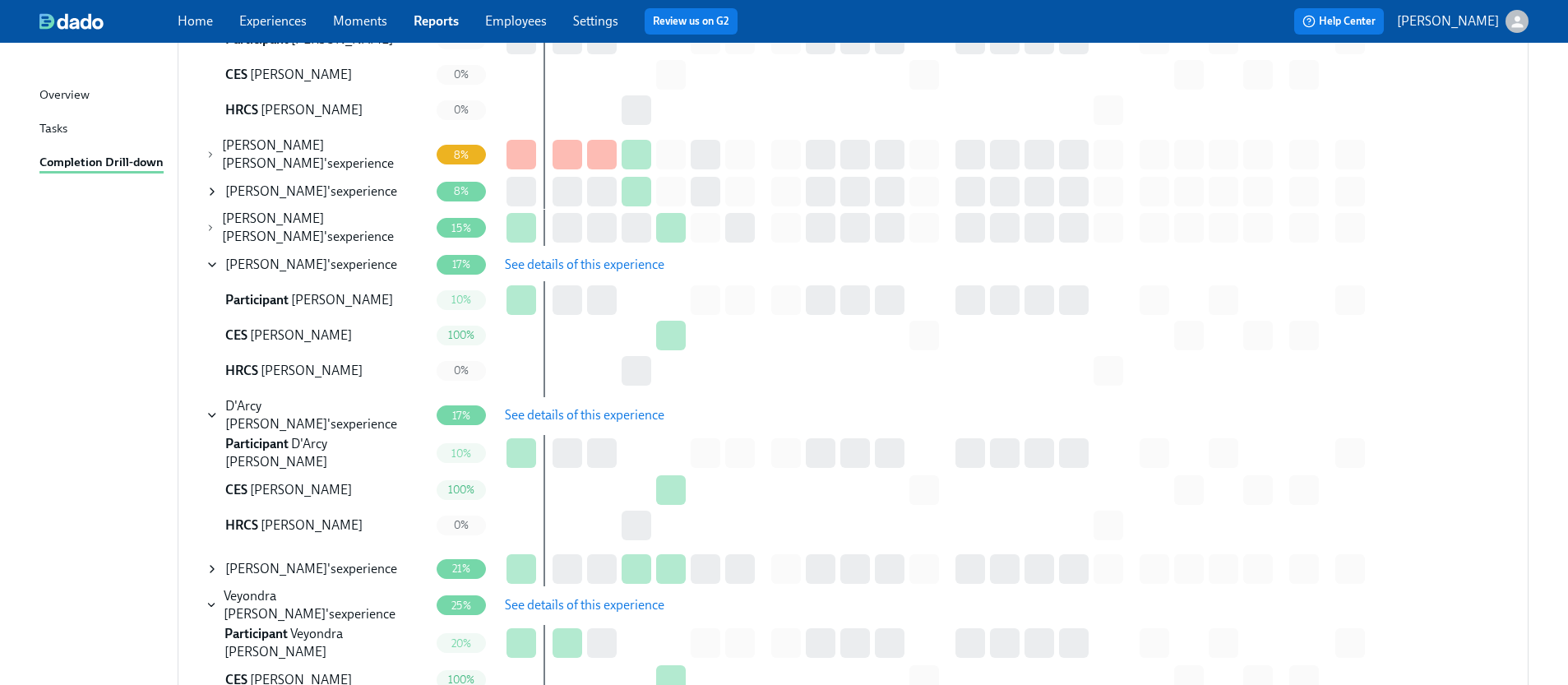
scroll to position [483, 0]
click at [445, 232] on div "15%" at bounding box center [460, 229] width 49 height 19
click at [400, 230] on div "A. Farrington Woods 's experience" at bounding box center [326, 229] width 208 height 36
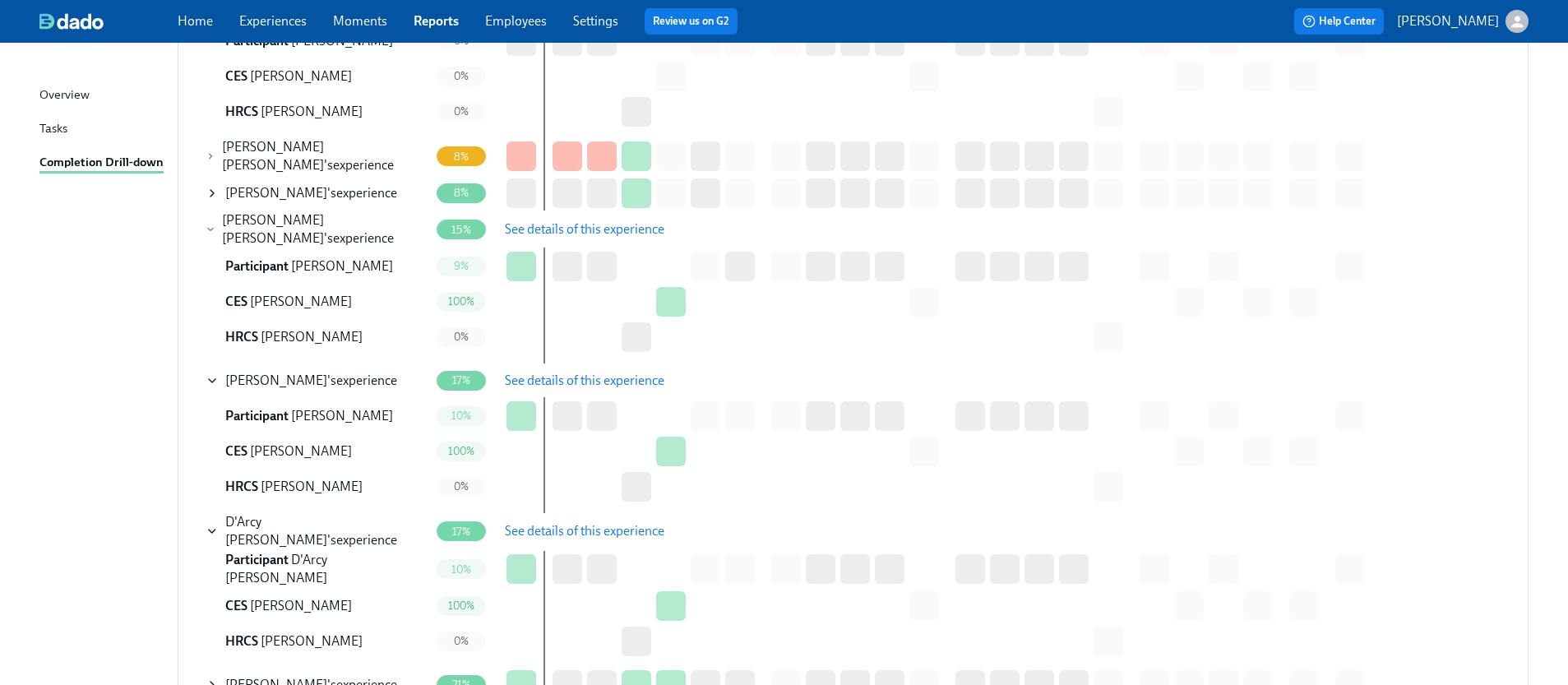
click at [634, 226] on span "See details of this experience" at bounding box center [584, 230] width 160 height 17
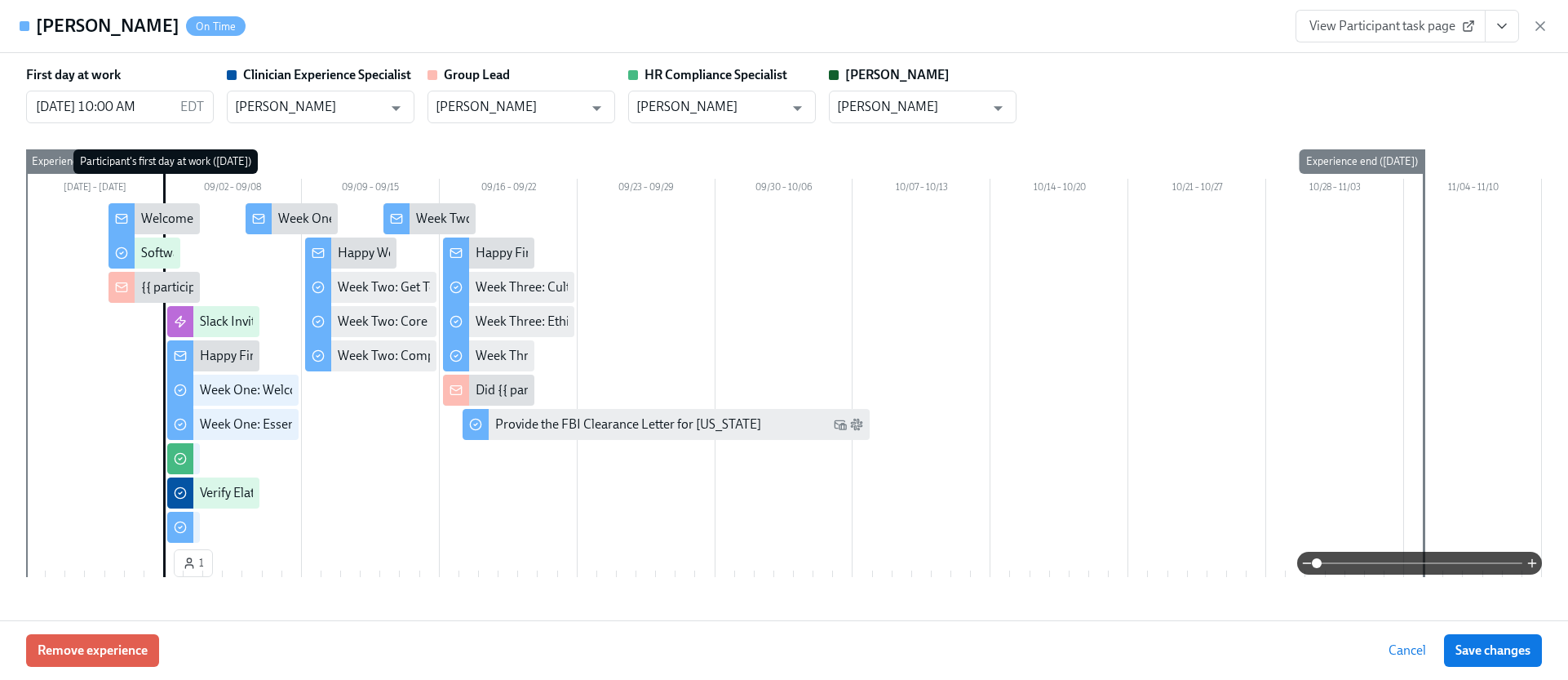
click at [1500, 22] on icon "View task page" at bounding box center [1501, 27] width 16 height 16
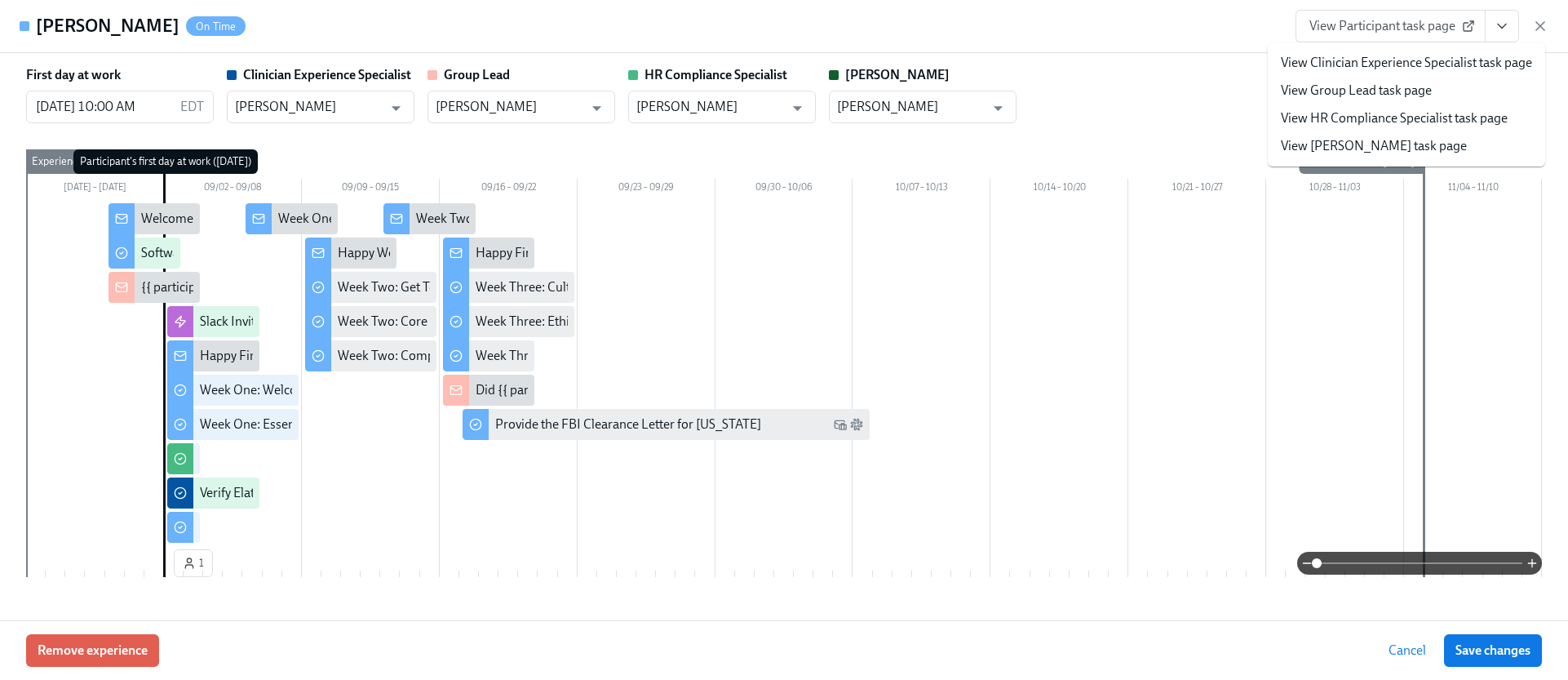
click at [1378, 122] on link "View HR Compliance Specialist task page" at bounding box center [1394, 118] width 227 height 18
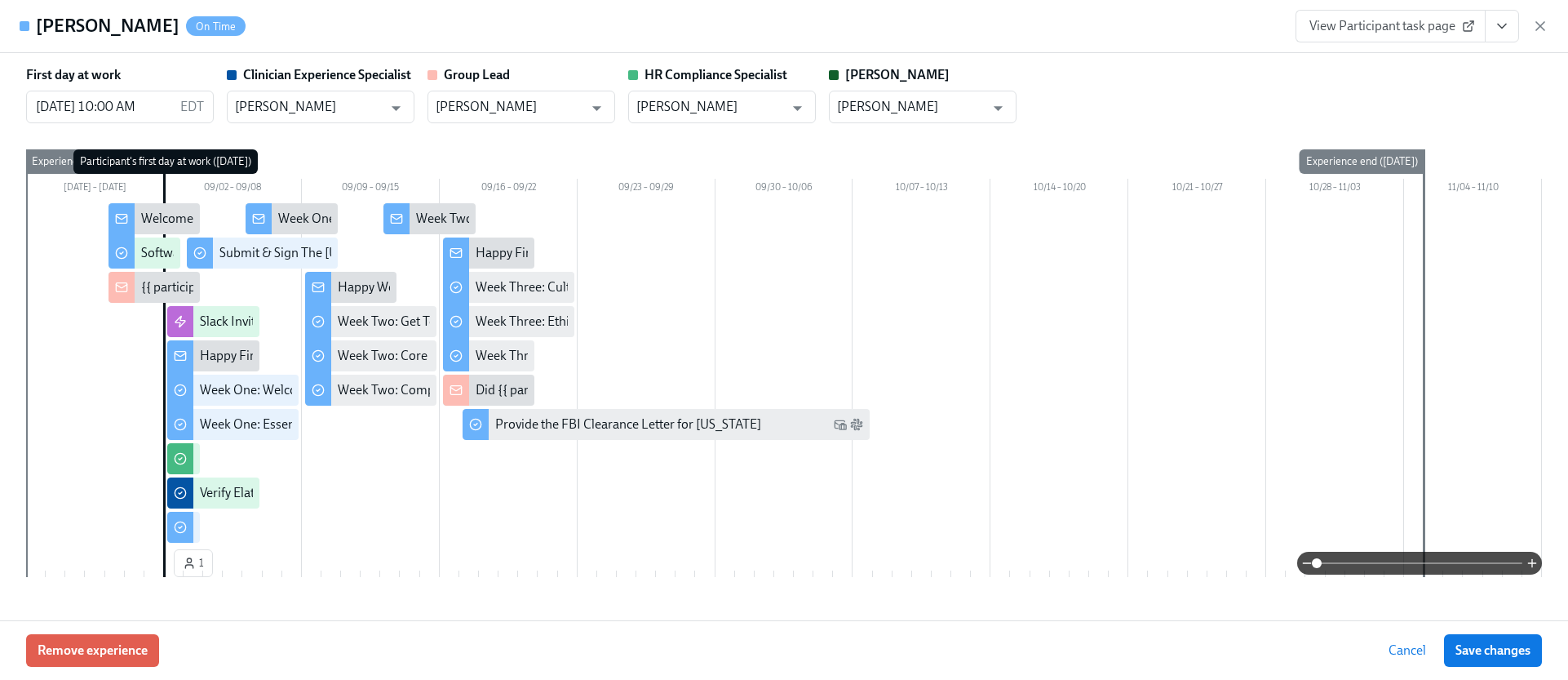
click at [1541, 19] on icon "button" at bounding box center [1540, 27] width 16 height 16
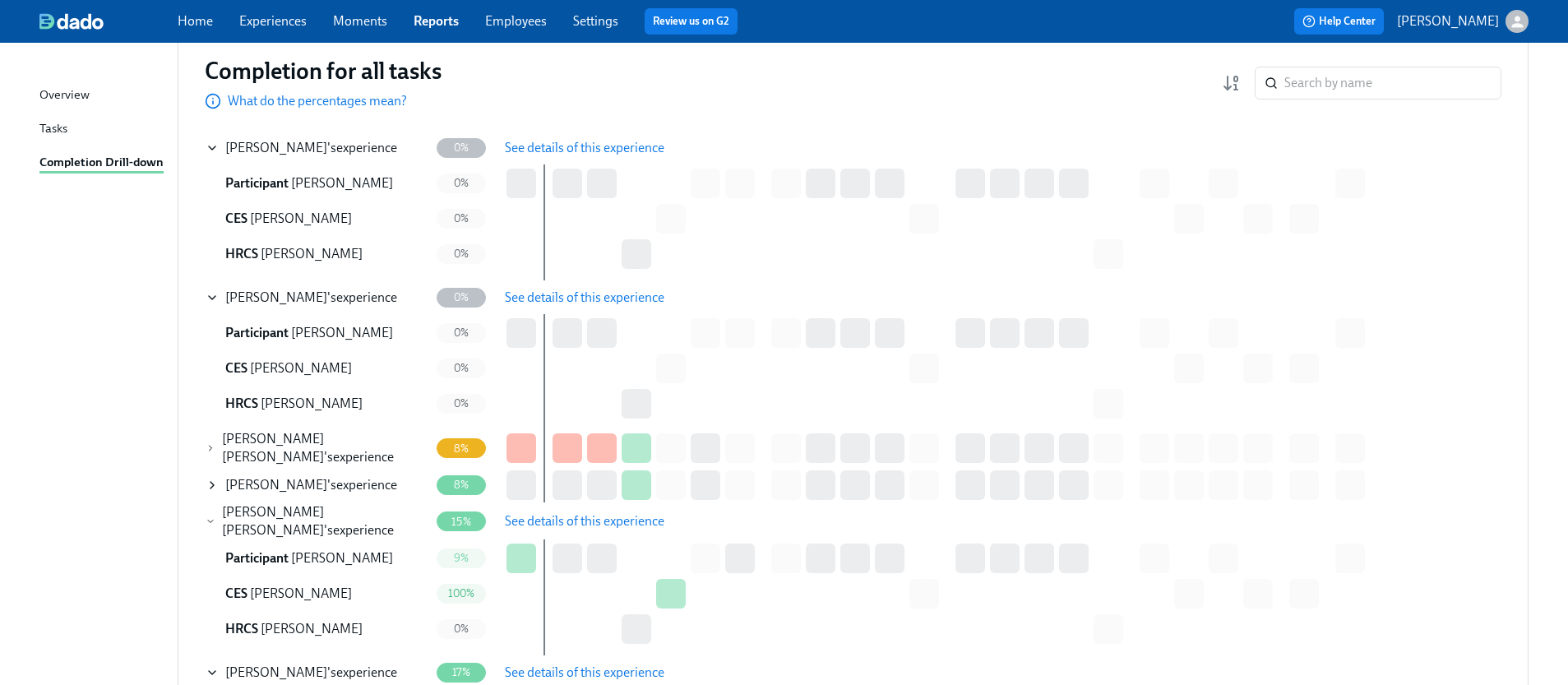
scroll to position [0, 0]
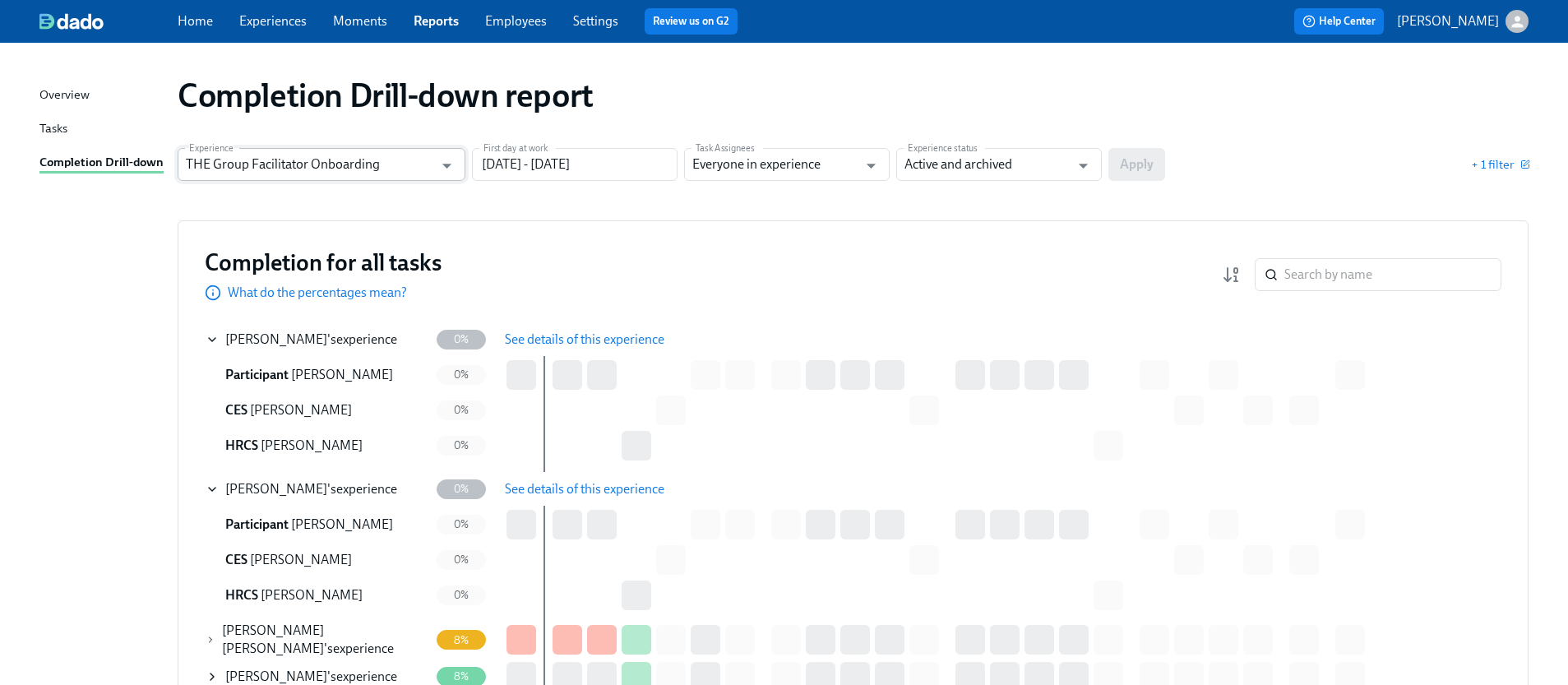
click at [343, 176] on input "THE Group Facilitator Onboarding" at bounding box center [309, 164] width 247 height 33
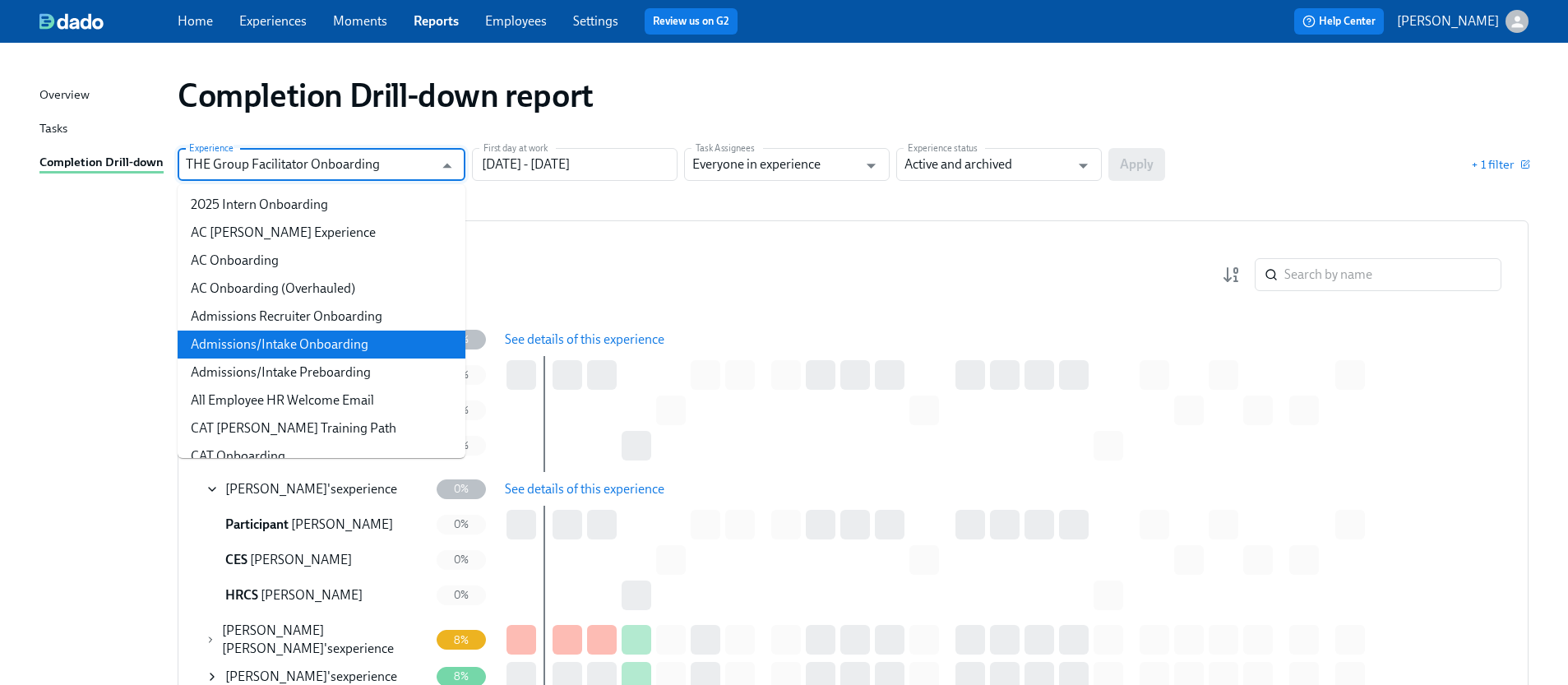
click at [322, 337] on li "Admissions/Intake Onboarding" at bounding box center [322, 344] width 288 height 28
type input "Admissions/Intake Onboarding"
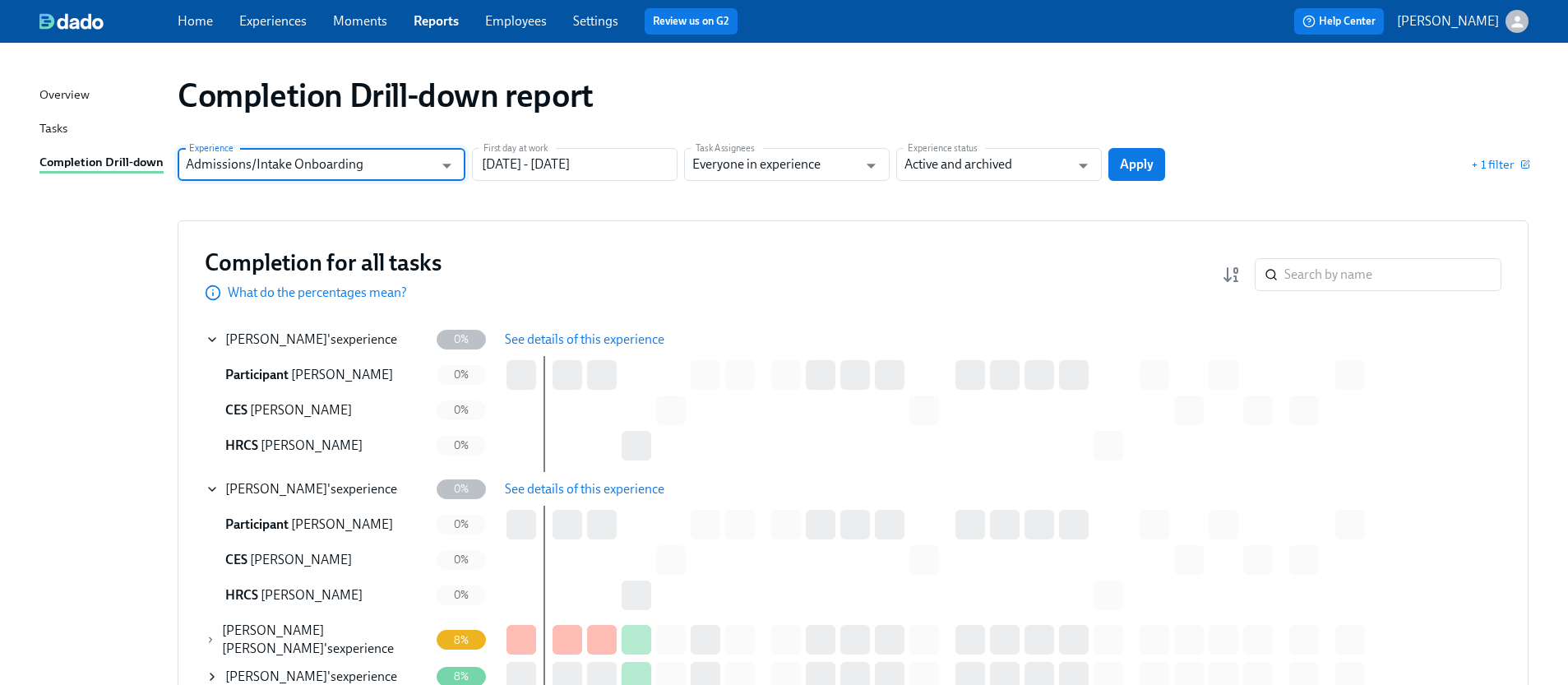
click at [1145, 171] on span "Apply" at bounding box center [1136, 164] width 34 height 17
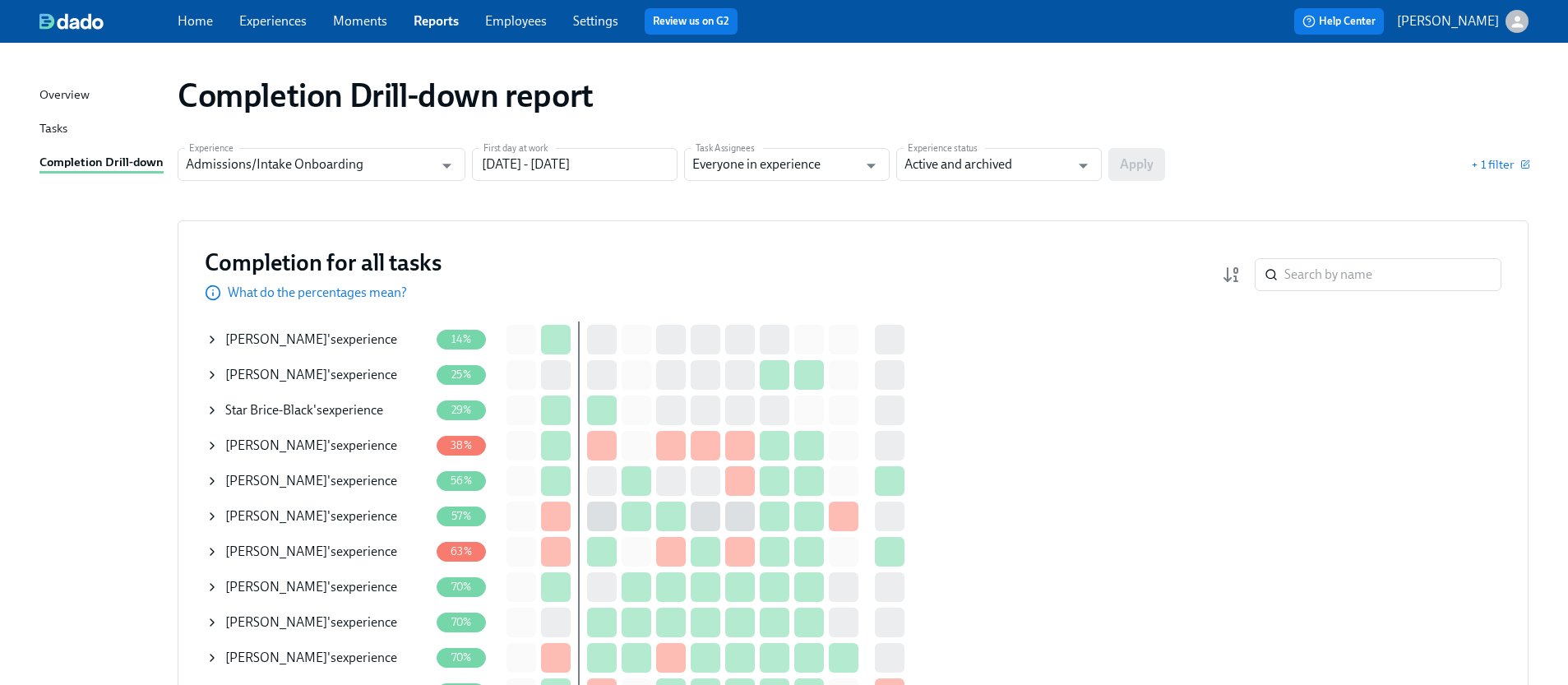
click at [209, 411] on icon at bounding box center [212, 410] width 13 height 13
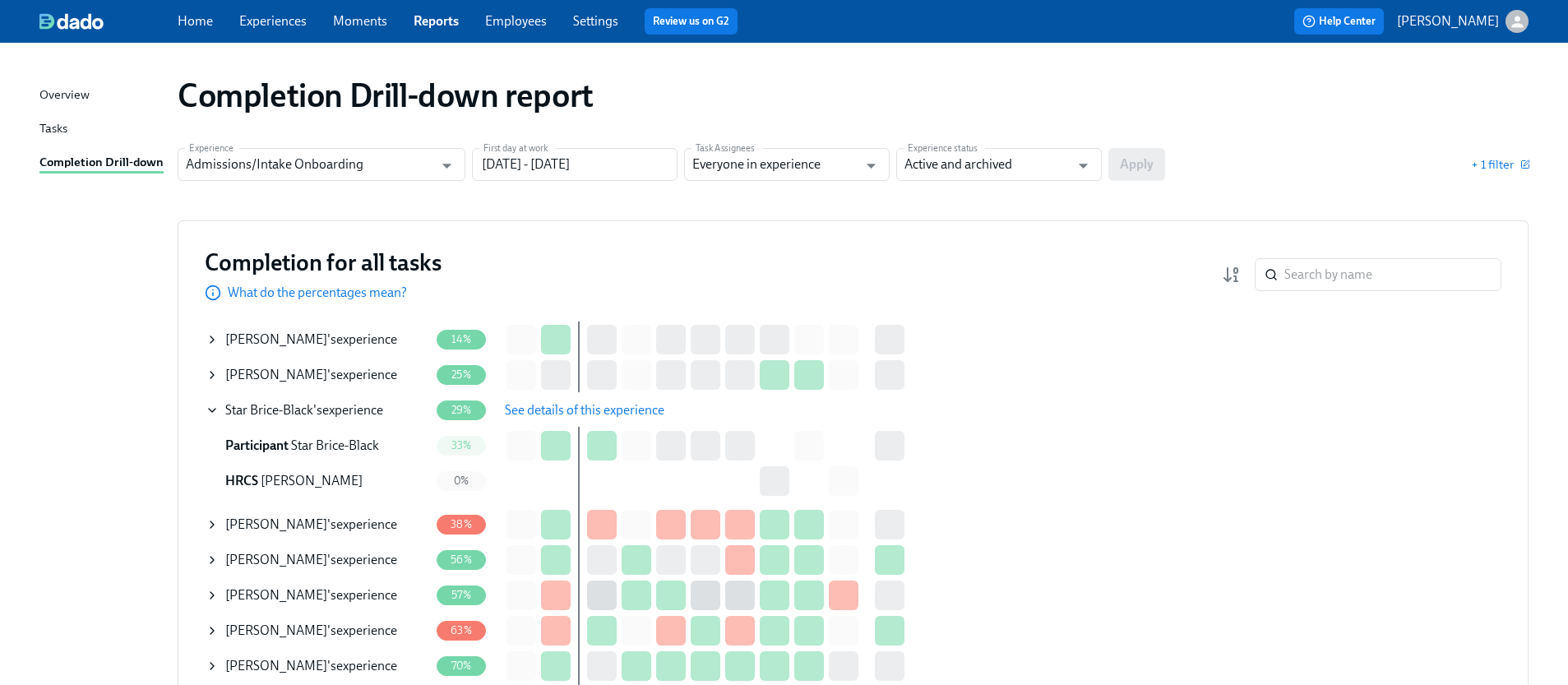
click at [551, 402] on span "See details of this experience" at bounding box center [584, 410] width 160 height 17
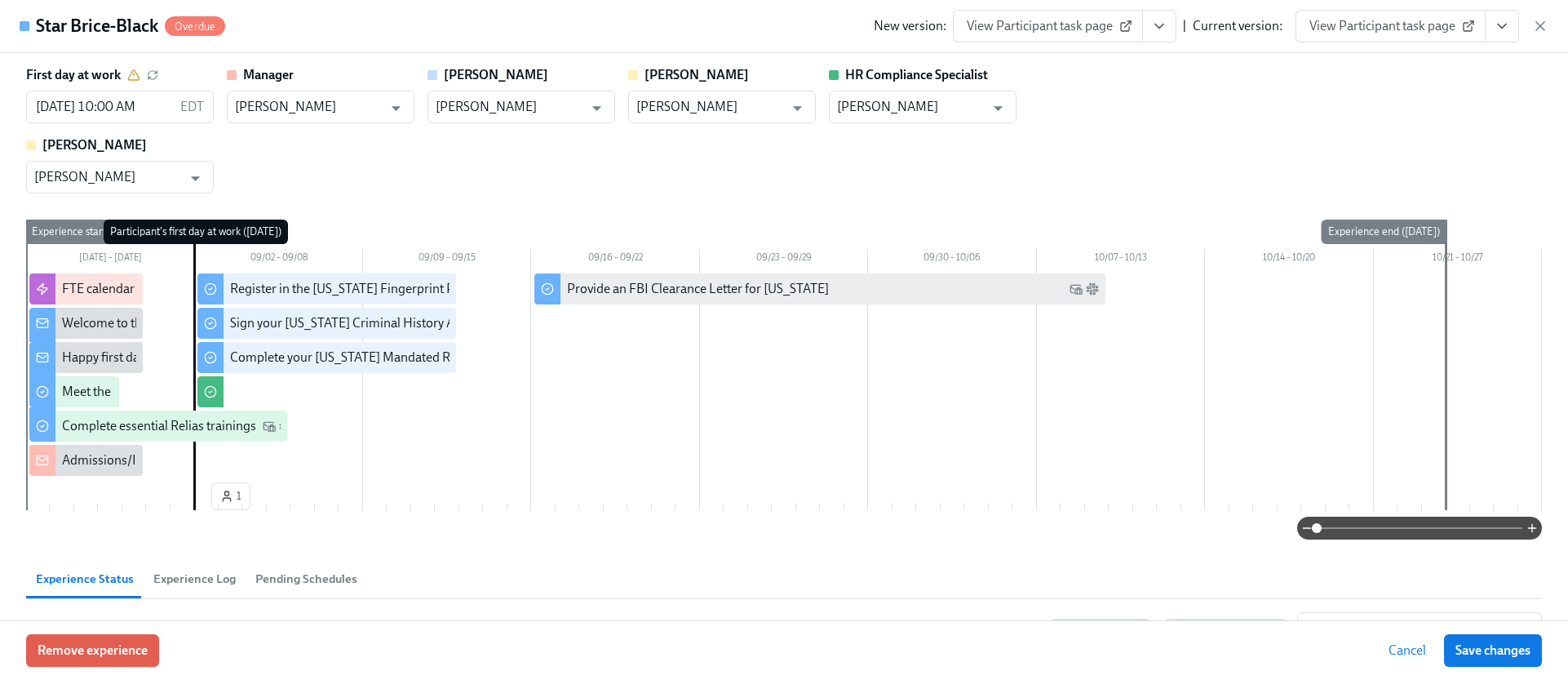
click at [1500, 29] on icon "View task page" at bounding box center [1501, 27] width 16 height 16
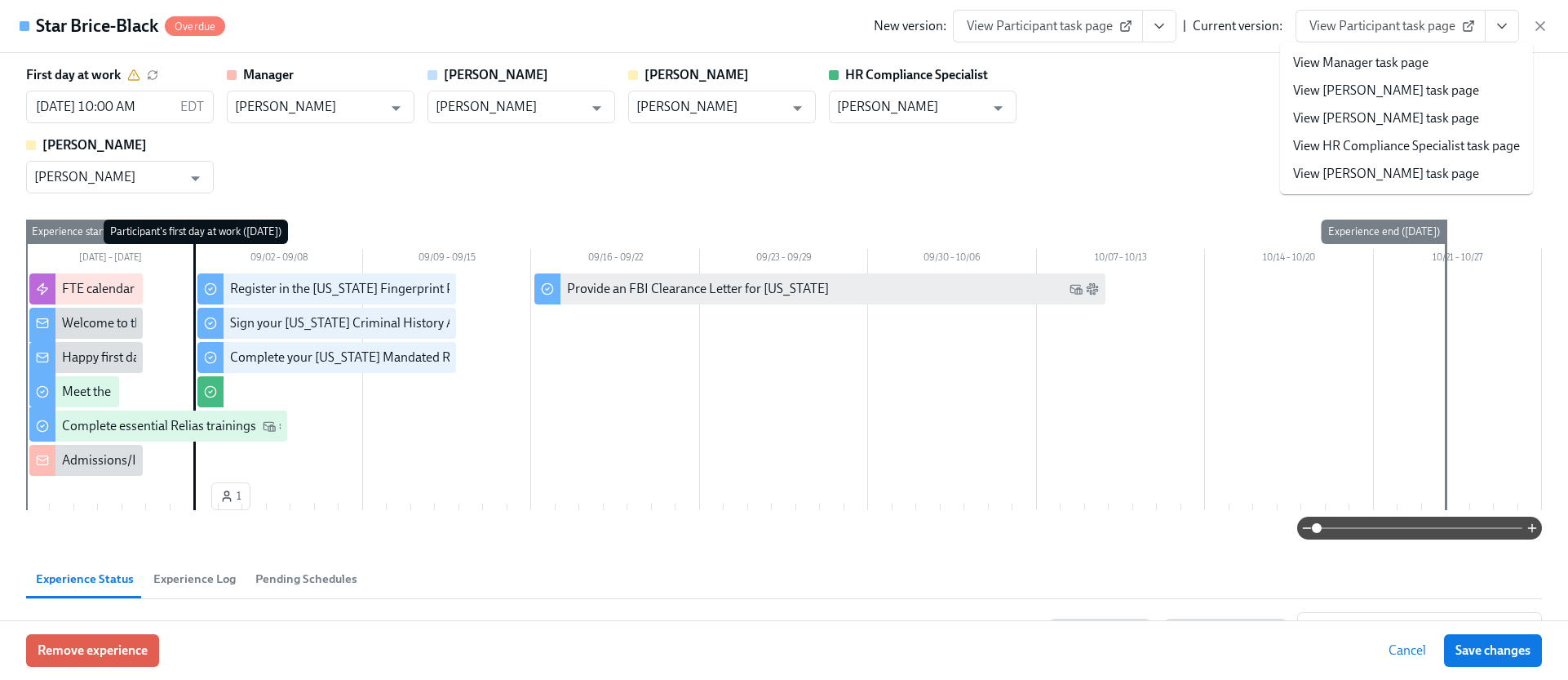
click at [1372, 138] on link "View HR Compliance Specialist task page" at bounding box center [1406, 146] width 227 height 18
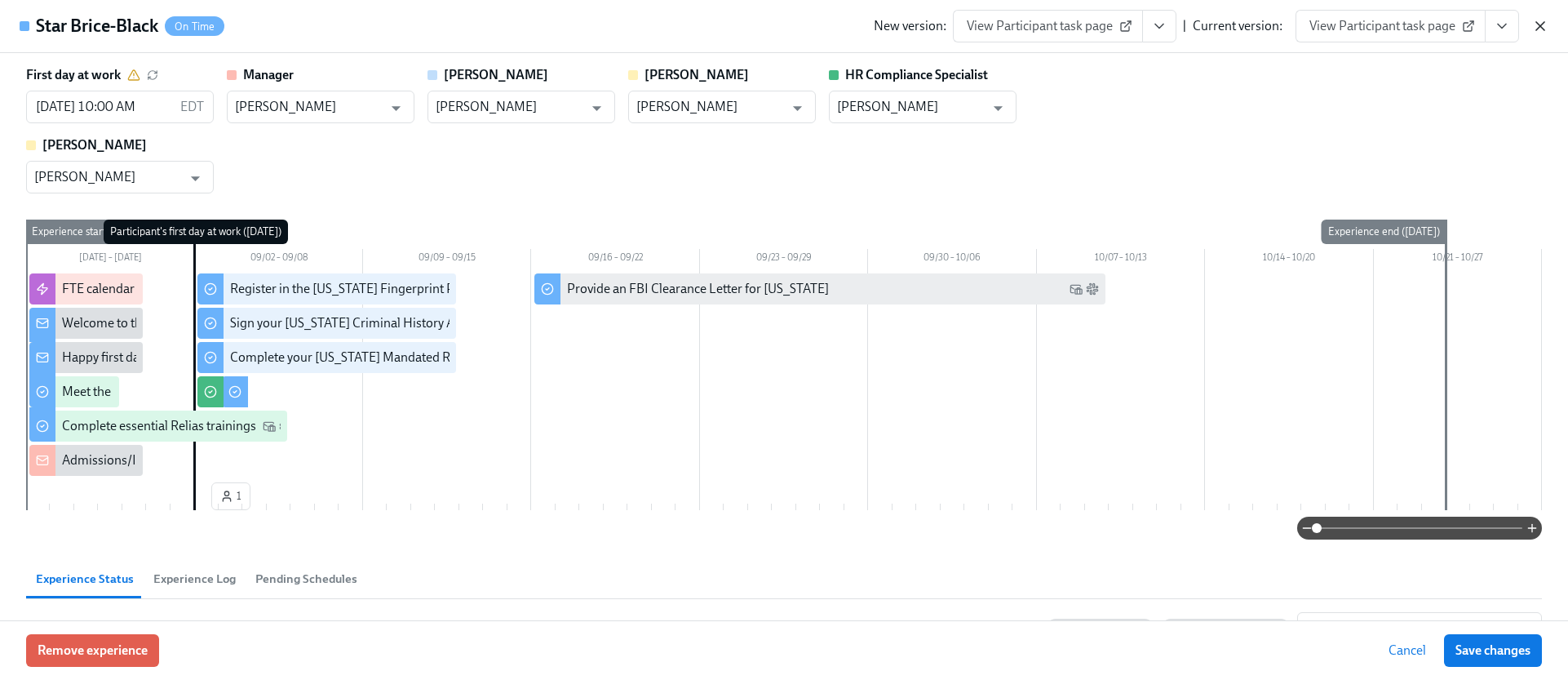
click at [1536, 23] on icon "button" at bounding box center [1540, 26] width 8 height 8
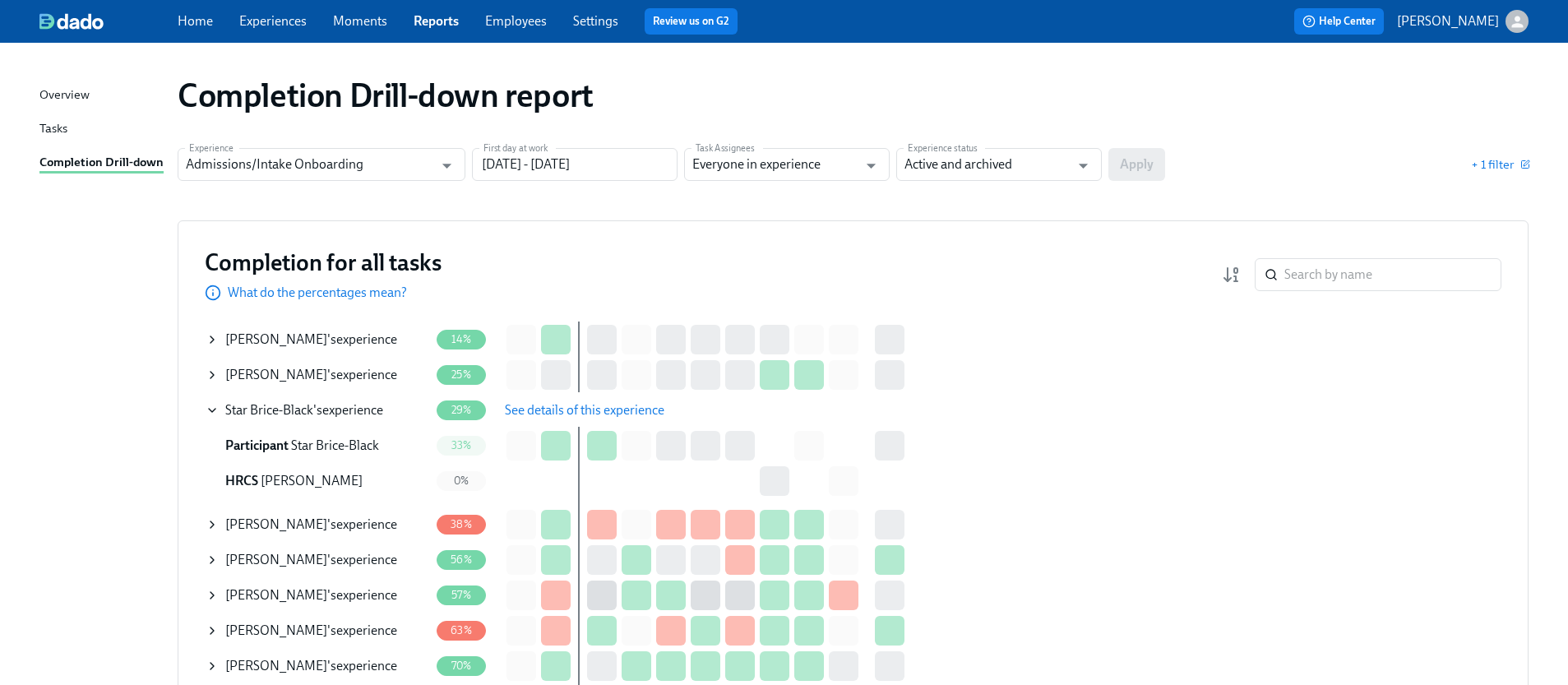
click at [210, 337] on icon at bounding box center [212, 339] width 13 height 13
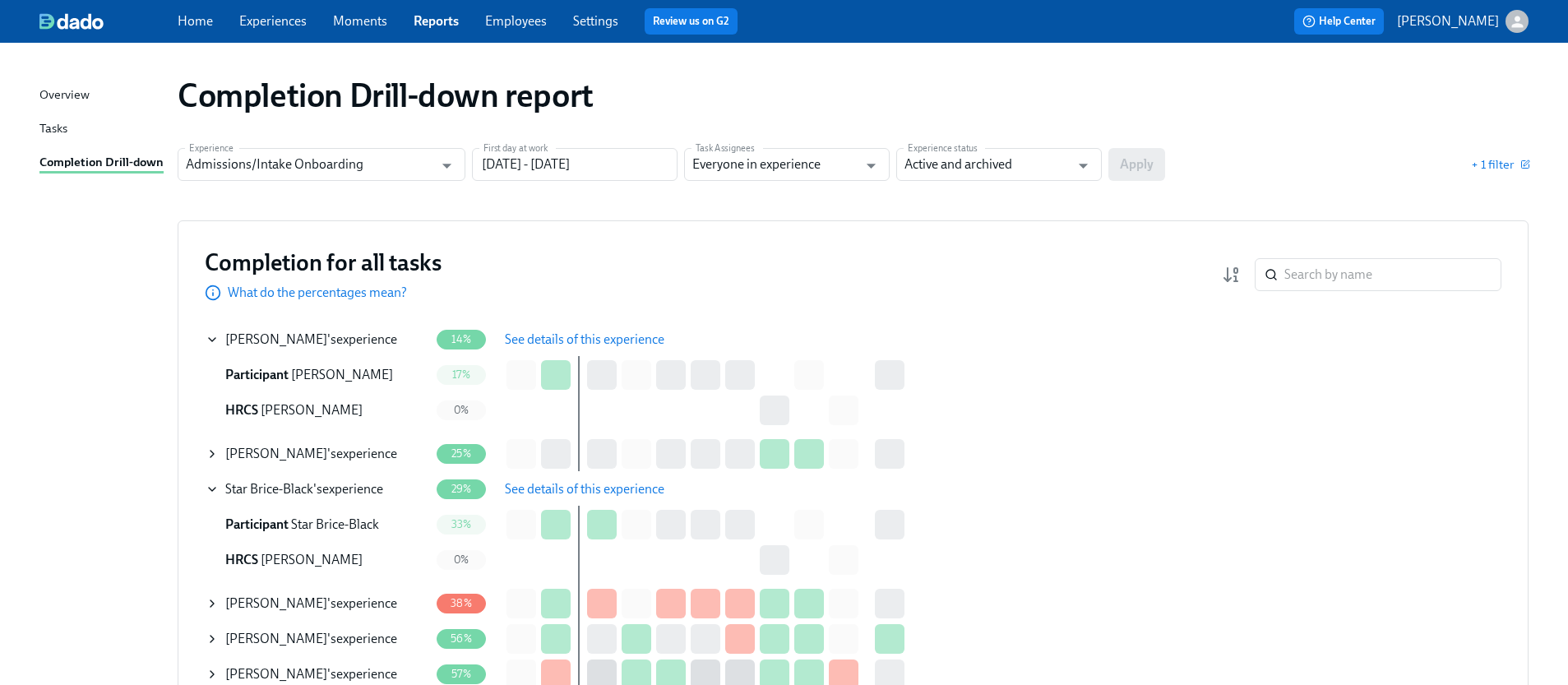
click at [557, 329] on button "See details of this experience" at bounding box center [585, 339] width 183 height 33
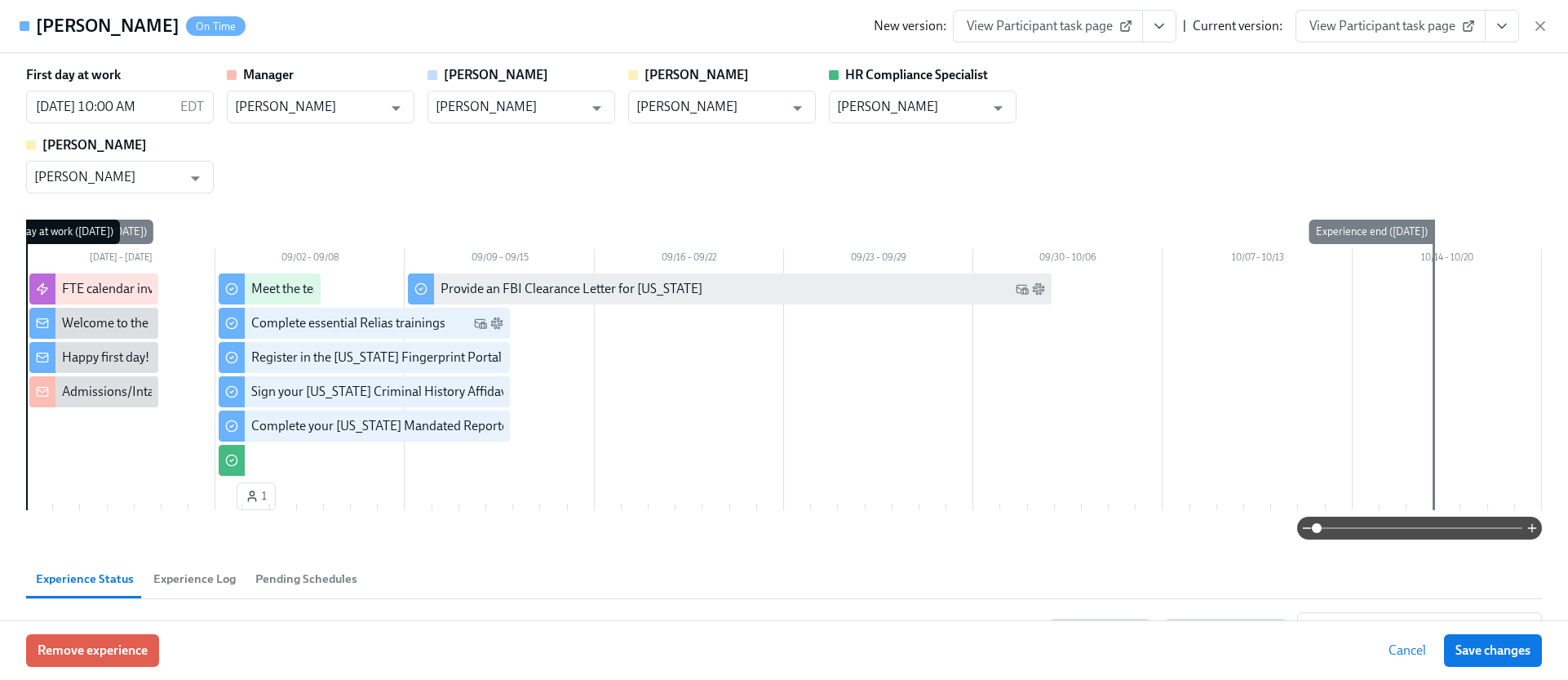
click at [1515, 28] on button "View task page" at bounding box center [1501, 27] width 34 height 33
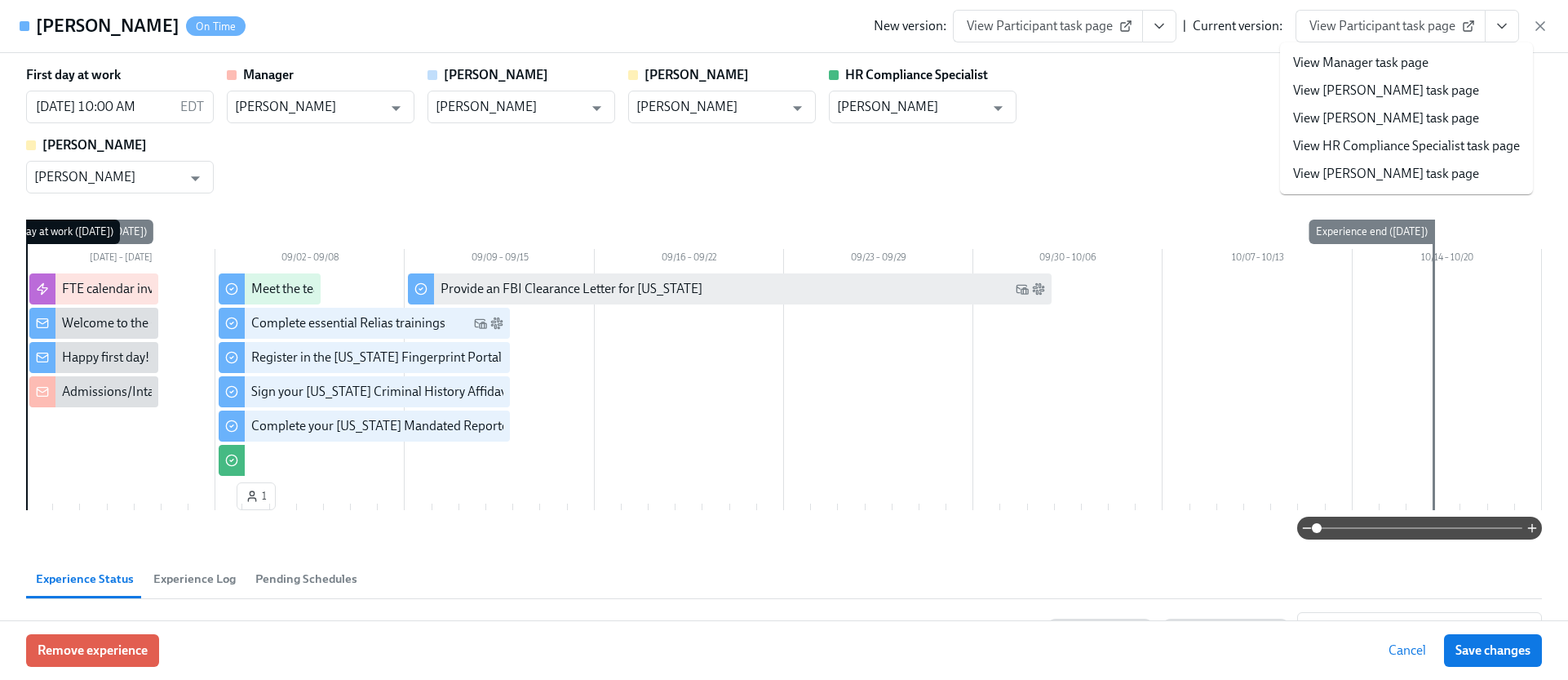
click at [1349, 139] on link "View HR Compliance Specialist task page" at bounding box center [1406, 146] width 227 height 18
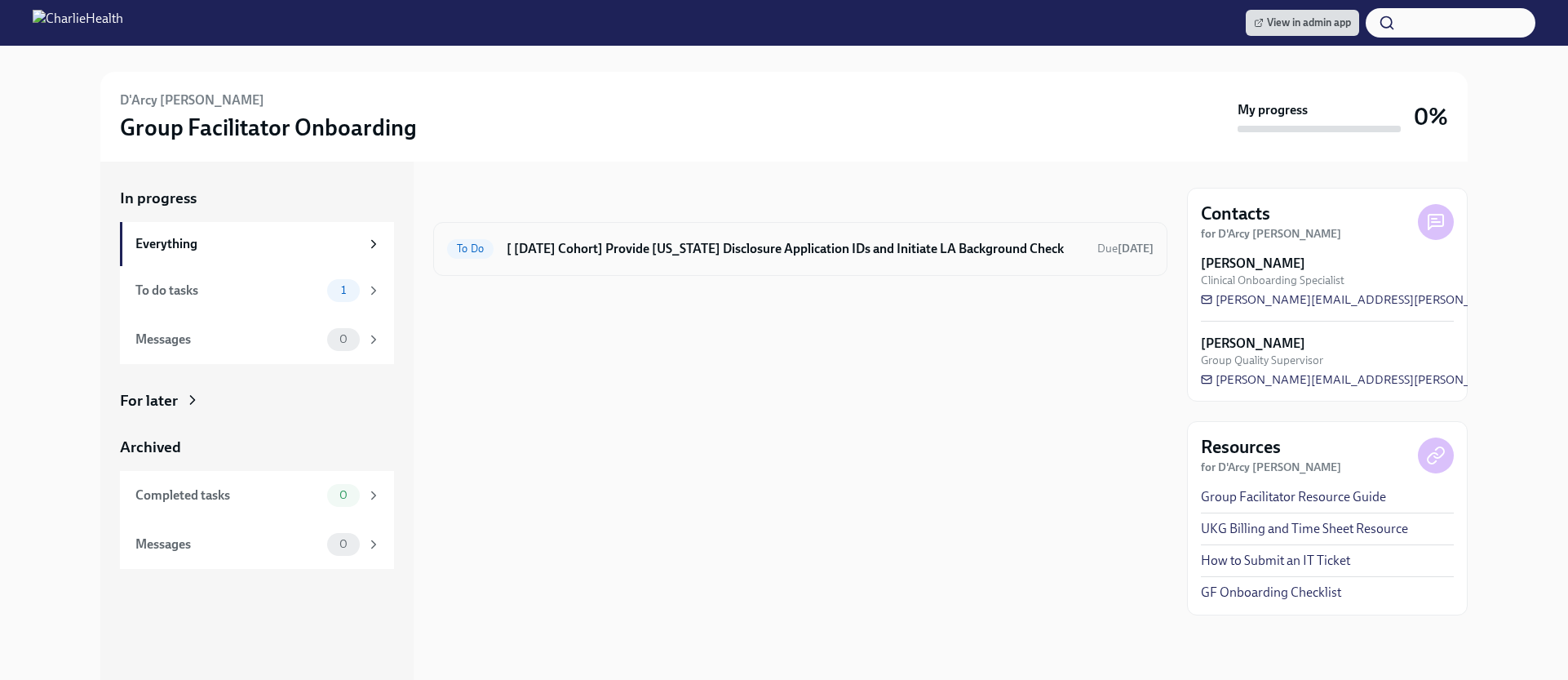
click at [747, 252] on h6 "[ [DATE] Cohort] Provide [US_STATE] Disclosure Application IDs and Initiate LA …" at bounding box center [795, 249] width 577 height 18
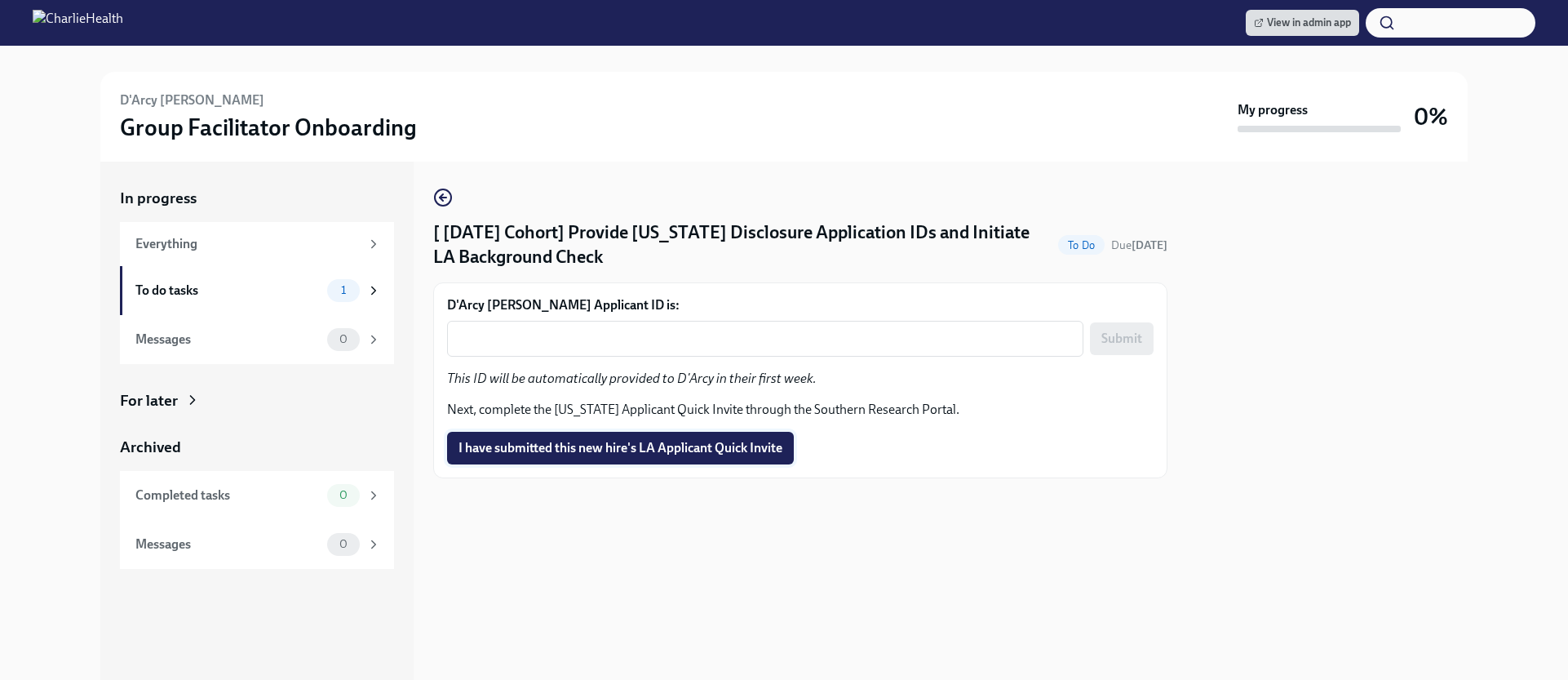
click at [718, 432] on button "I have submitted this new hire's LA Applicant Quick Invite" at bounding box center [620, 448] width 347 height 33
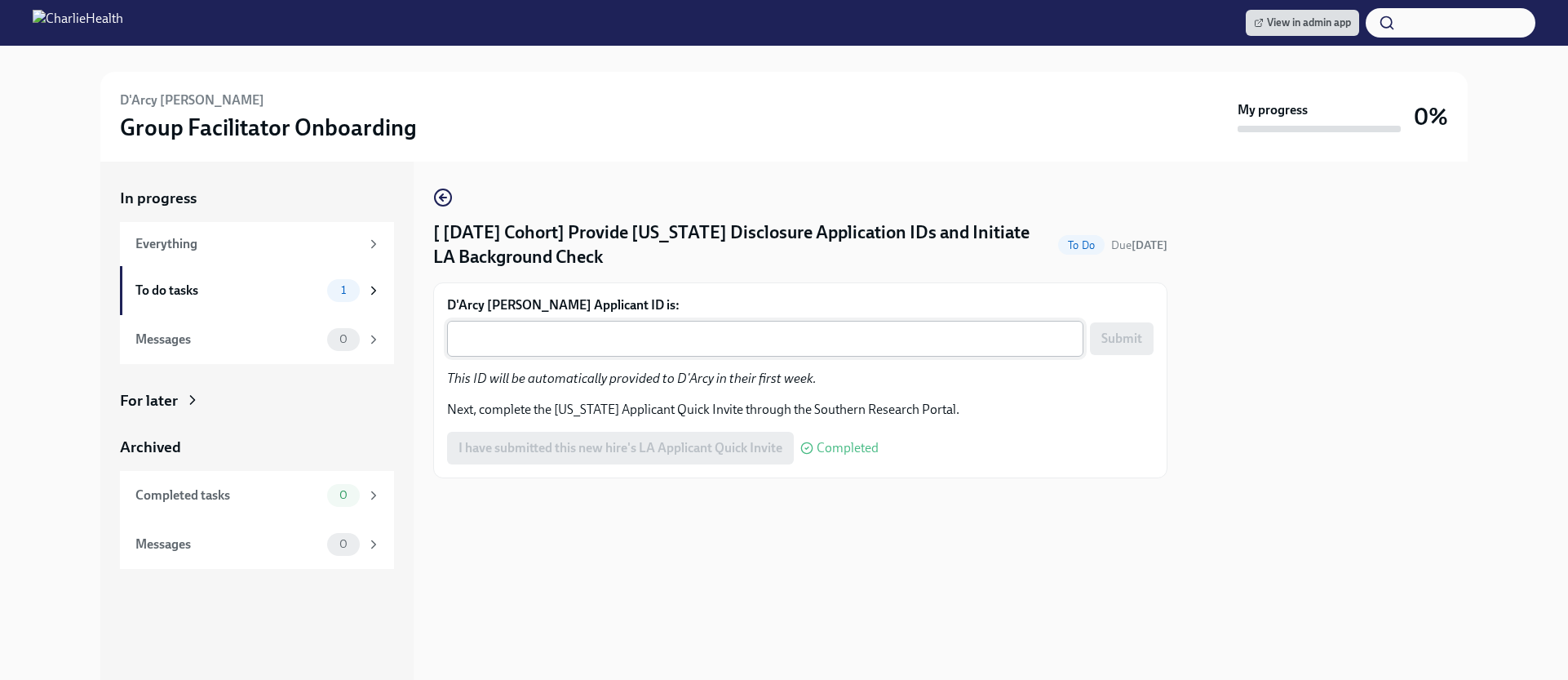
click at [603, 323] on div "x ​" at bounding box center [765, 338] width 636 height 36
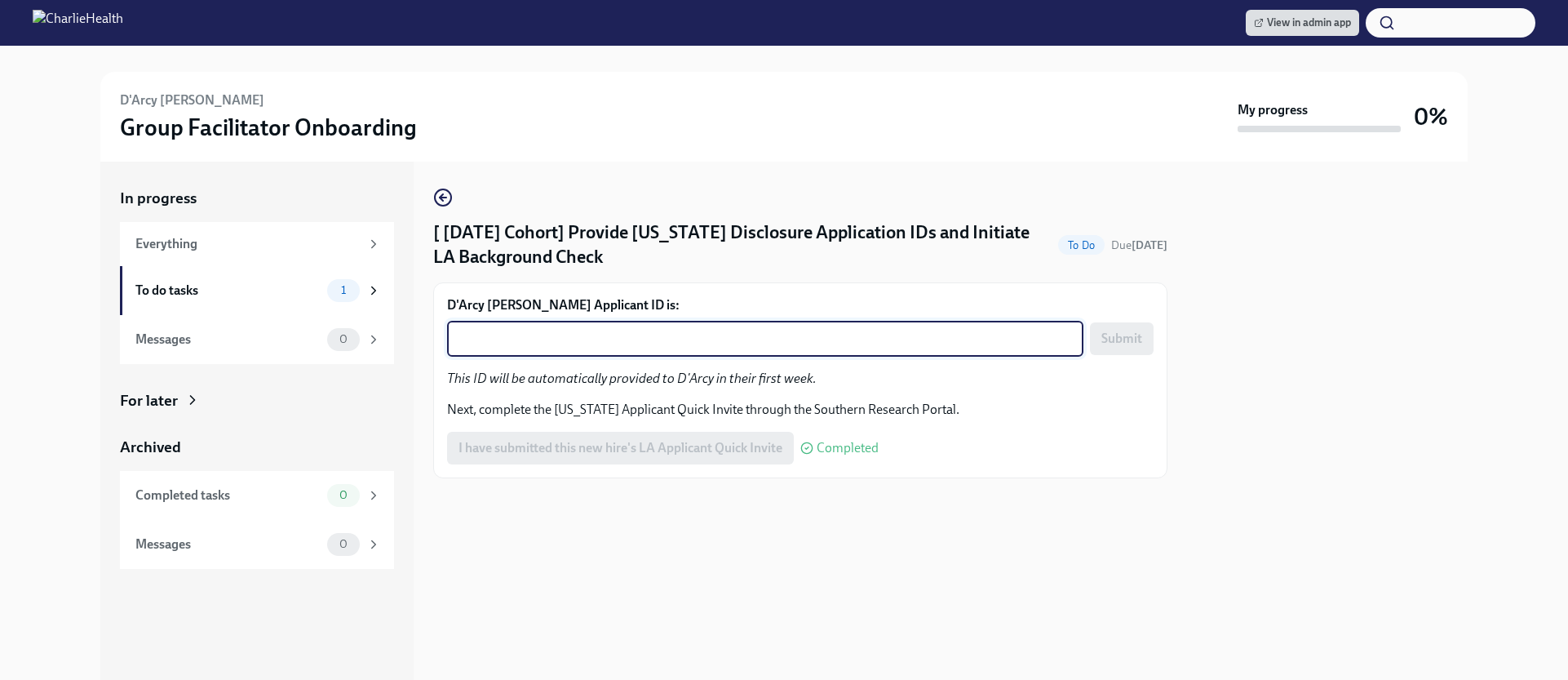
paste textarea "1246528"
type textarea "1246528"
click at [1101, 344] on span "Submit" at bounding box center [1122, 339] width 41 height 16
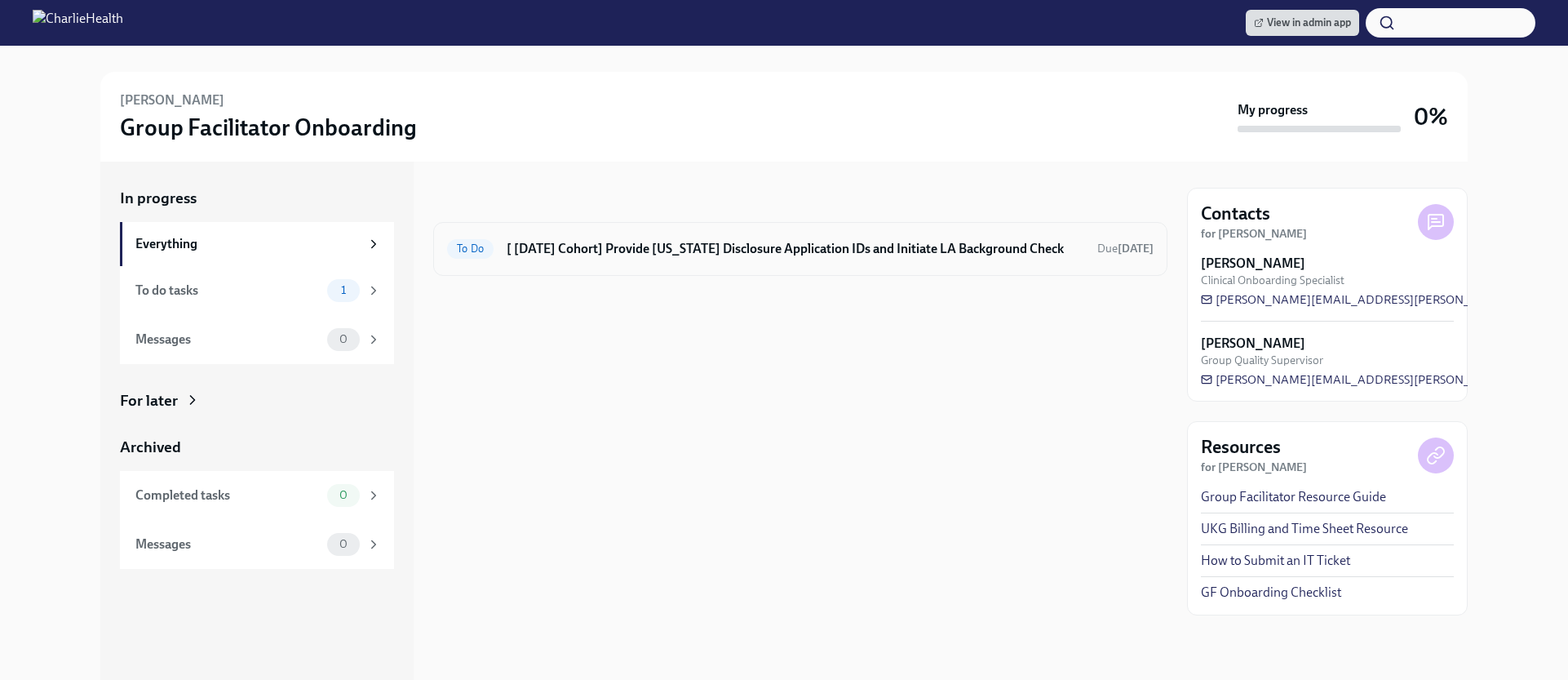
click at [660, 234] on div "To Do [ [DATE] Cohort] Provide [US_STATE] Disclosure Application IDs and Initia…" at bounding box center [800, 248] width 734 height 54
click at [660, 245] on h6 "[ [DATE] Cohort] Provide [US_STATE] Disclosure Application IDs and Initiate LA …" at bounding box center [795, 249] width 577 height 18
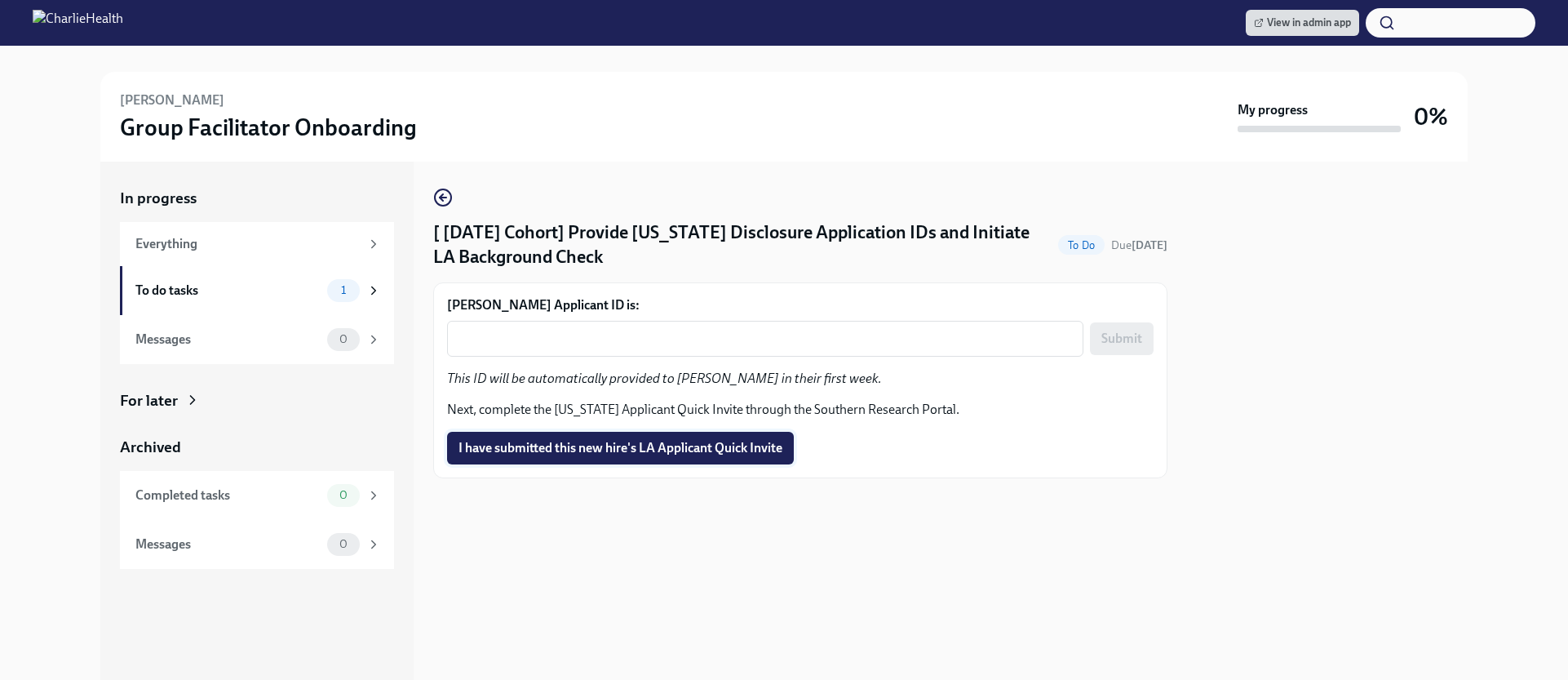
click at [738, 440] on span "I have submitted this new hire's LA Applicant Quick Invite" at bounding box center [620, 448] width 324 height 16
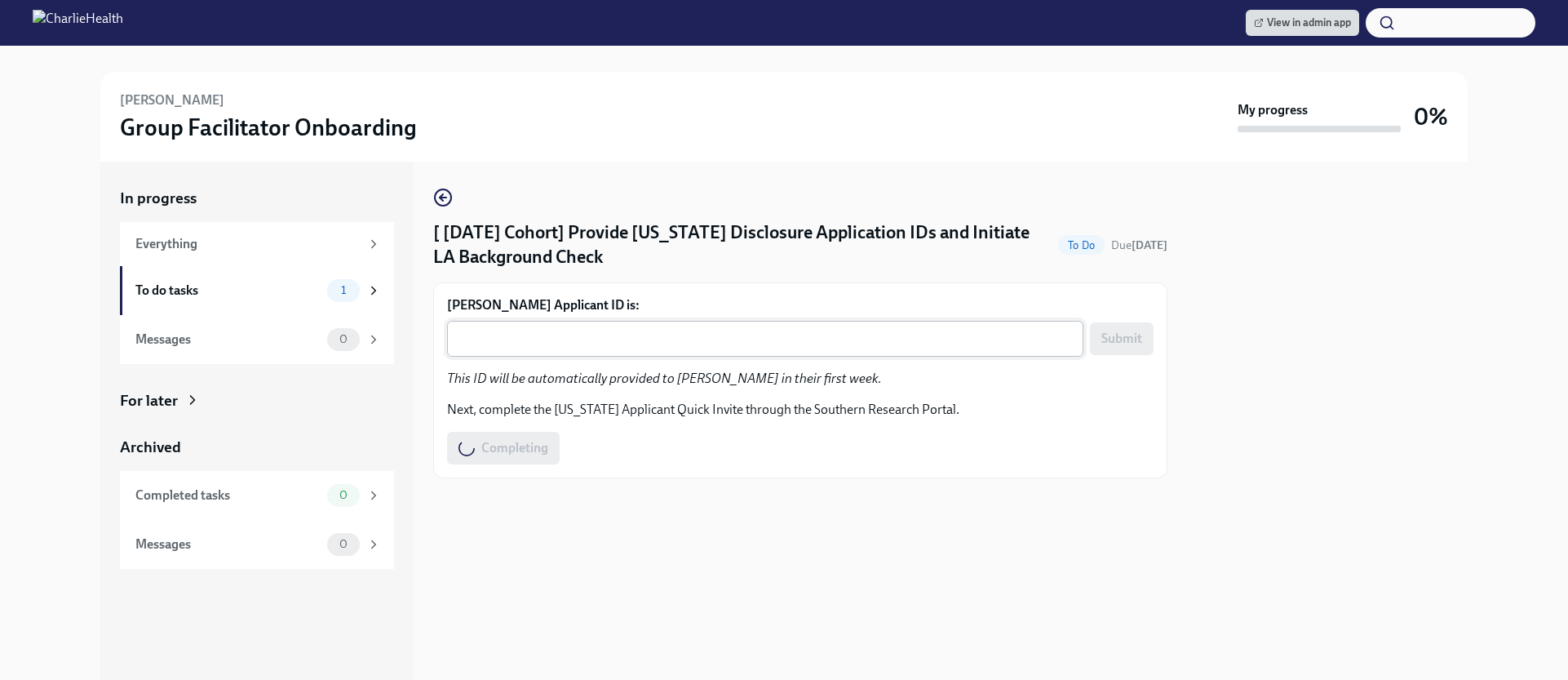
drag, startPoint x: 763, startPoint y: 357, endPoint x: 768, endPoint y: 350, distance: 8.6
click at [763, 356] on div "x ​" at bounding box center [765, 338] width 636 height 36
click at [776, 339] on textarea "Anita DiGloria's Applicant ID is:" at bounding box center [765, 338] width 617 height 19
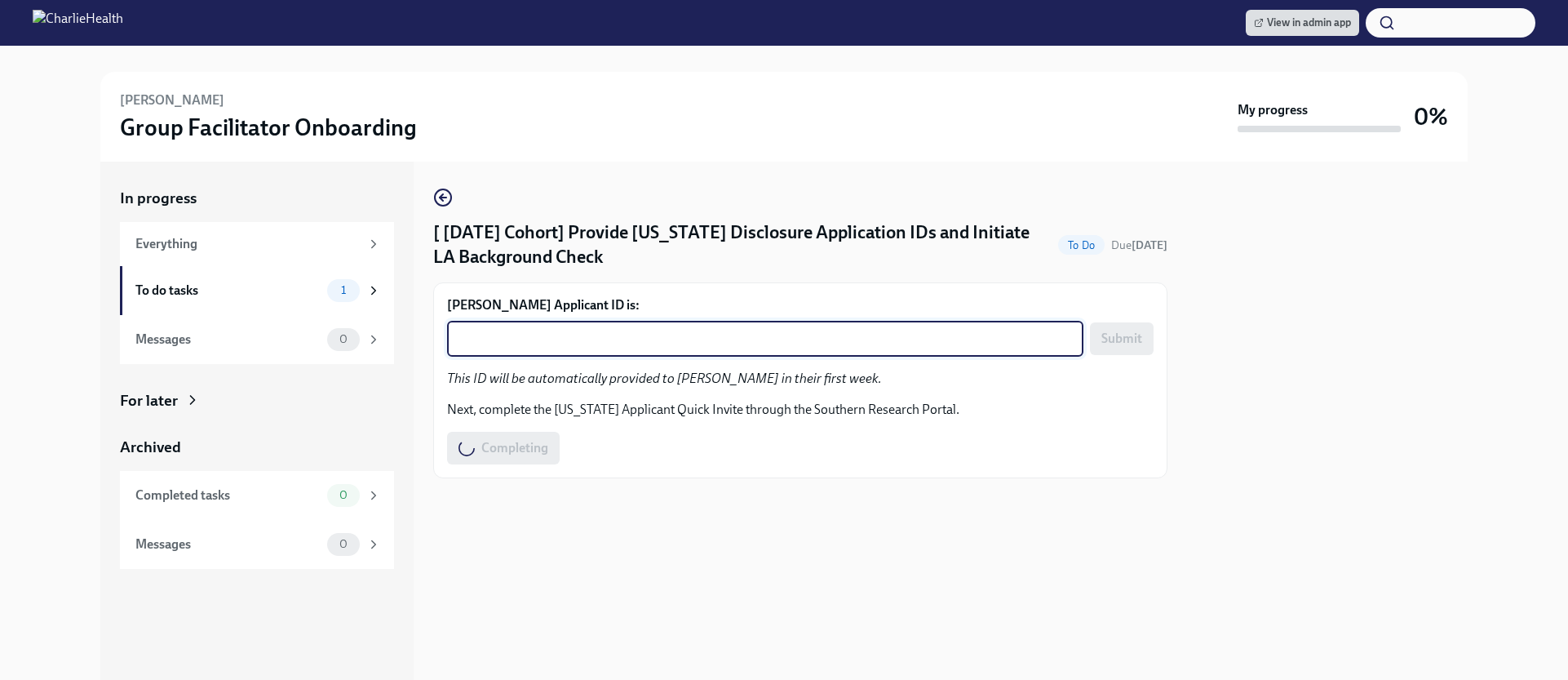
paste textarea "1246536"
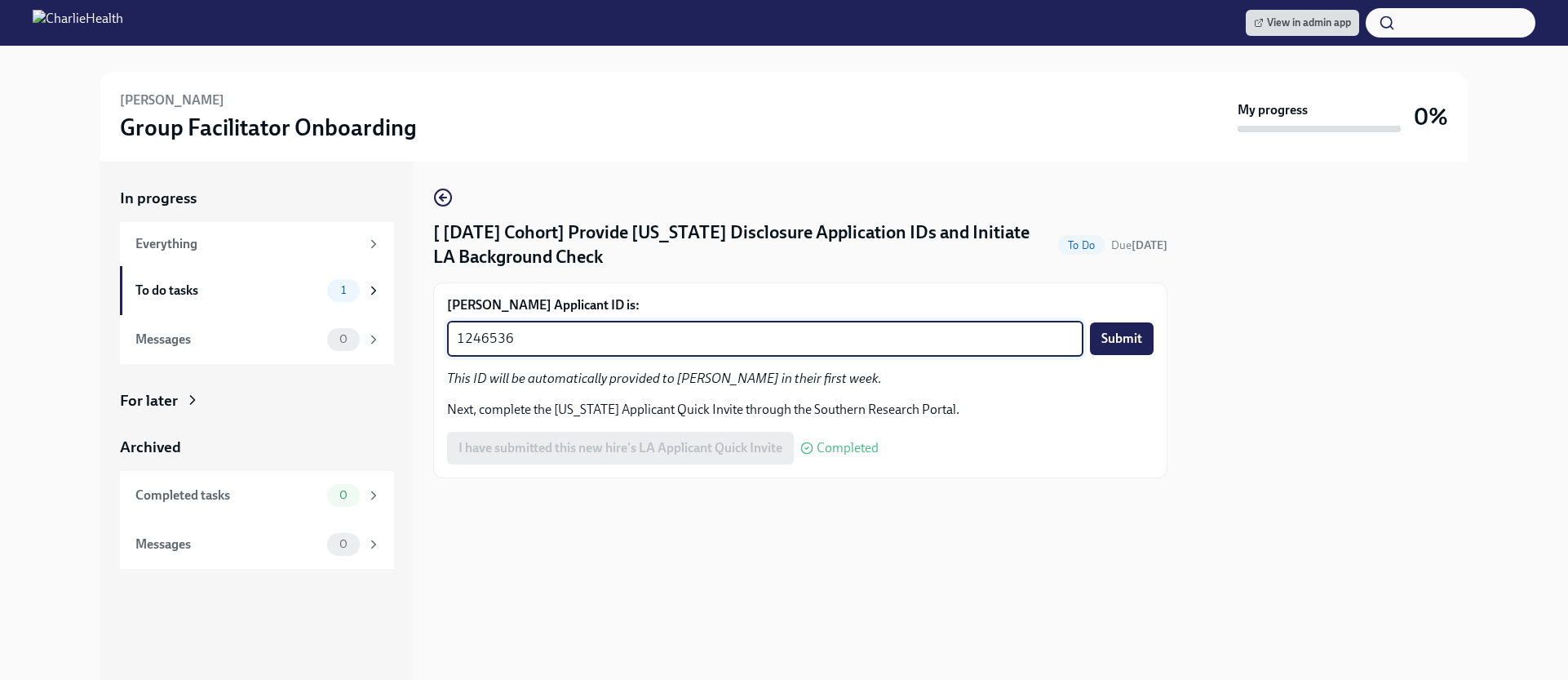
type textarea "1246536"
drag, startPoint x: 1109, startPoint y: 335, endPoint x: 1071, endPoint y: 196, distance: 144.1
click at [1109, 335] on span "Submit" at bounding box center [1122, 339] width 41 height 16
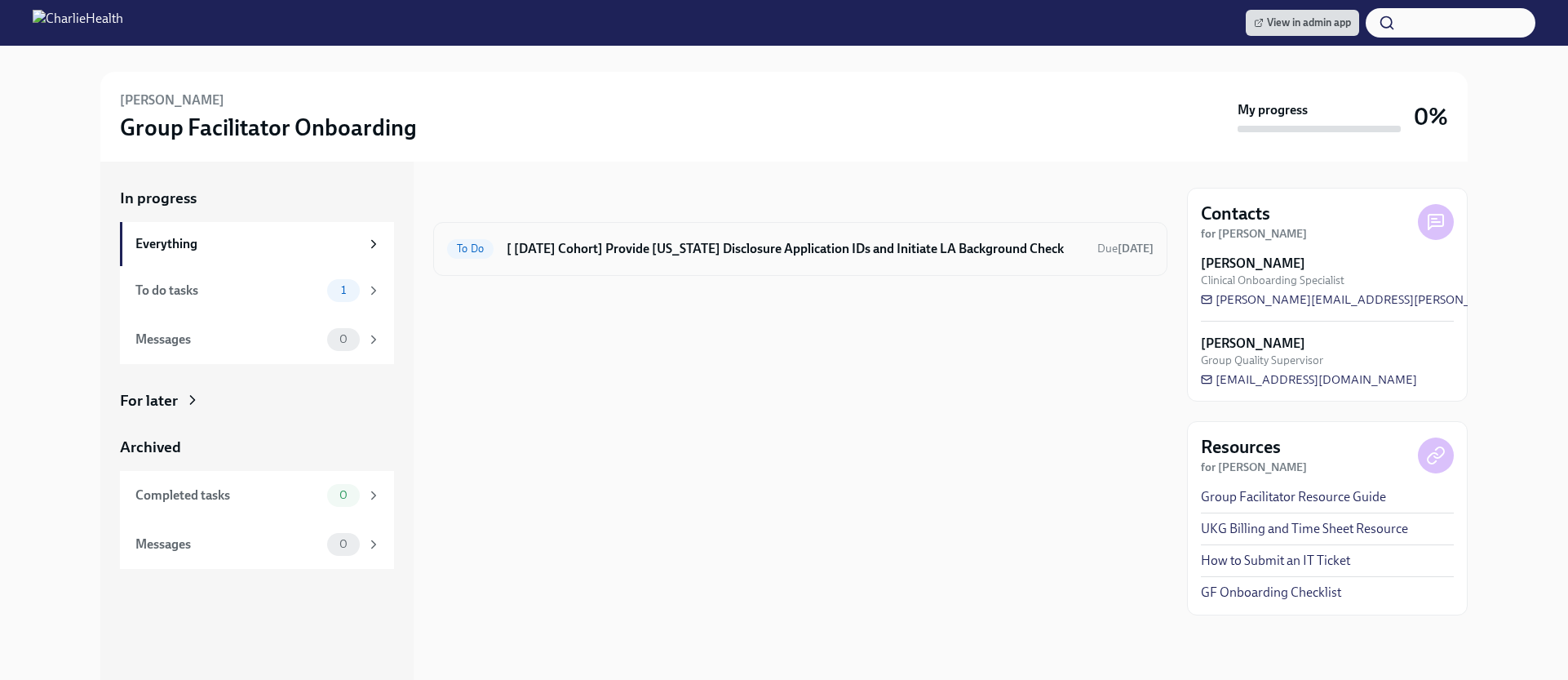
click at [927, 253] on h6 "[ [DATE] Cohort] Provide [US_STATE] Disclosure Application IDs and Initiate LA …" at bounding box center [795, 249] width 577 height 18
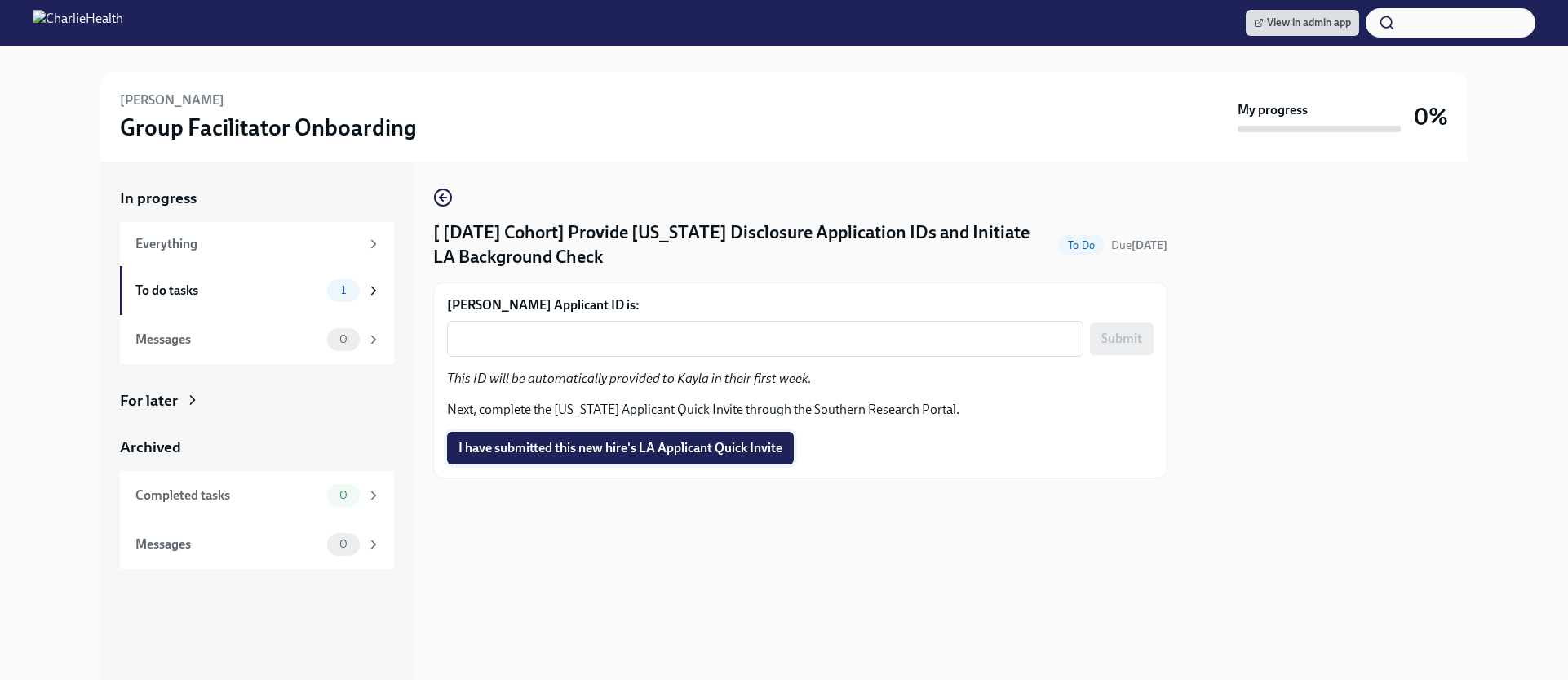
click at [575, 453] on span "I have submitted this new hire's LA Applicant Quick Invite" at bounding box center [620, 448] width 324 height 16
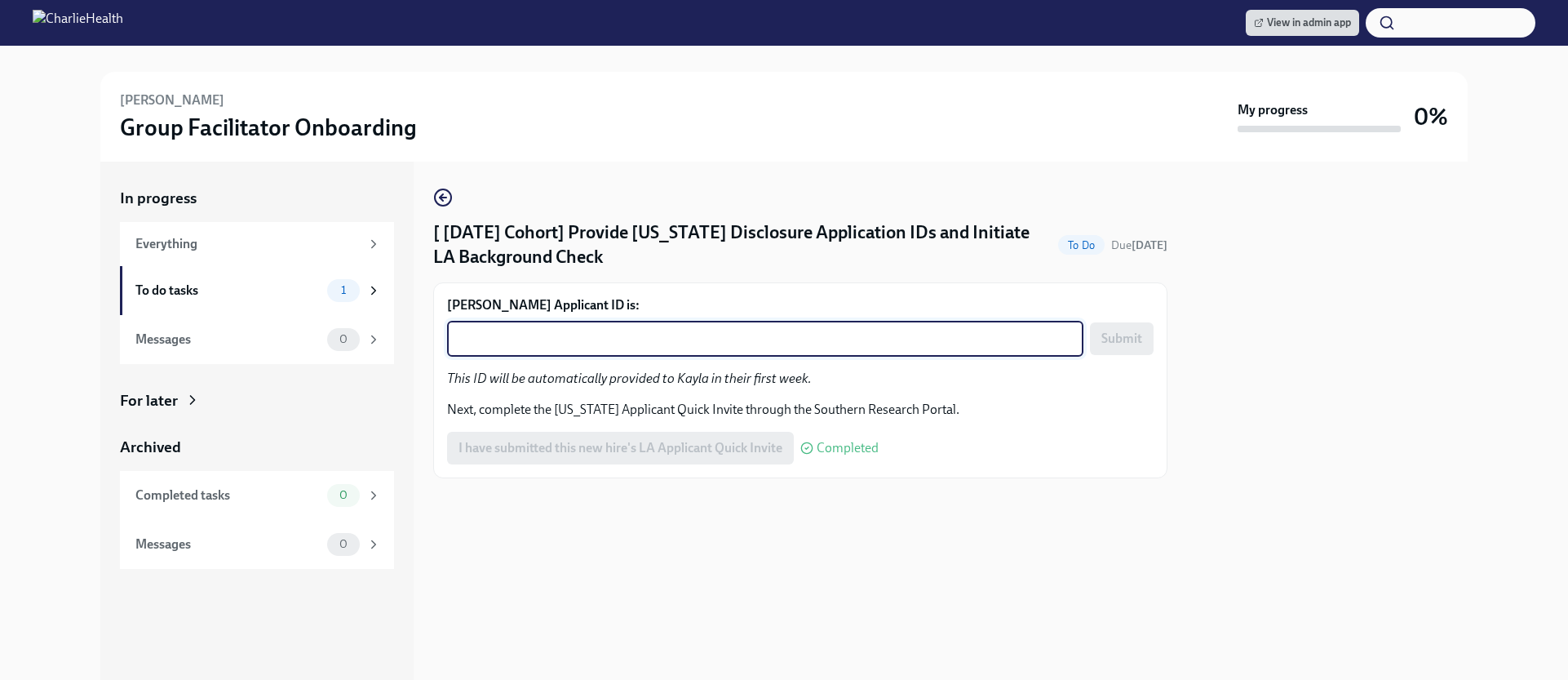
click at [833, 332] on textarea "Kayla Cunningham's Applicant ID is:" at bounding box center [765, 338] width 617 height 19
paste textarea "1246553"
type textarea "1246553"
click at [1098, 338] on button "Submit" at bounding box center [1122, 339] width 64 height 33
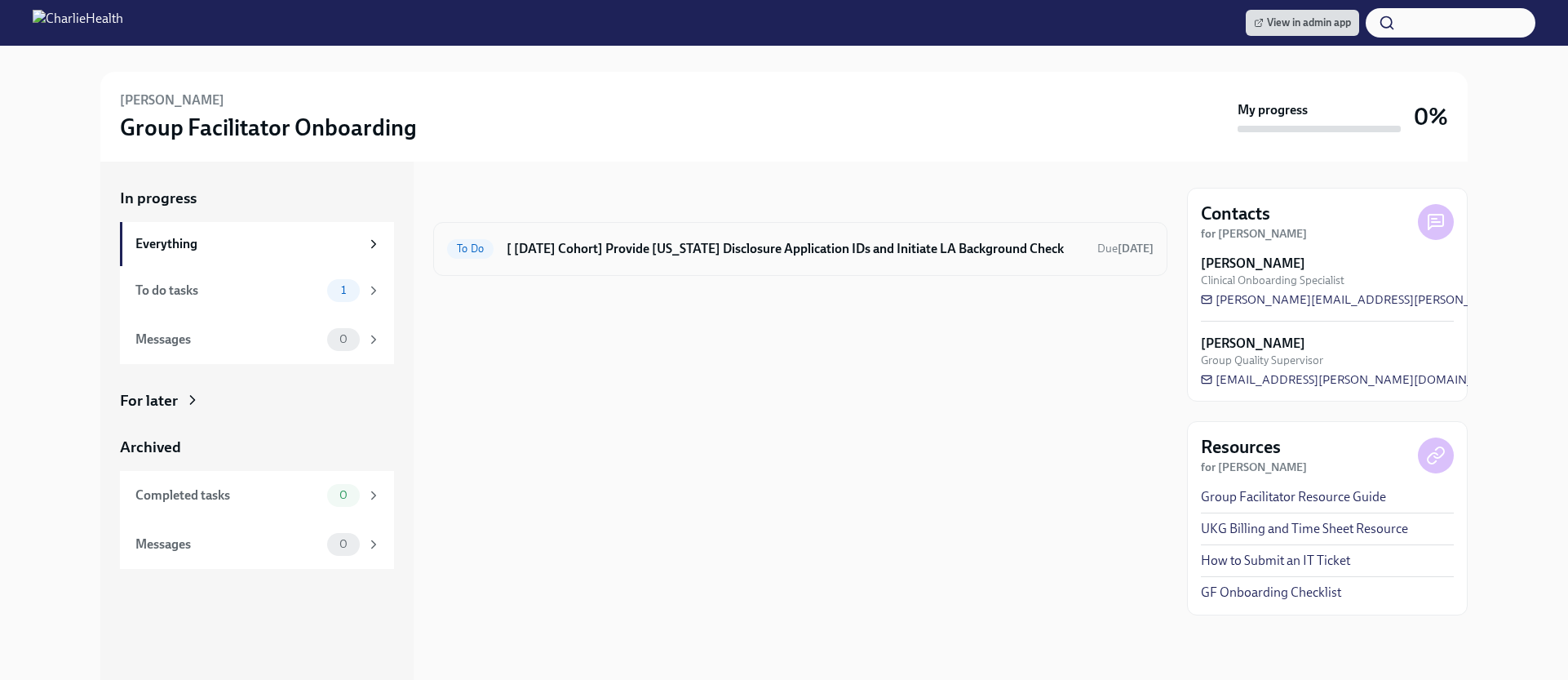
click at [1063, 240] on h6 "[ [DATE] Cohort] Provide [US_STATE] Disclosure Application IDs and Initiate LA …" at bounding box center [795, 249] width 577 height 18
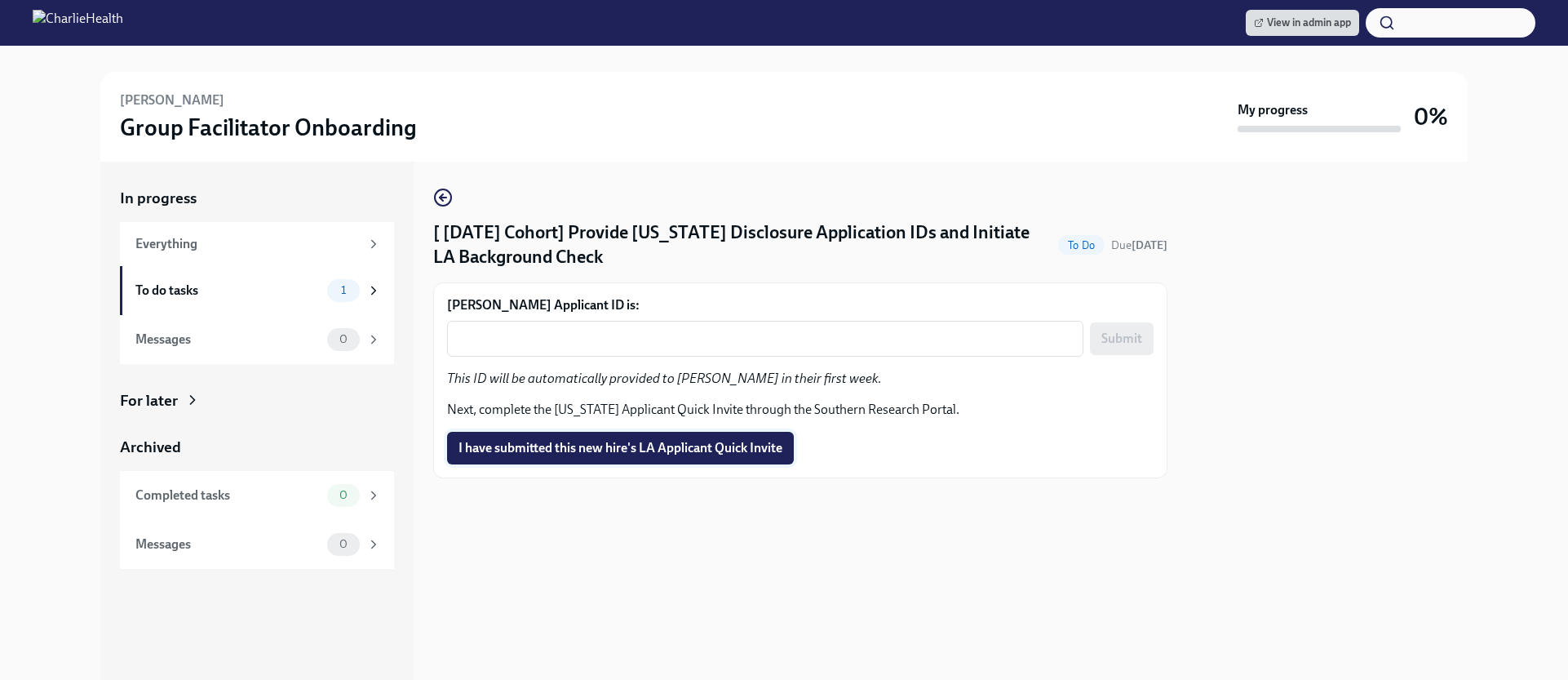
click at [748, 443] on span "I have submitted this new hire's LA Applicant Quick Invite" at bounding box center [620, 448] width 324 height 16
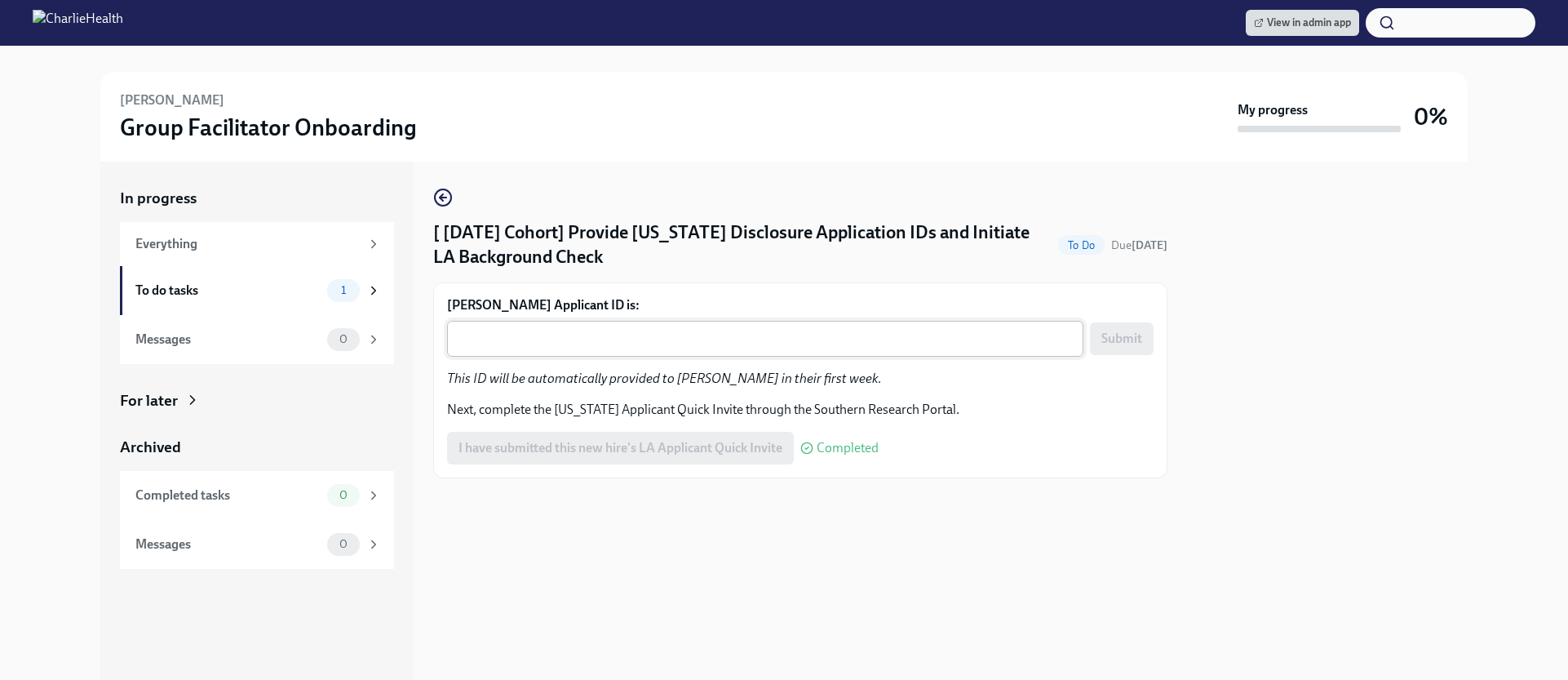
click at [697, 325] on div "x ​" at bounding box center [765, 338] width 636 height 36
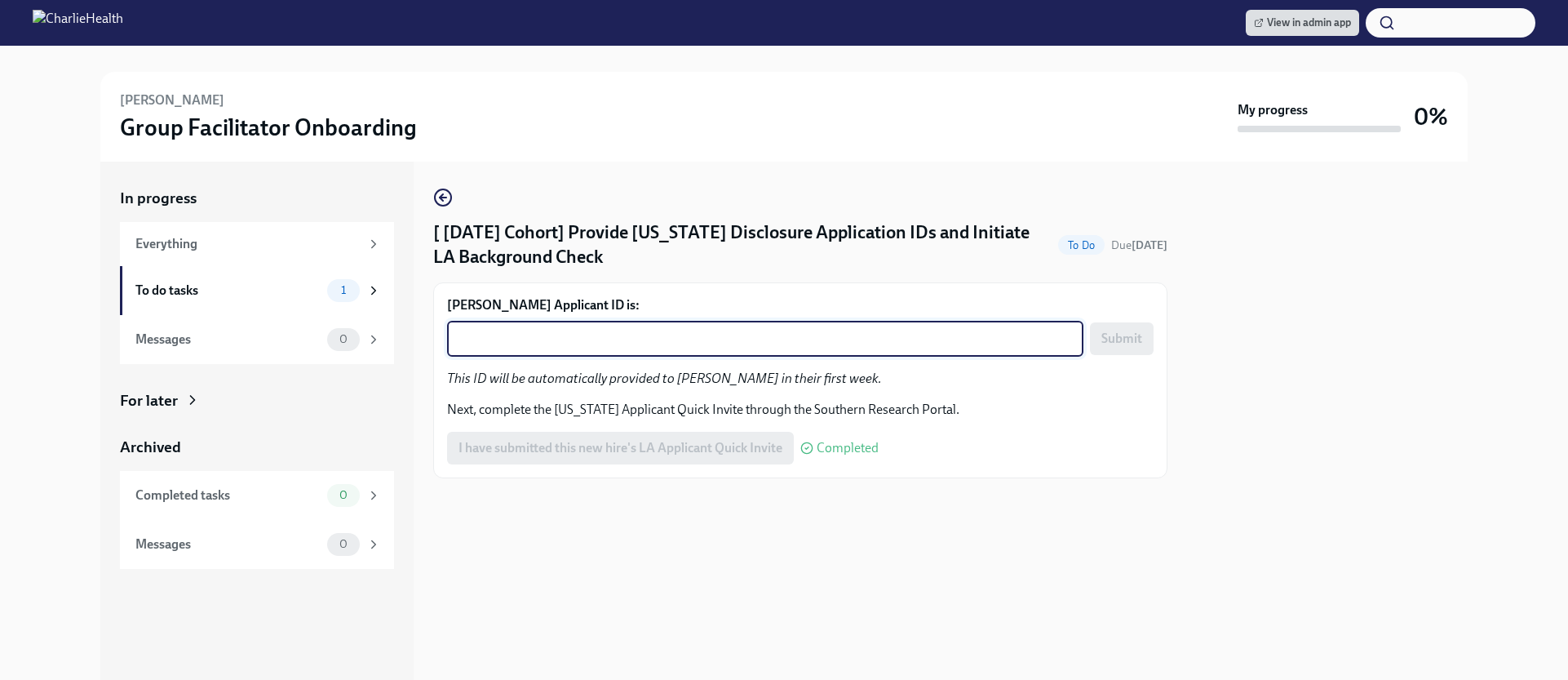
paste textarea "1246560"
type textarea "1246560"
click at [1109, 346] on span "Submit" at bounding box center [1122, 339] width 41 height 16
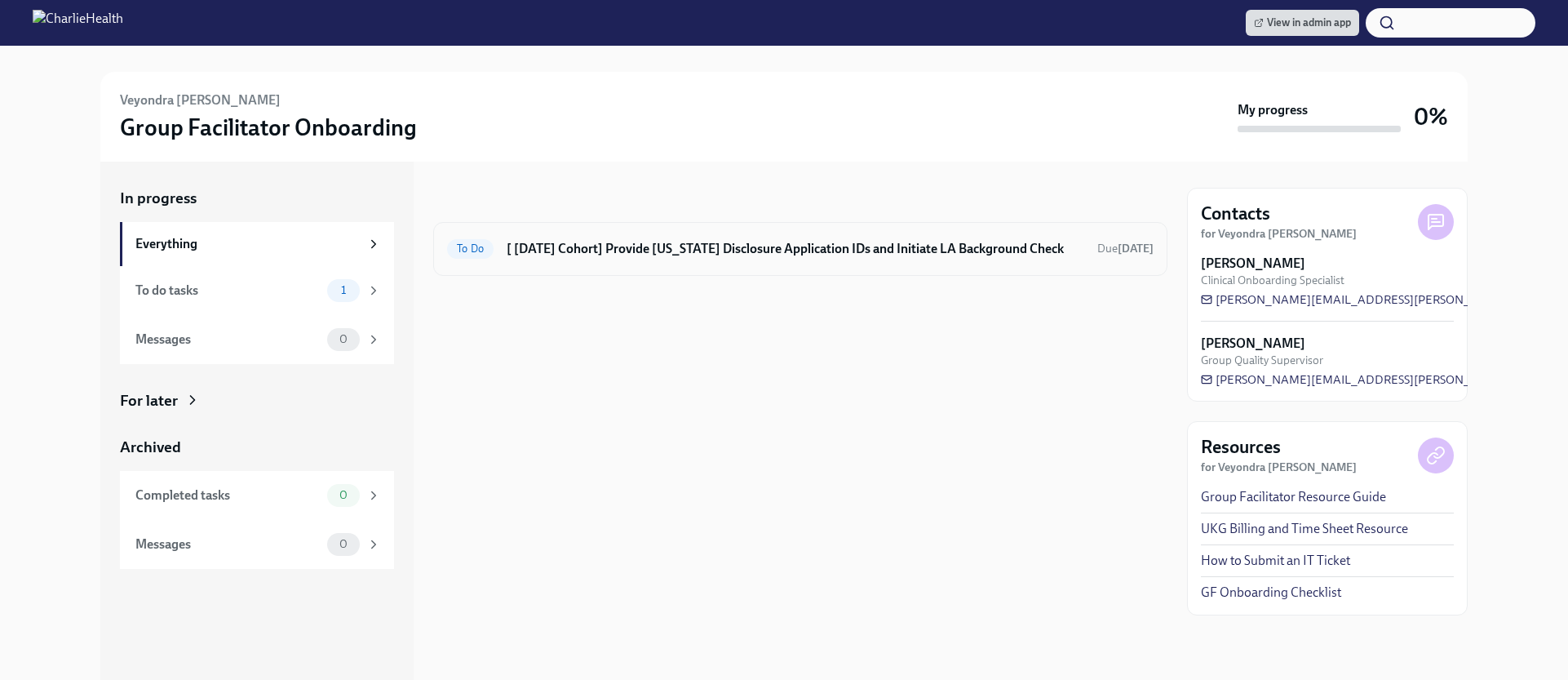
click at [999, 254] on h6 "[ [DATE] Cohort] Provide [US_STATE] Disclosure Application IDs and Initiate LA …" at bounding box center [795, 249] width 577 height 18
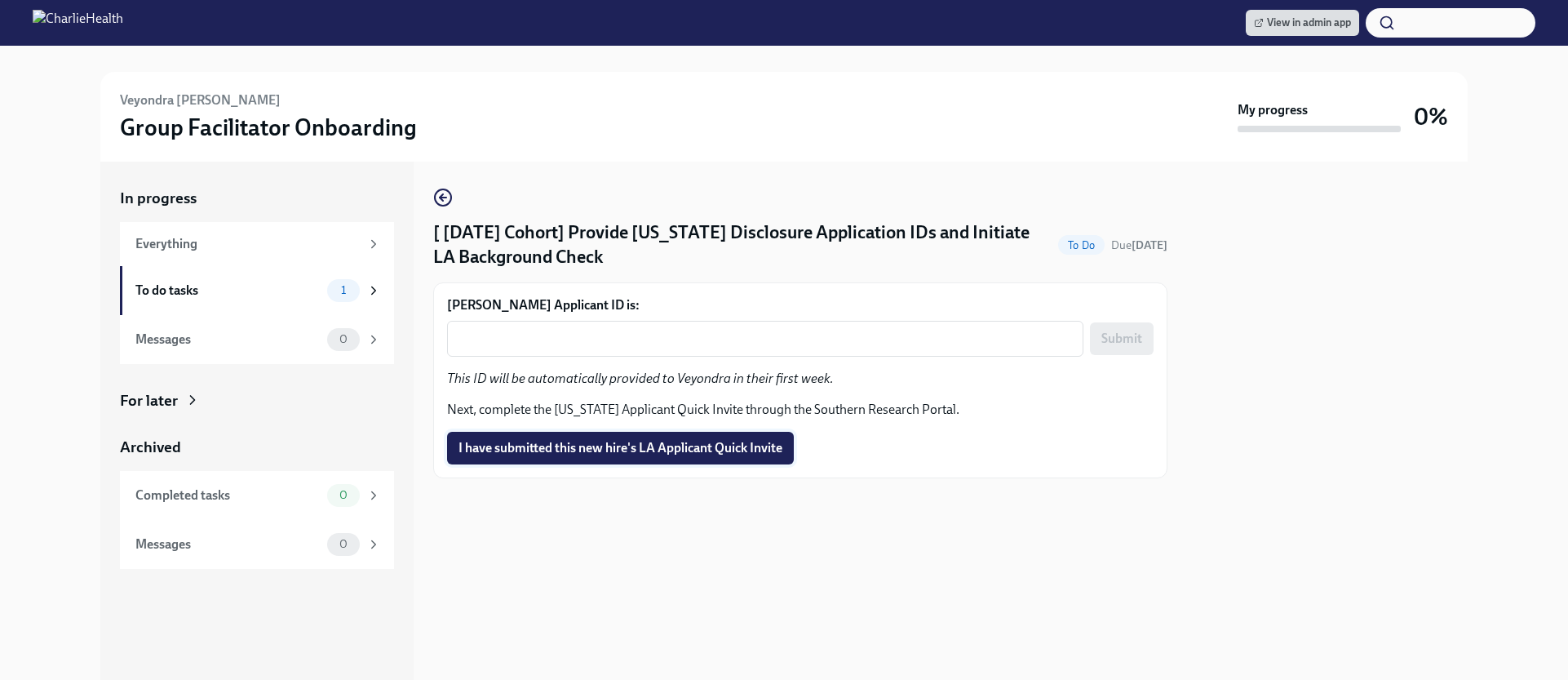
click at [673, 436] on button "I have submitted this new hire's LA Applicant Quick Invite" at bounding box center [620, 448] width 347 height 33
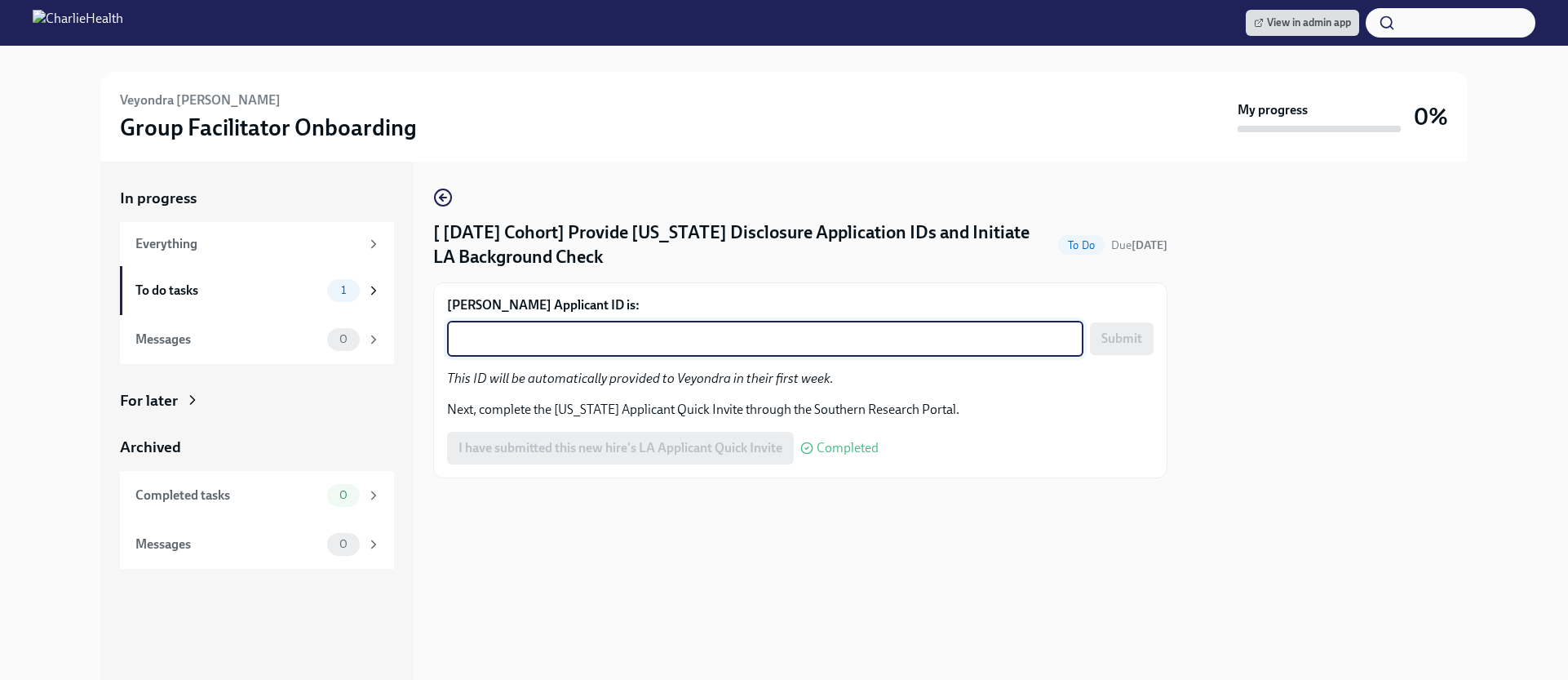
click at [643, 340] on textarea "Veyondra Metayer's Applicant ID is:" at bounding box center [765, 338] width 617 height 19
paste textarea "1246569"
type textarea "1246569"
click at [1129, 345] on span "Submit" at bounding box center [1122, 339] width 41 height 16
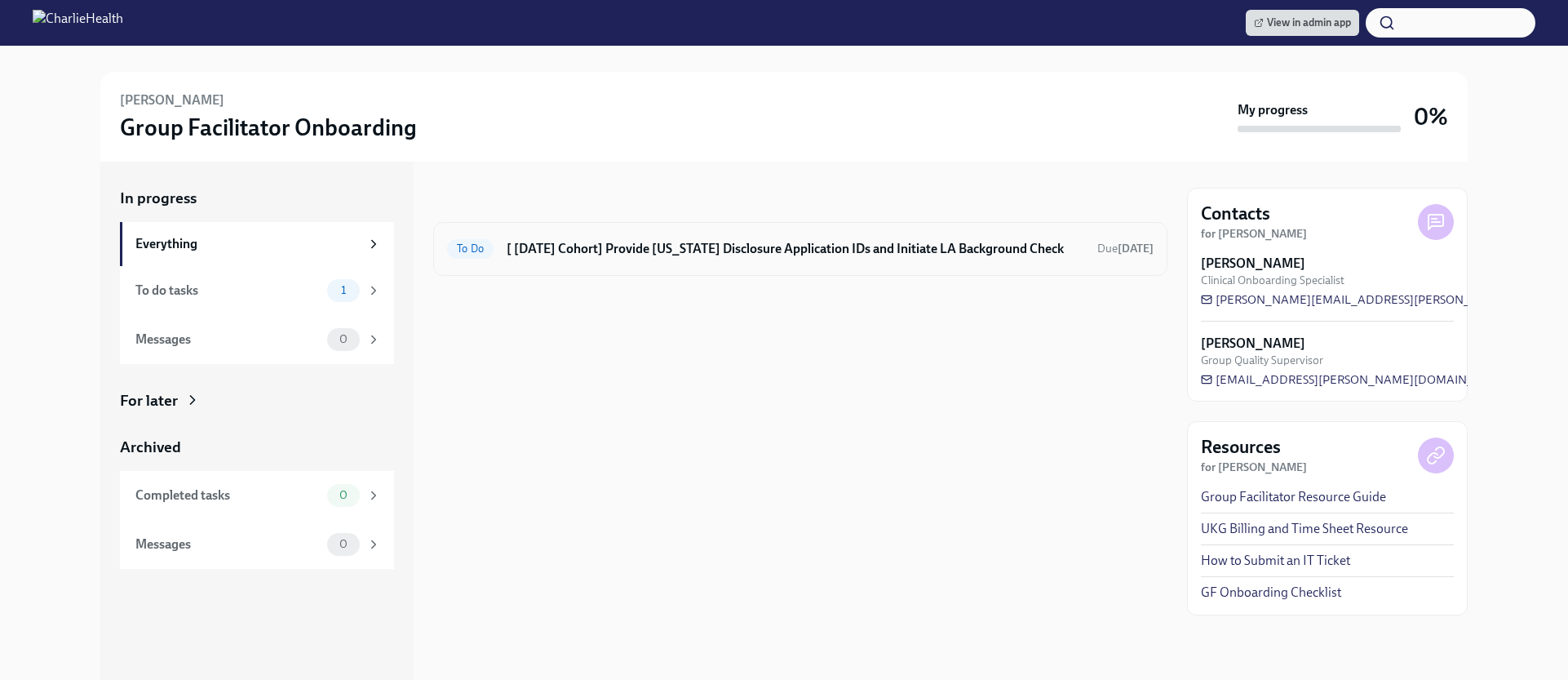
click at [747, 265] on div "To Do [ [DATE] Cohort] Provide [US_STATE] Disclosure Application IDs and Initia…" at bounding box center [800, 248] width 734 height 54
click at [746, 252] on h6 "[ [DATE] Cohort] Provide [US_STATE] Disclosure Application IDs and Initiate LA …" at bounding box center [795, 249] width 577 height 18
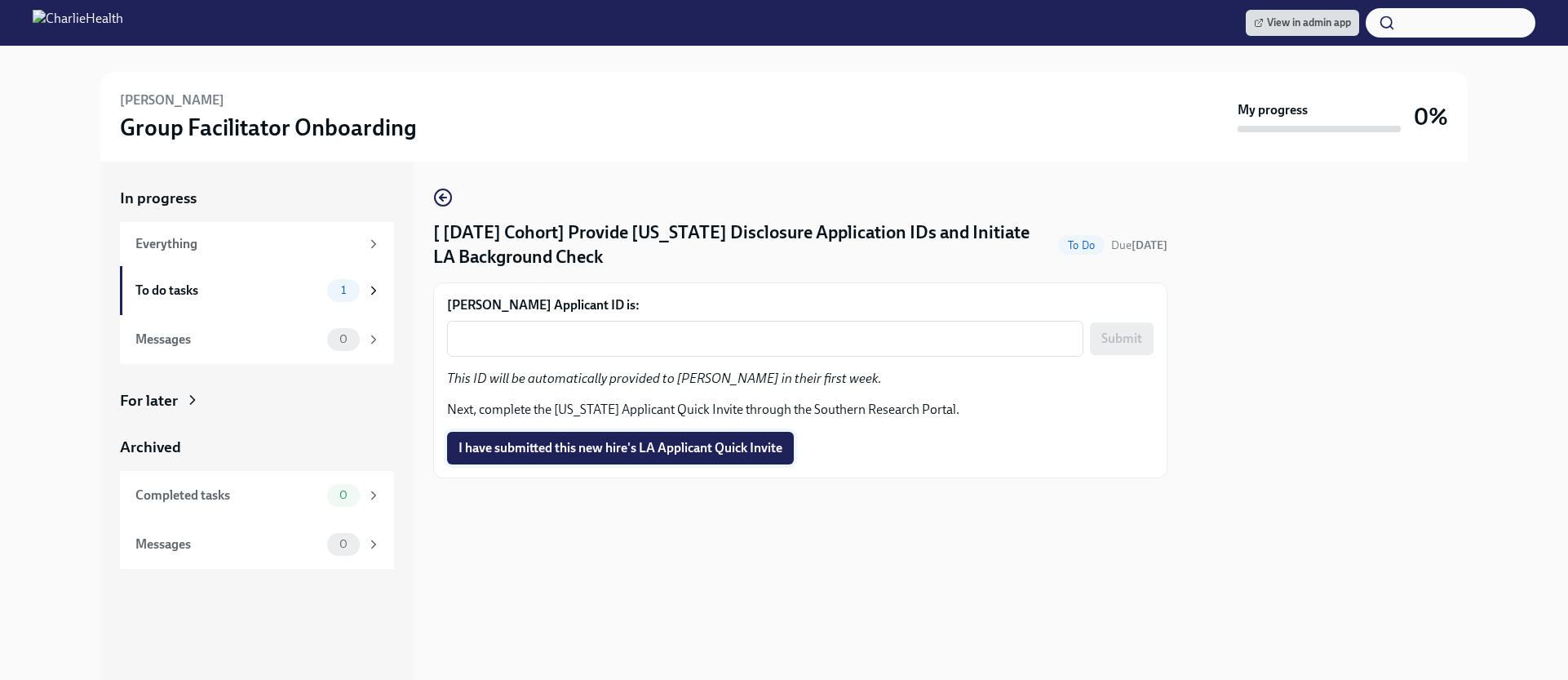
click at [719, 443] on span "I have submitted this new hire's LA Applicant Quick Invite" at bounding box center [620, 448] width 324 height 16
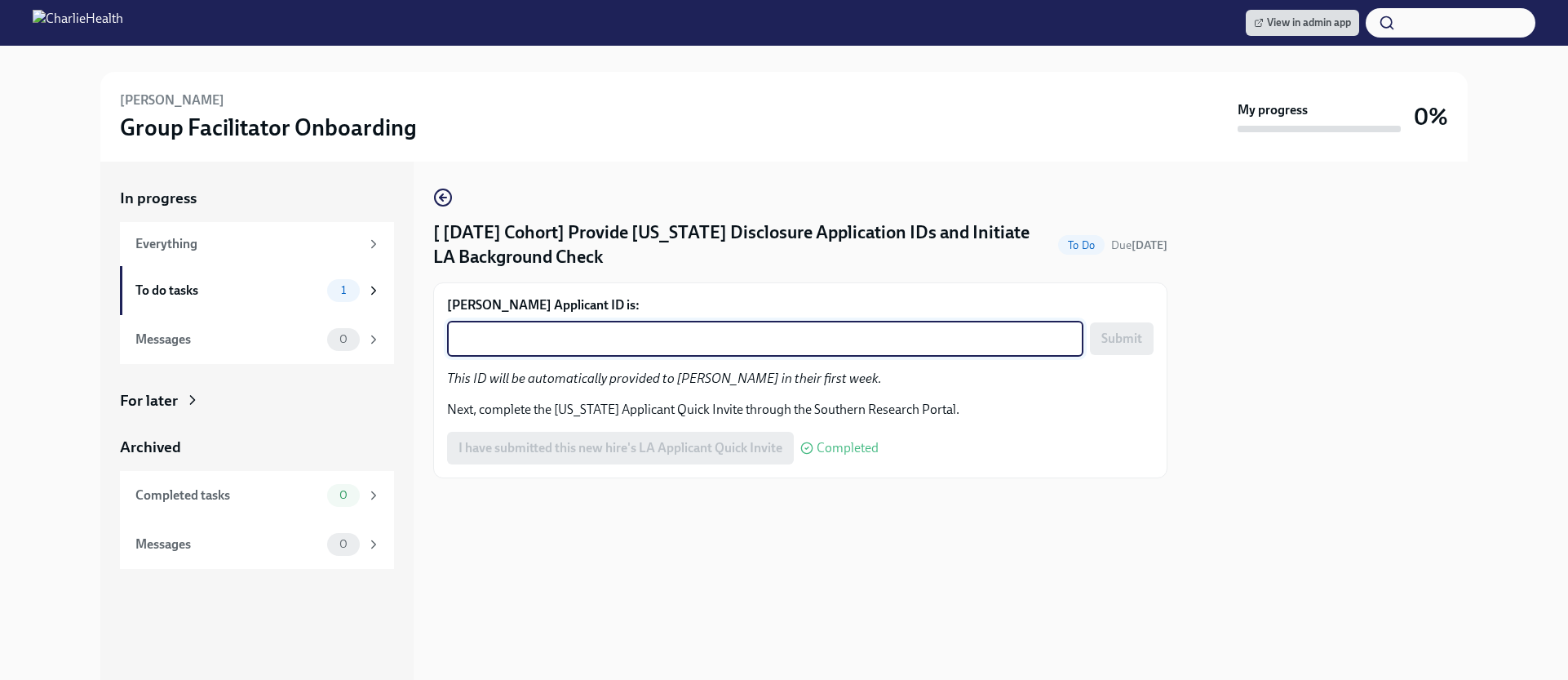
paste textarea "1246584"
type textarea "1246584"
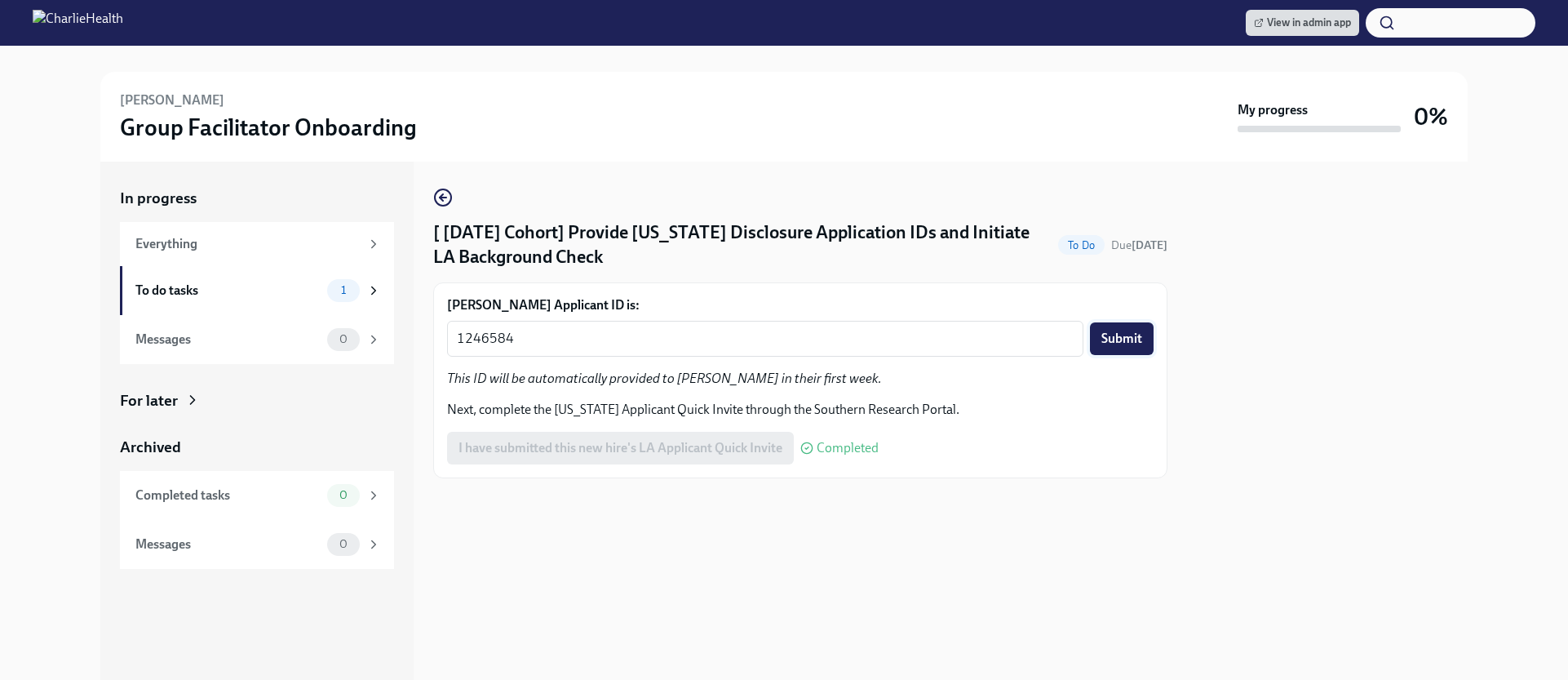
click at [1099, 332] on button "Submit" at bounding box center [1122, 339] width 64 height 33
